Goal: Book appointment/travel/reservation

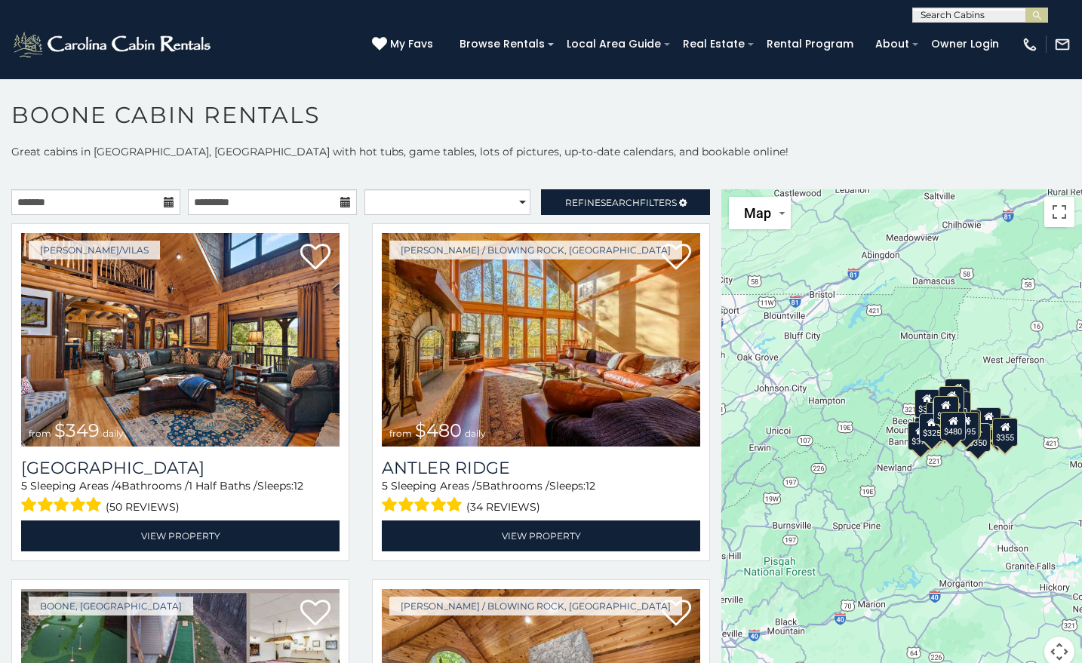
click at [340, 197] on icon at bounding box center [345, 202] width 11 height 11
click at [340, 201] on icon at bounding box center [345, 202] width 11 height 11
click at [68, 199] on input "text" at bounding box center [95, 202] width 169 height 26
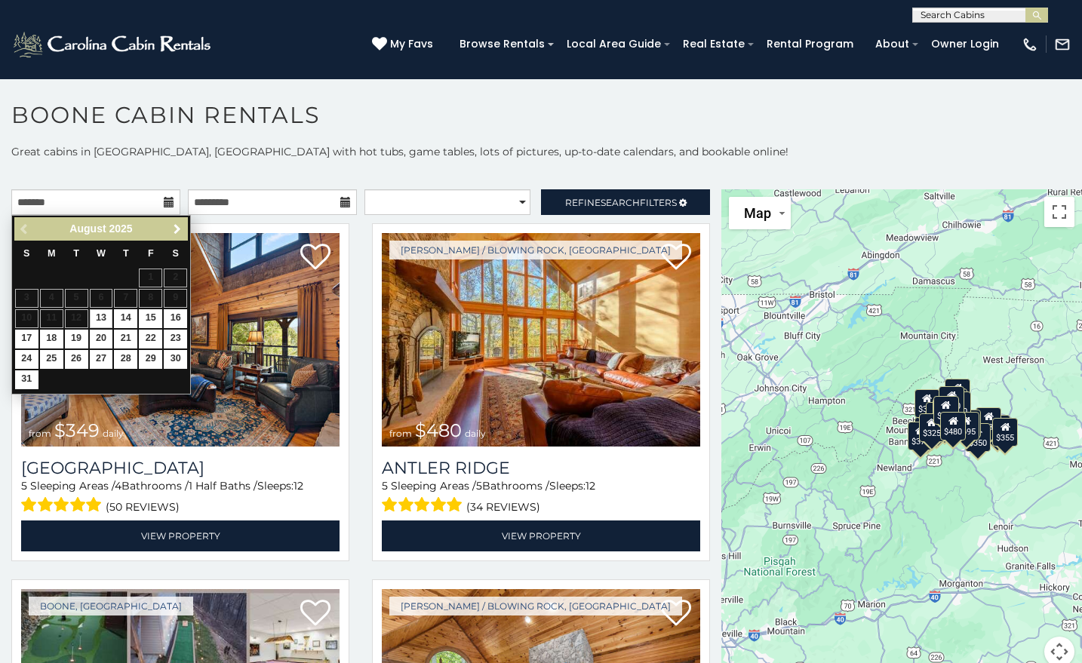
click at [180, 236] on link "Next" at bounding box center [176, 228] width 19 height 19
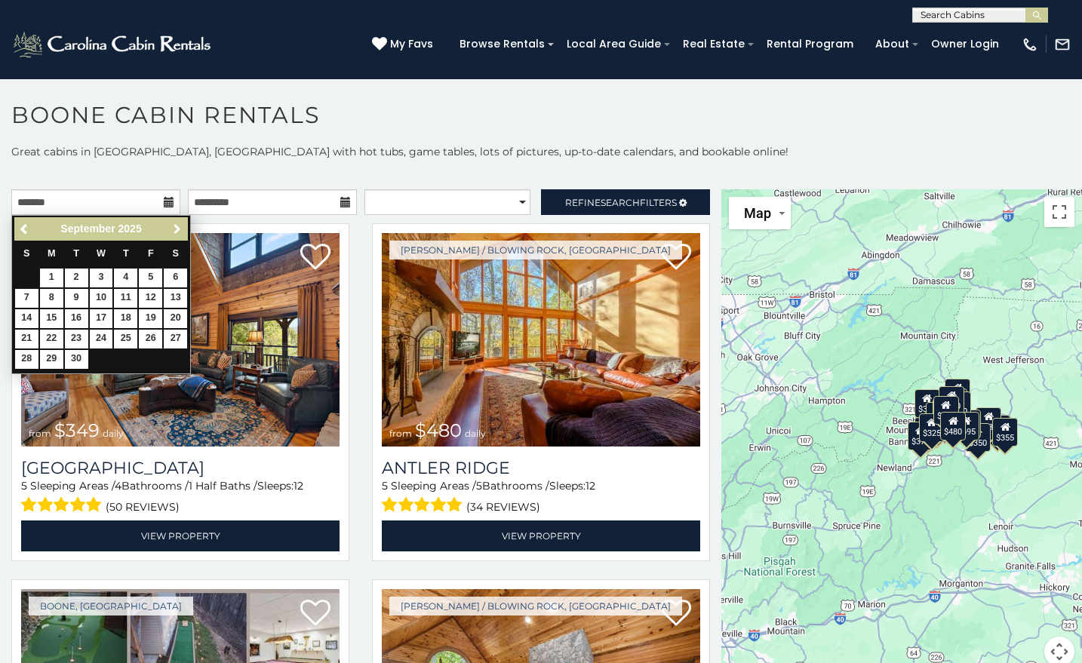
click at [178, 234] on span "Next" at bounding box center [177, 229] width 12 height 12
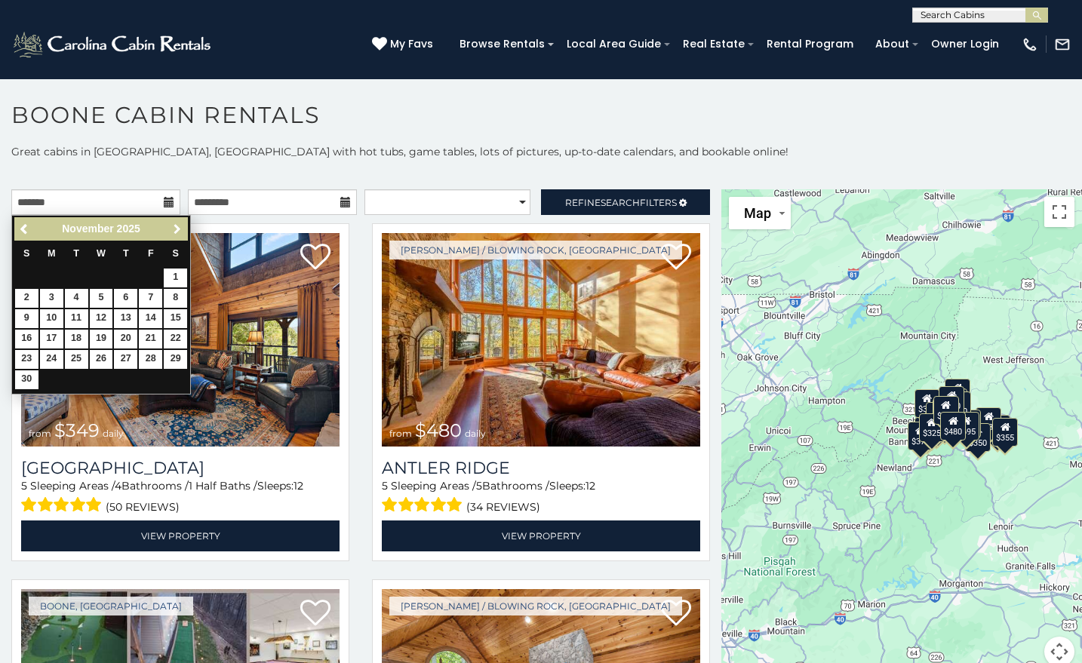
click at [178, 234] on span "Next" at bounding box center [177, 229] width 12 height 12
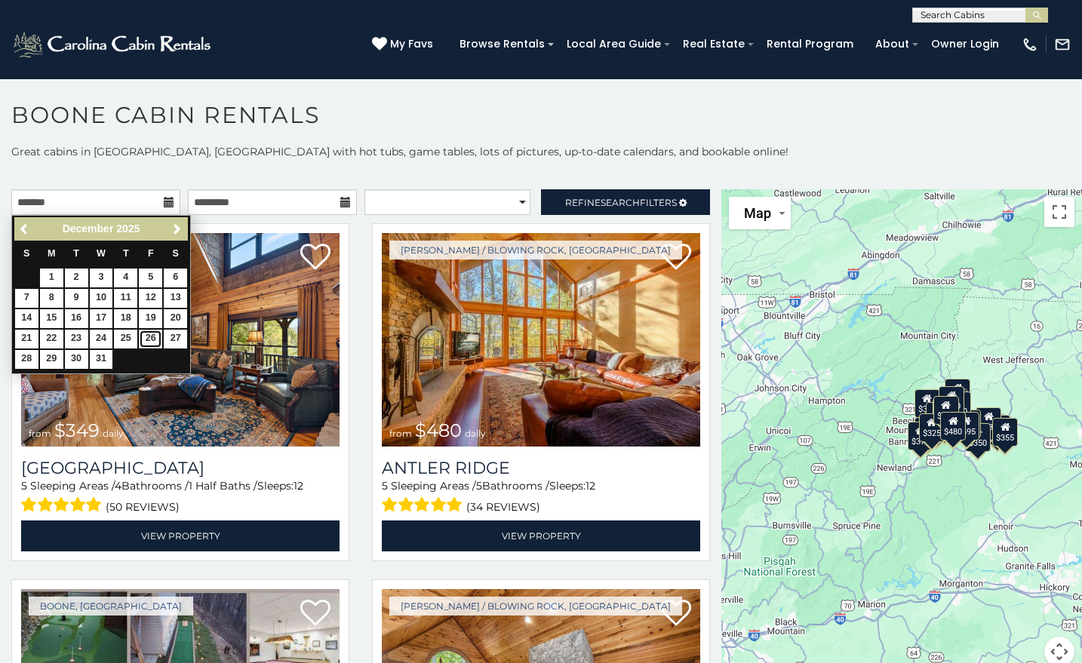
click at [149, 336] on link "26" at bounding box center [150, 339] width 23 height 19
type input "**********"
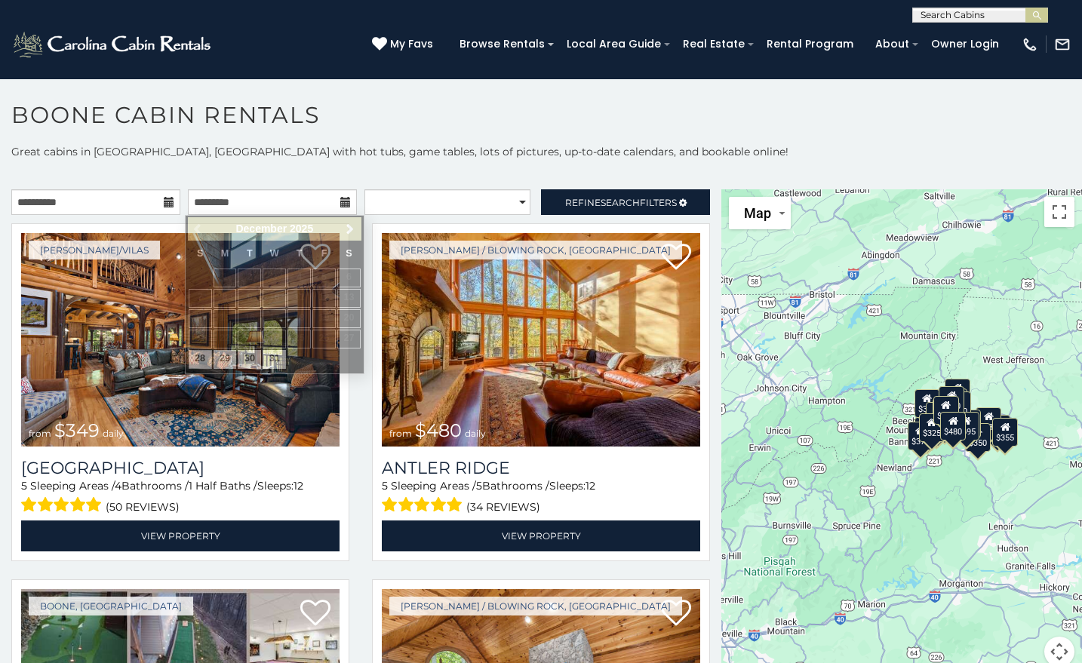
click at [164, 197] on icon at bounding box center [169, 202] width 11 height 11
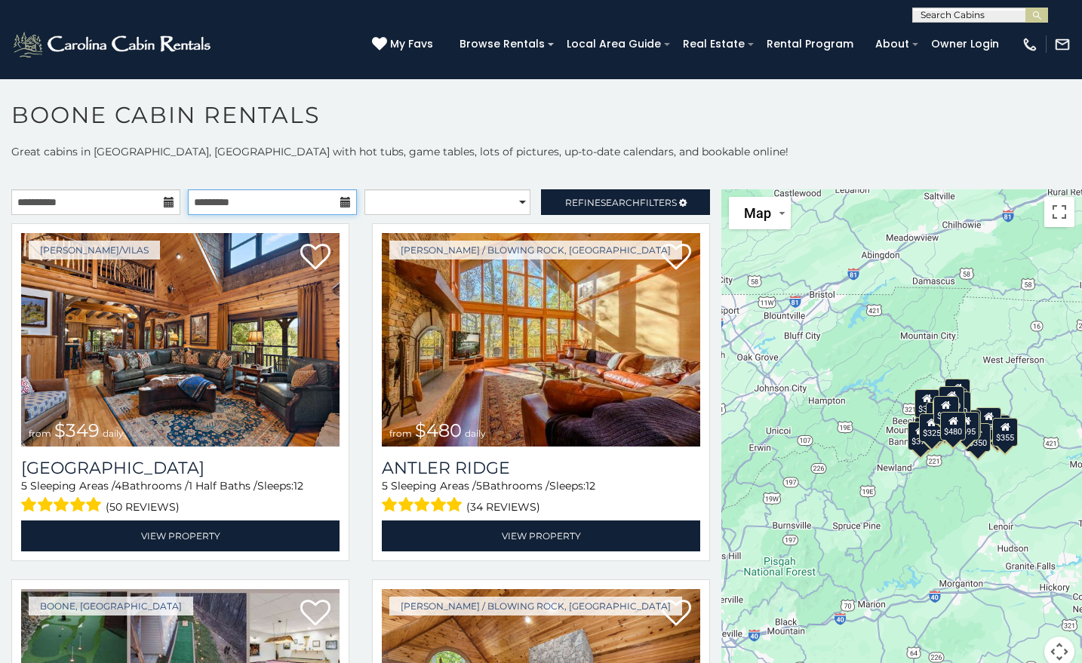
click at [345, 206] on input "text" at bounding box center [272, 202] width 169 height 26
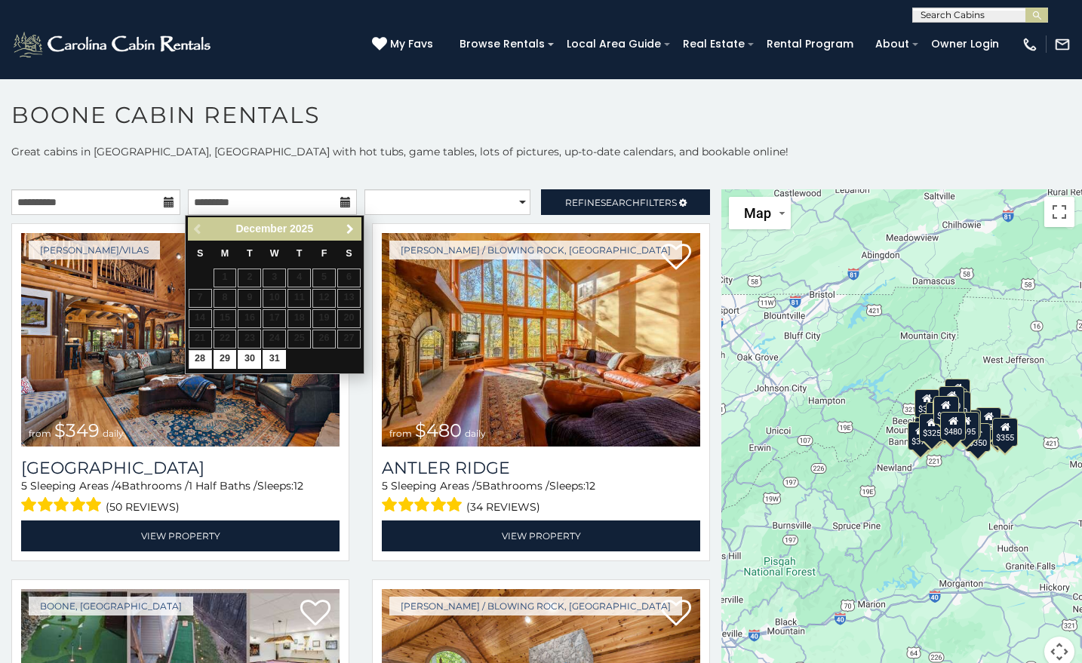
click at [359, 229] on link "Next" at bounding box center [350, 228] width 19 height 19
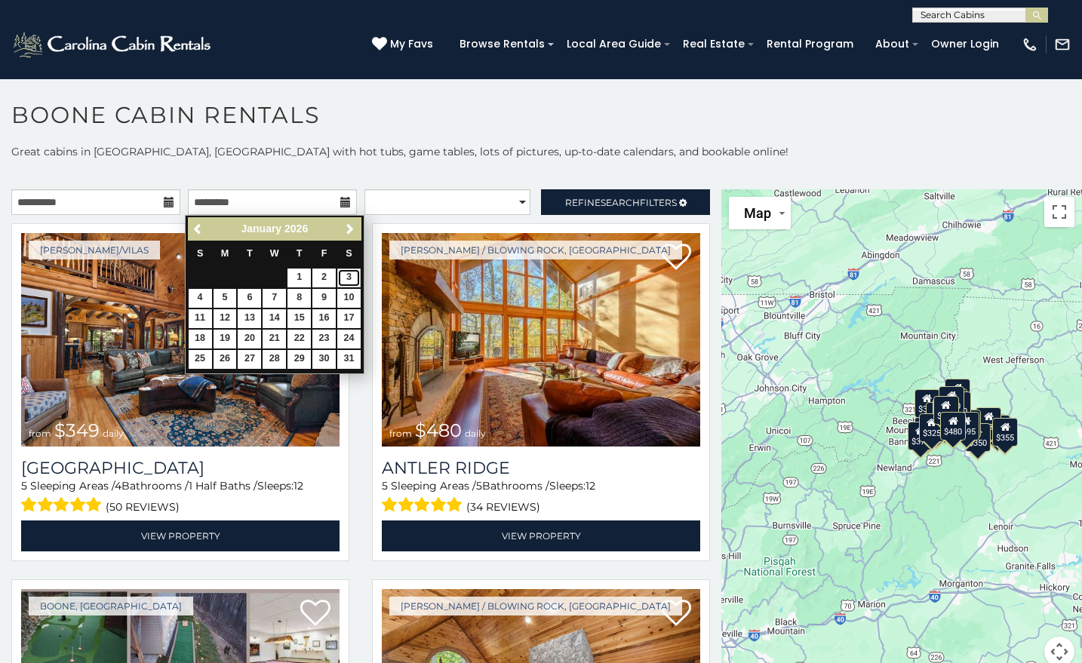
click at [355, 275] on link "3" at bounding box center [348, 278] width 23 height 19
type input "**********"
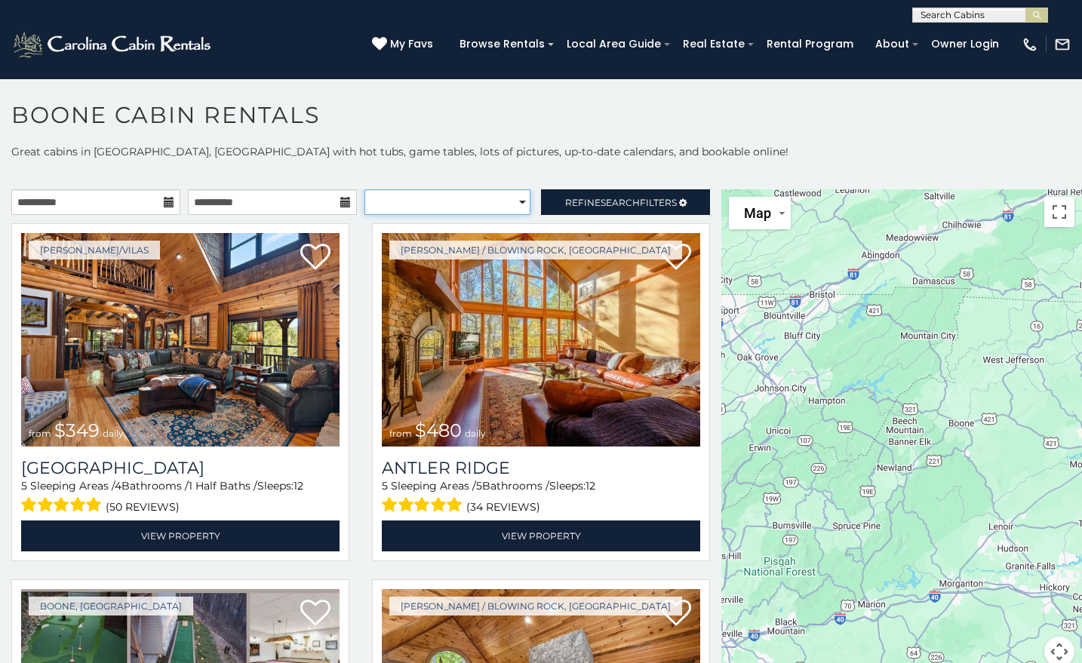
click at [428, 204] on select "**********" at bounding box center [447, 202] width 166 height 26
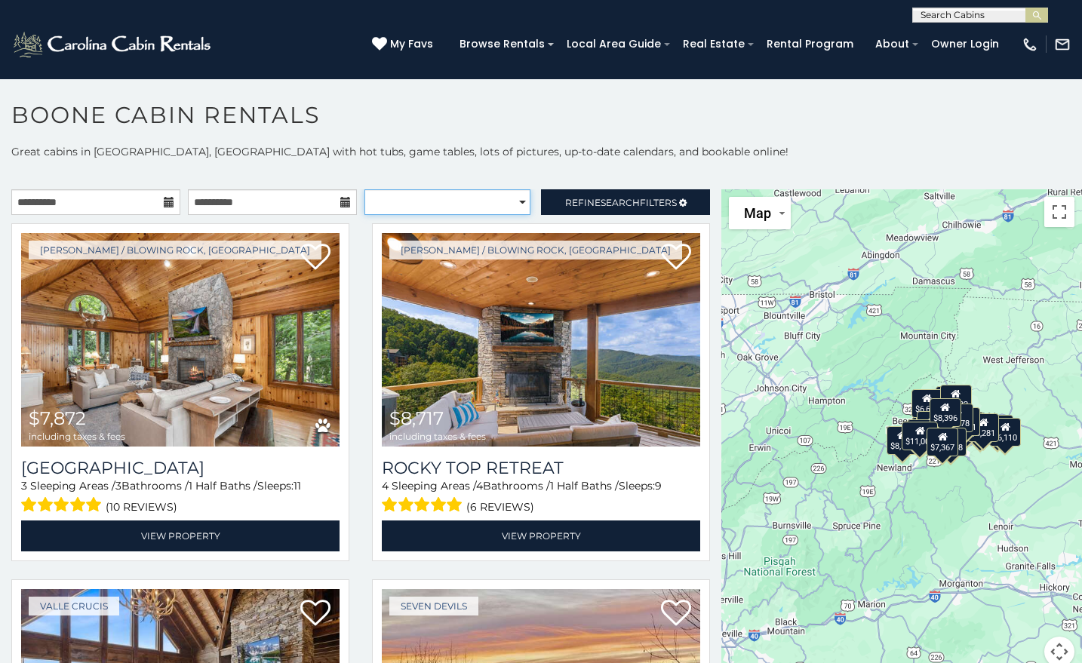
select select "**********"
click at [364, 189] on select "**********" at bounding box center [447, 202] width 166 height 26
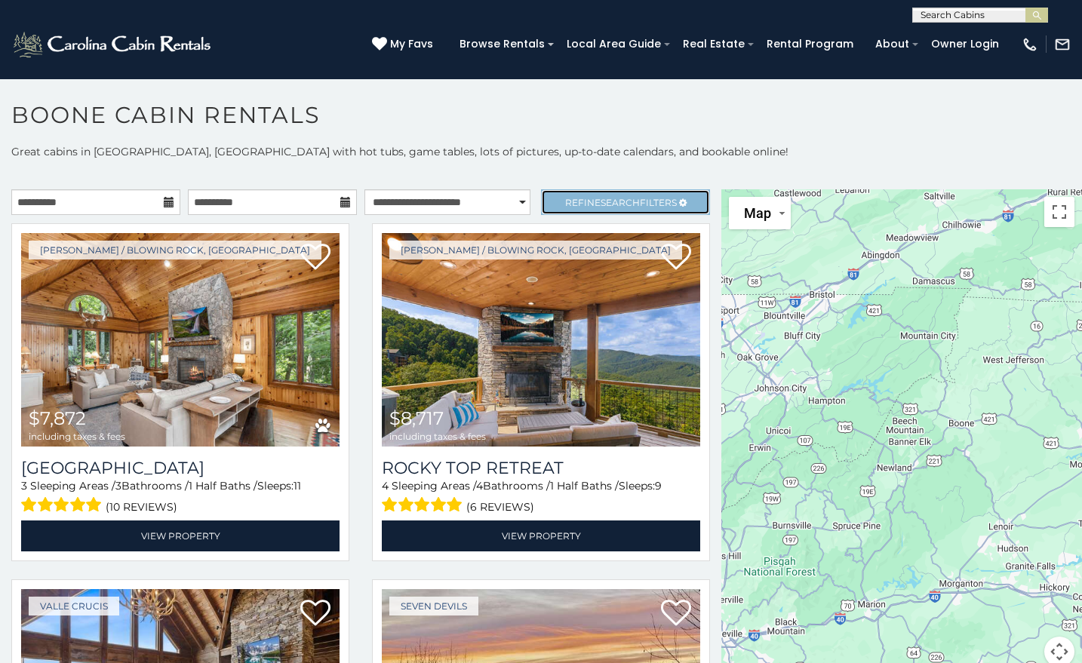
click at [604, 207] on link "Refine Search Filters" at bounding box center [625, 202] width 169 height 26
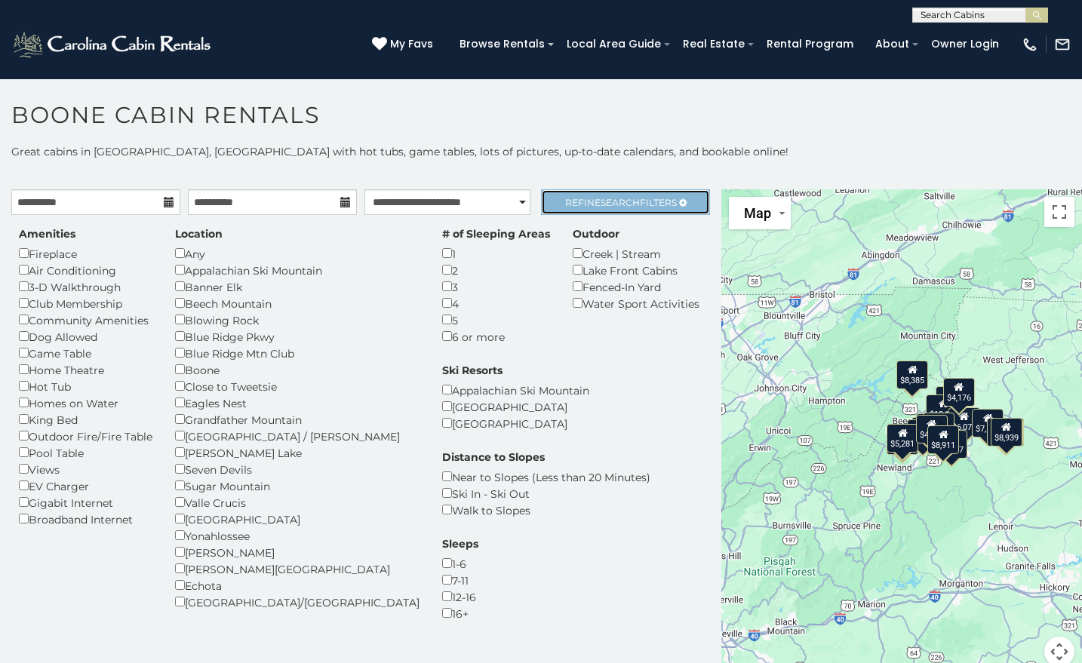
click at [600, 199] on span "Search" at bounding box center [619, 202] width 39 height 11
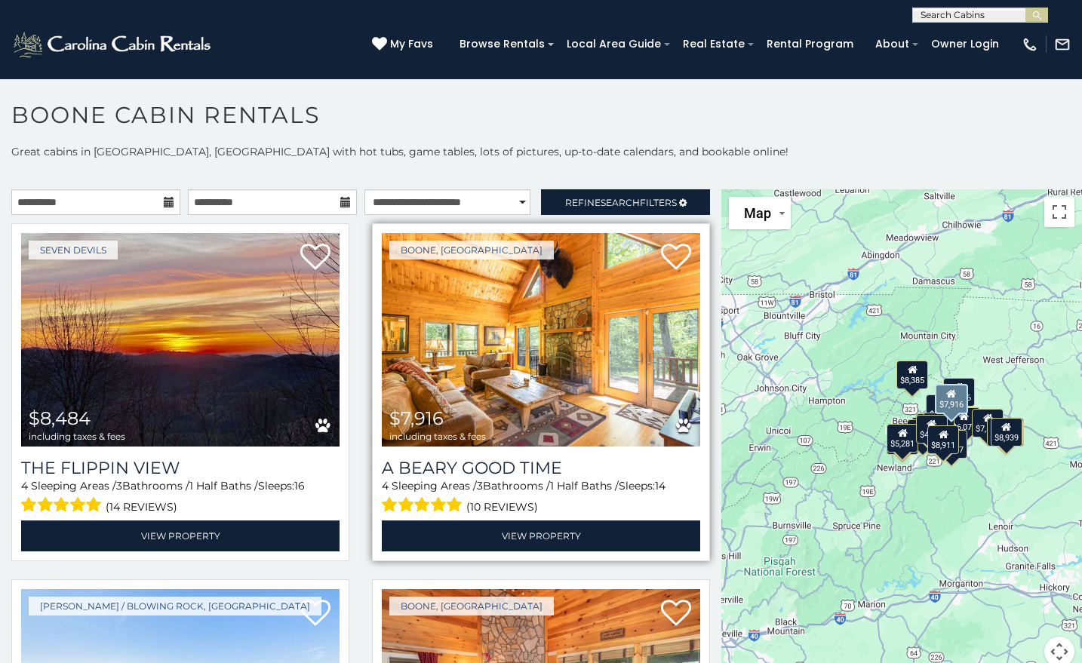
click at [553, 357] on img at bounding box center [541, 339] width 318 height 213
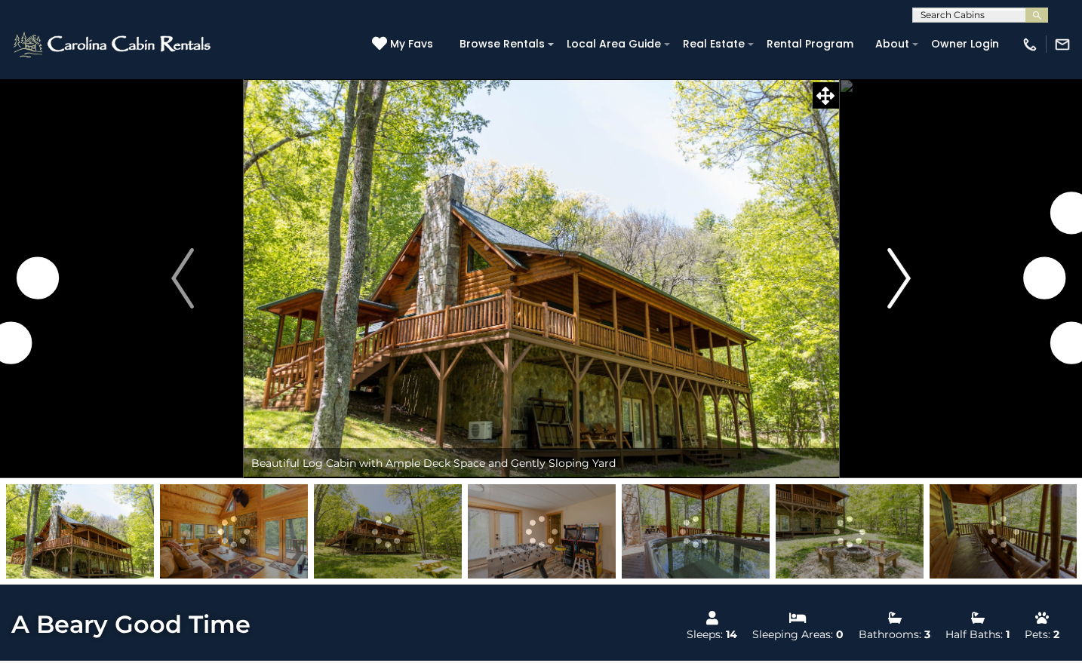
click at [903, 278] on img "Next" at bounding box center [899, 278] width 23 height 60
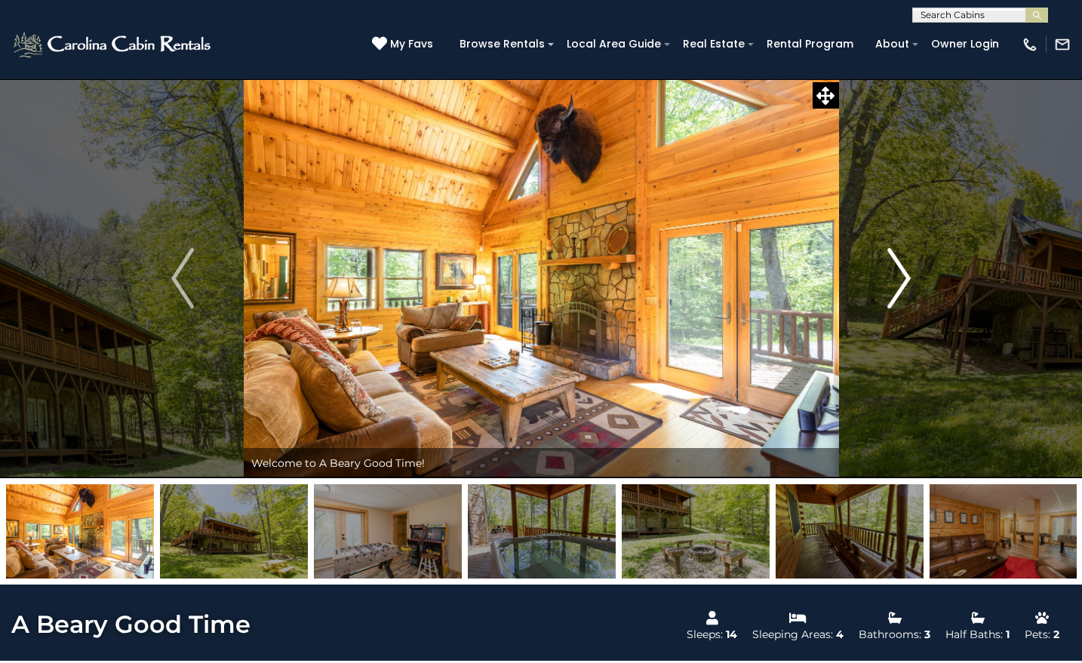
click at [904, 278] on img "Next" at bounding box center [899, 278] width 23 height 60
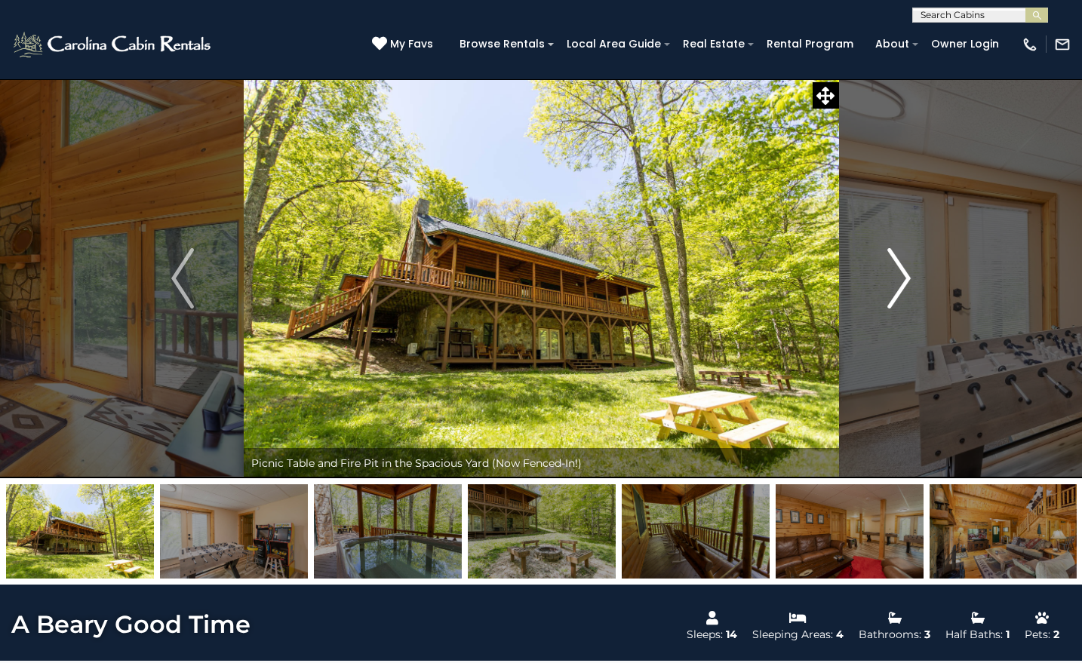
click at [904, 278] on img "Next" at bounding box center [899, 278] width 23 height 60
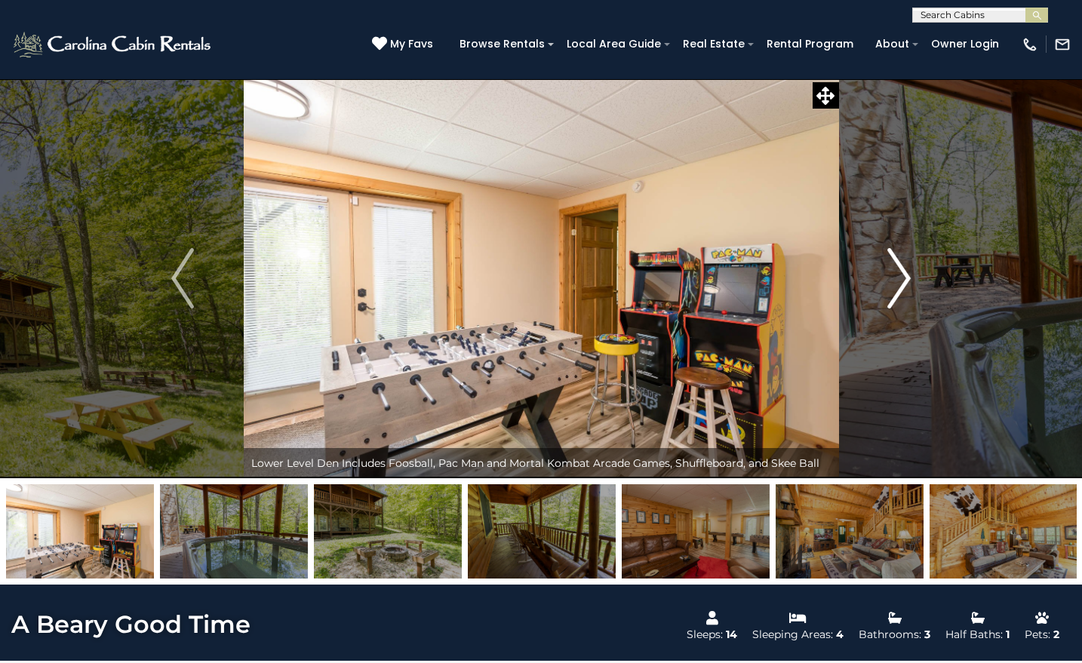
click at [904, 278] on img "Next" at bounding box center [899, 278] width 23 height 60
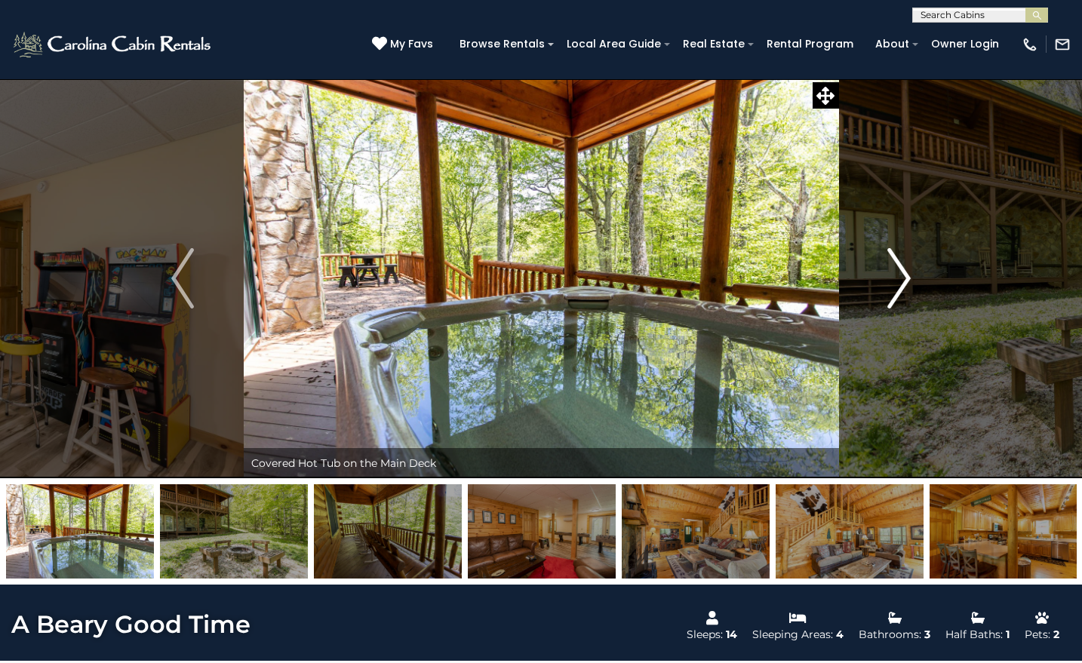
click at [904, 278] on img "Next" at bounding box center [899, 278] width 23 height 60
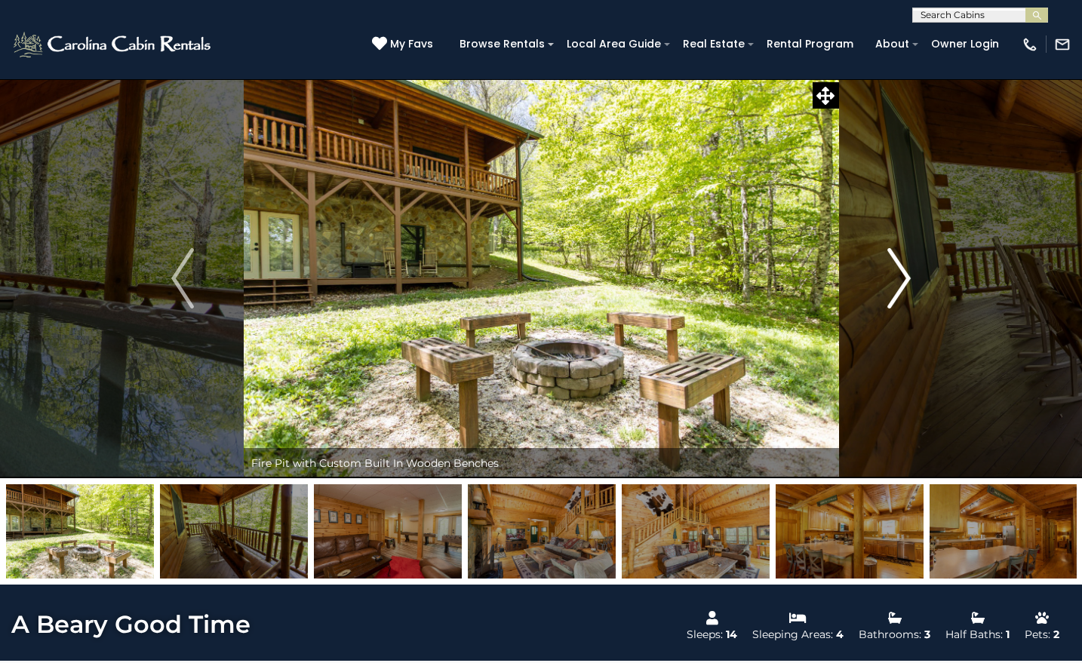
click at [904, 278] on img "Next" at bounding box center [899, 278] width 23 height 60
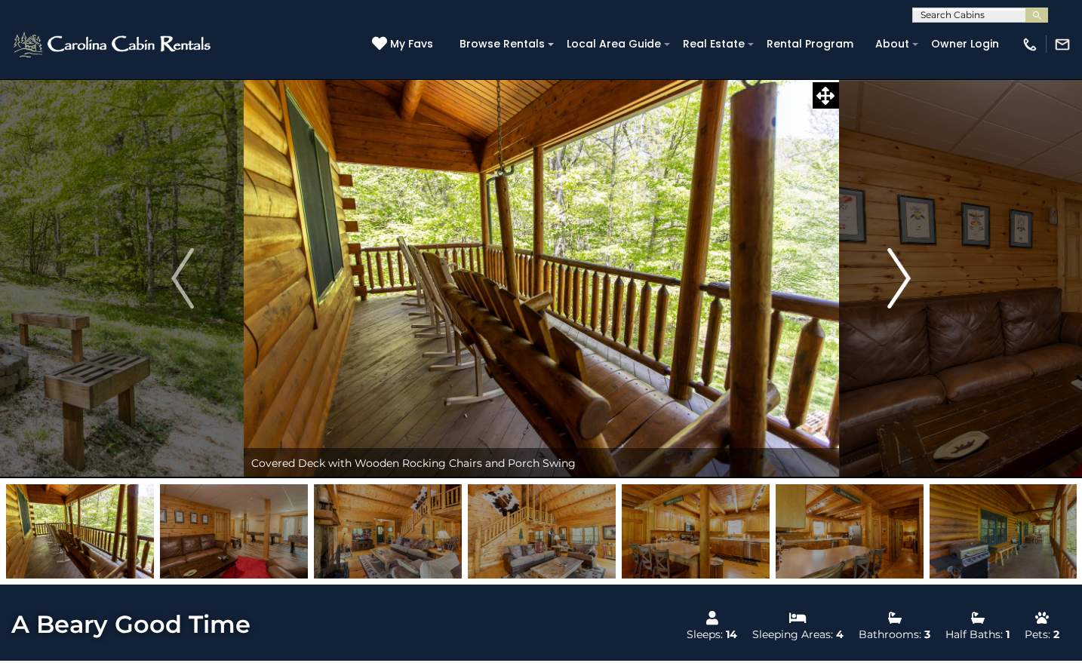
click at [904, 278] on img "Next" at bounding box center [899, 278] width 23 height 60
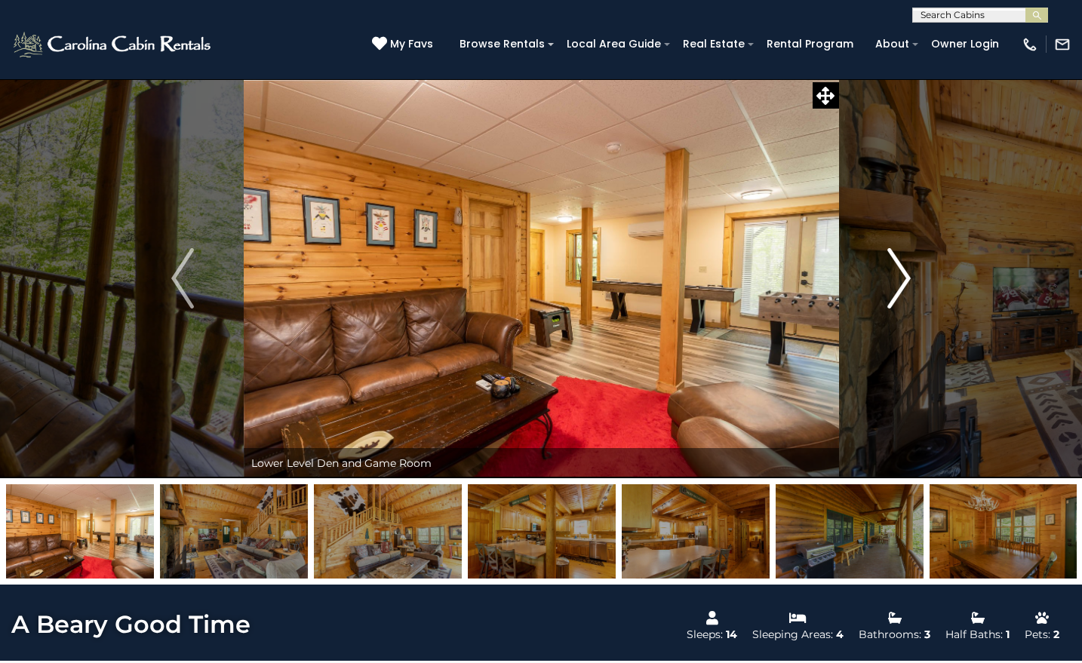
click at [904, 278] on img "Next" at bounding box center [899, 278] width 23 height 60
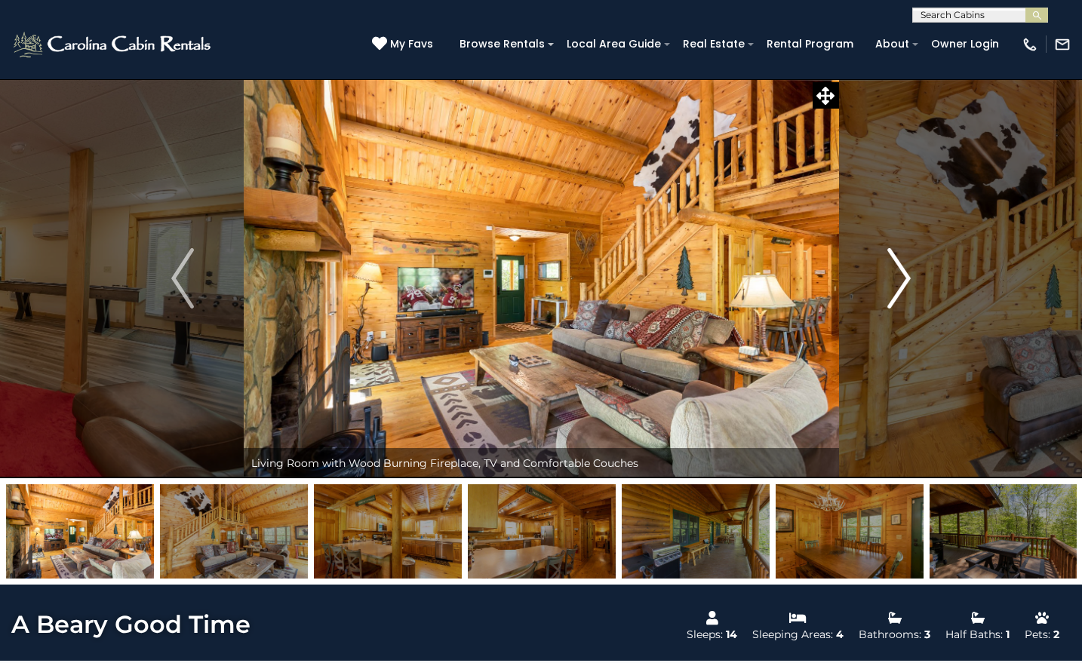
click at [904, 278] on img "Next" at bounding box center [899, 278] width 23 height 60
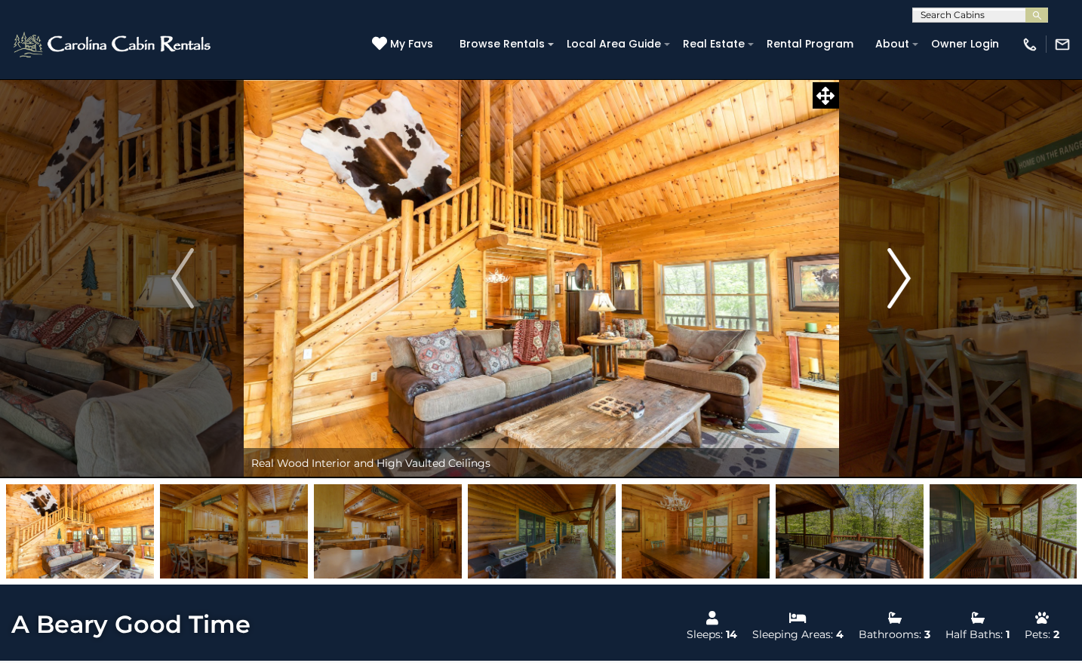
click at [904, 278] on img "Next" at bounding box center [899, 278] width 23 height 60
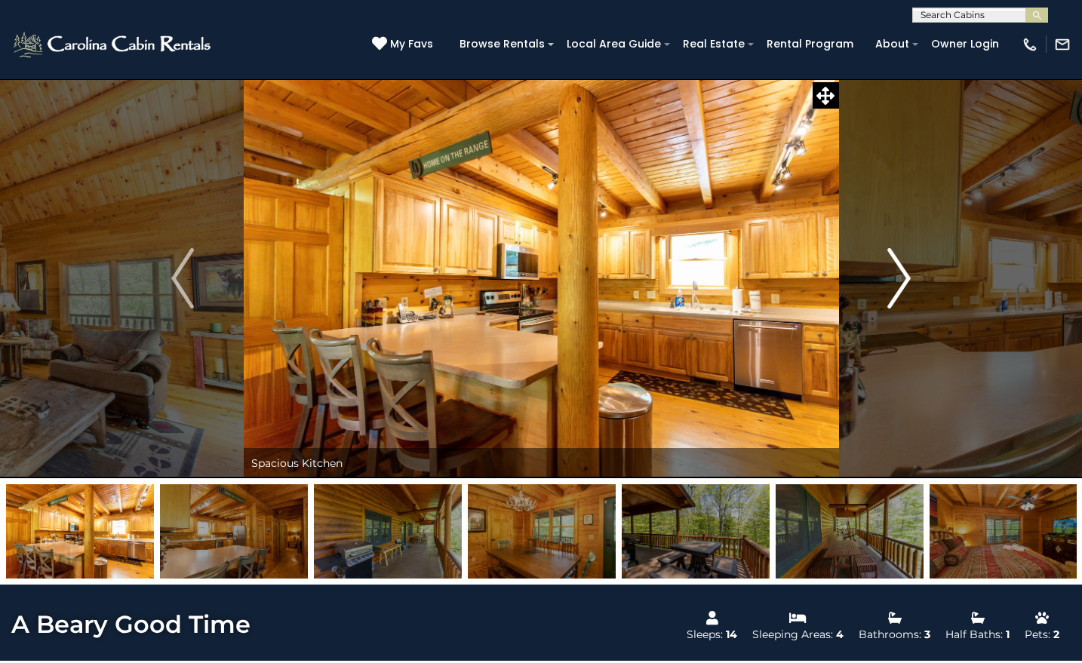
click at [904, 278] on img "Next" at bounding box center [899, 278] width 23 height 60
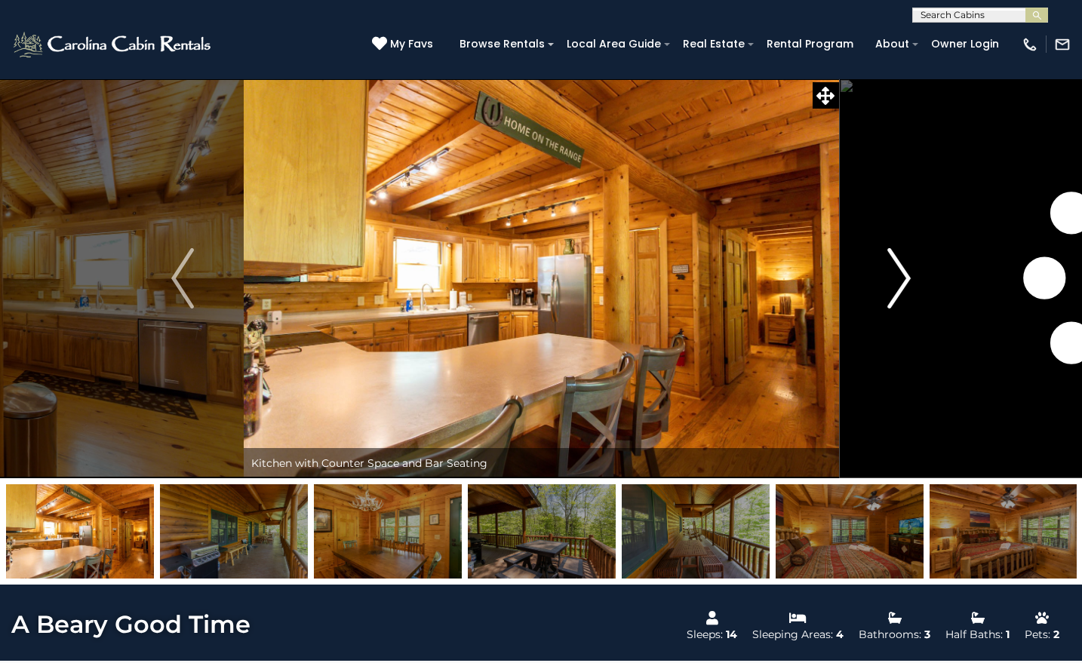
click at [904, 278] on img "Next" at bounding box center [899, 278] width 23 height 60
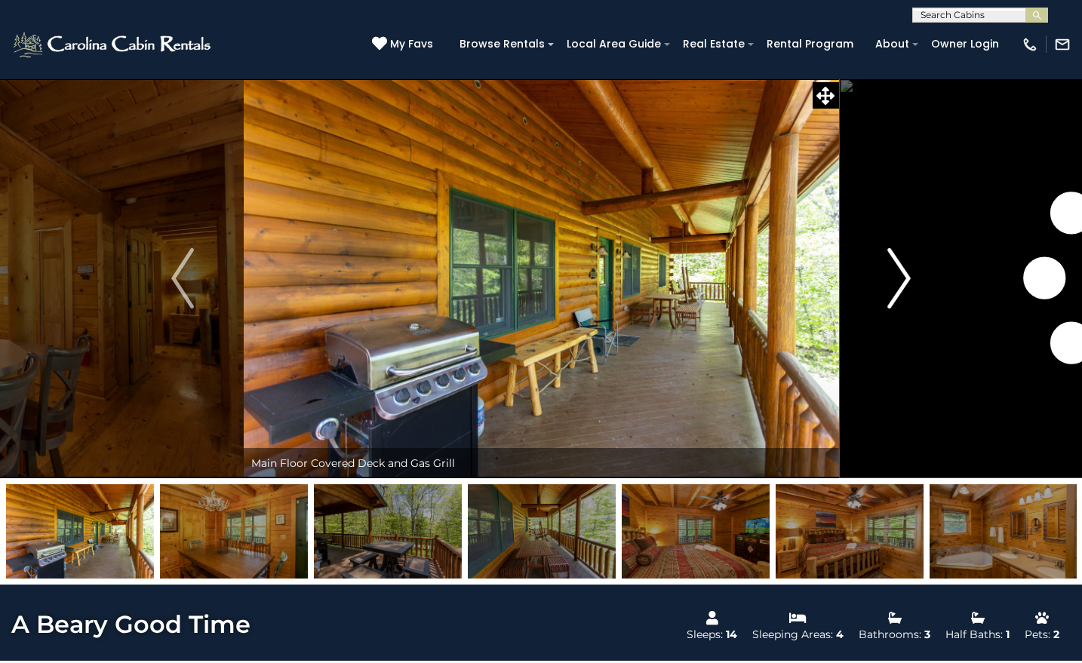
click at [904, 278] on img "Next" at bounding box center [899, 278] width 23 height 60
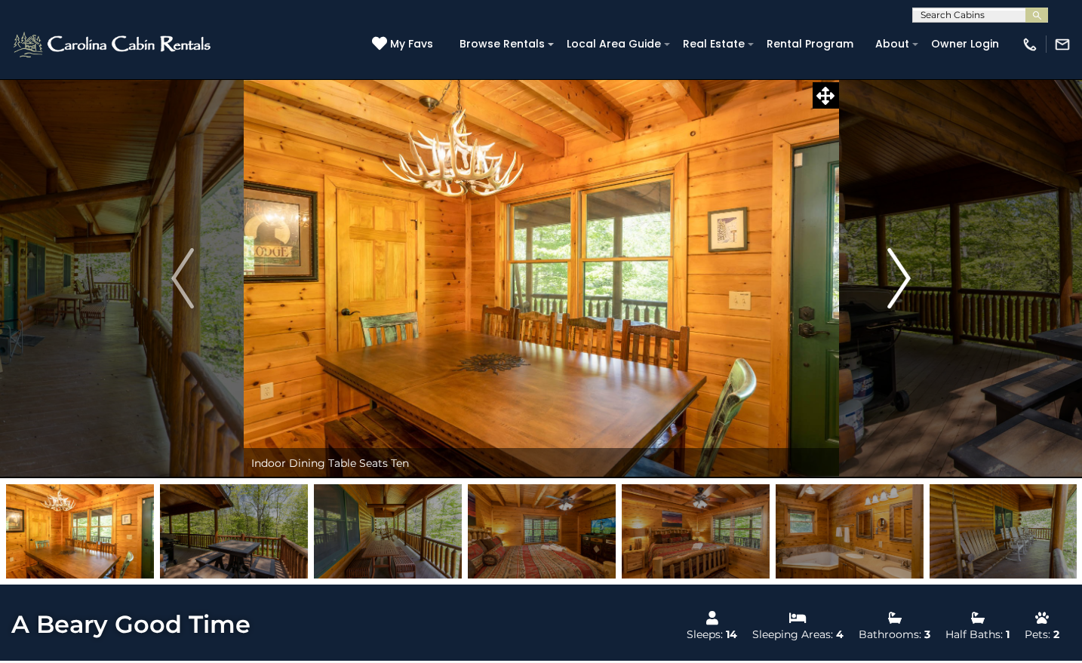
click at [904, 278] on img "Next" at bounding box center [899, 278] width 23 height 60
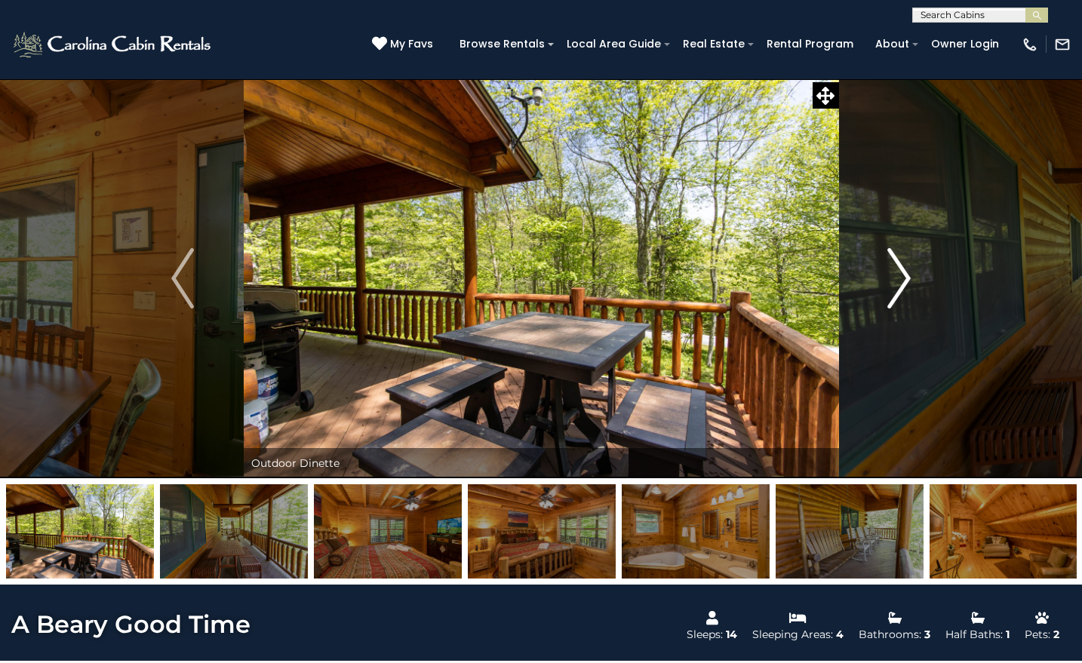
click at [904, 278] on img "Next" at bounding box center [899, 278] width 23 height 60
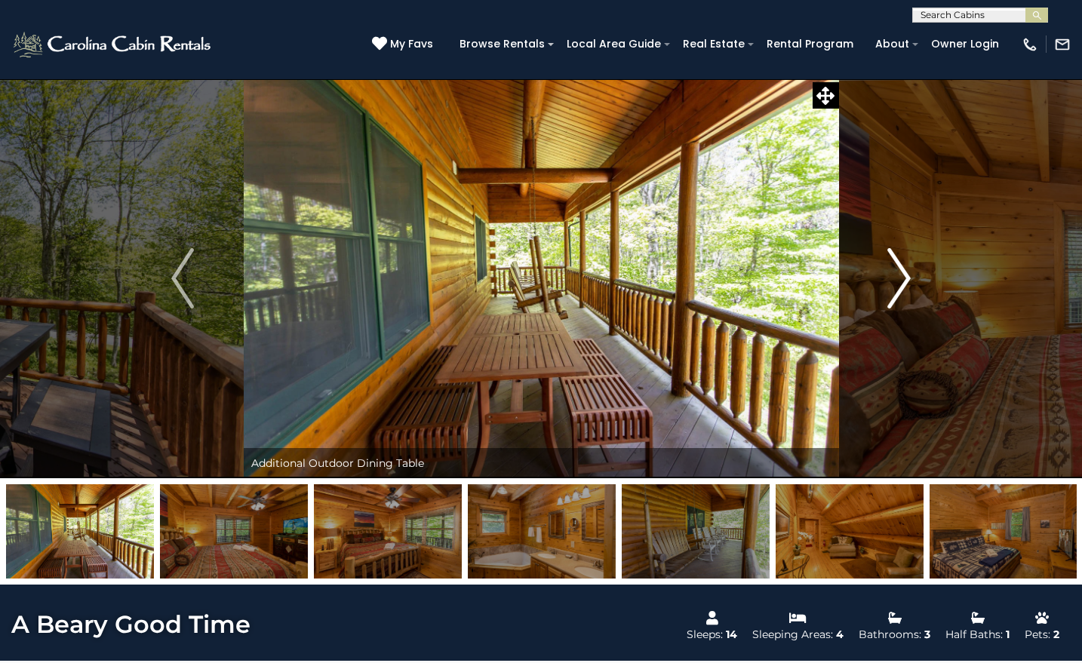
click at [904, 278] on img "Next" at bounding box center [899, 278] width 23 height 60
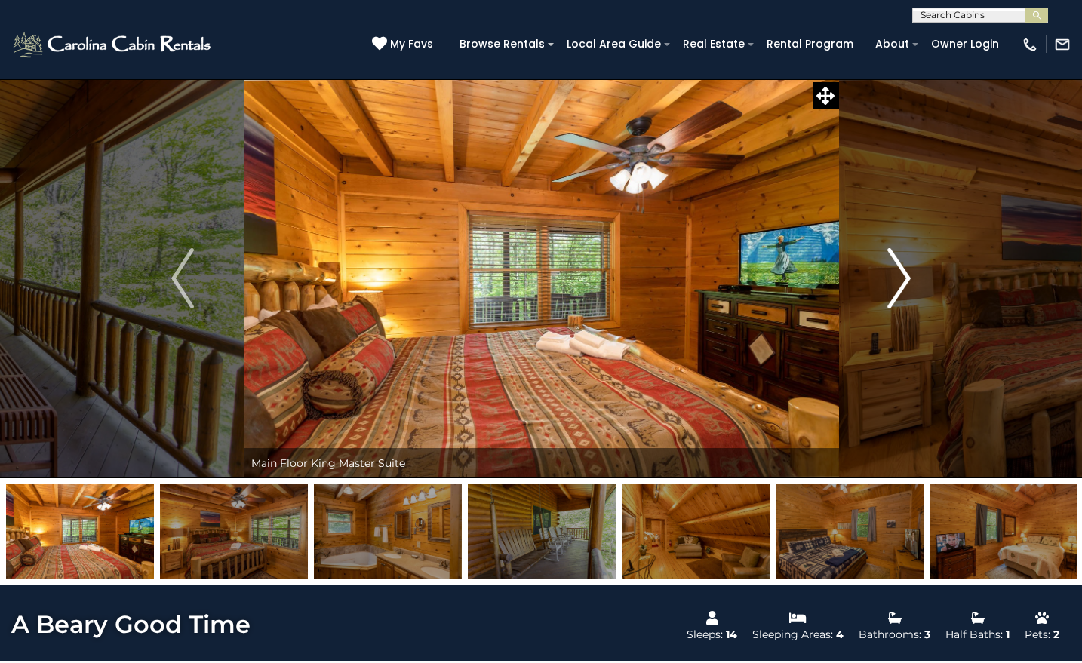
click at [904, 278] on img "Next" at bounding box center [899, 278] width 23 height 60
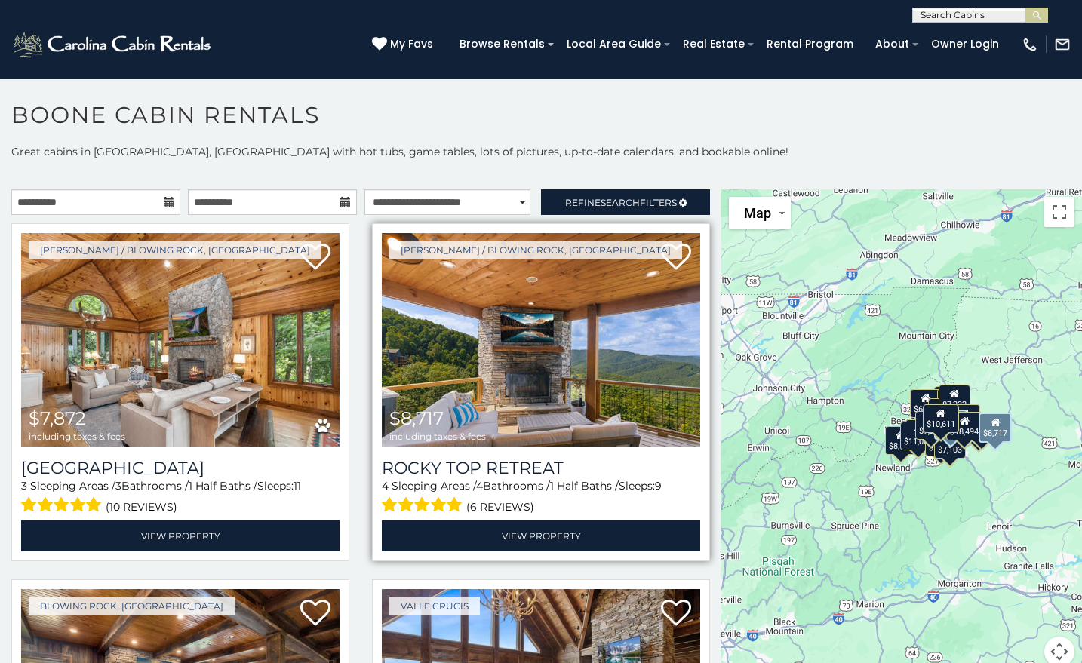
click at [554, 354] on img at bounding box center [541, 339] width 318 height 213
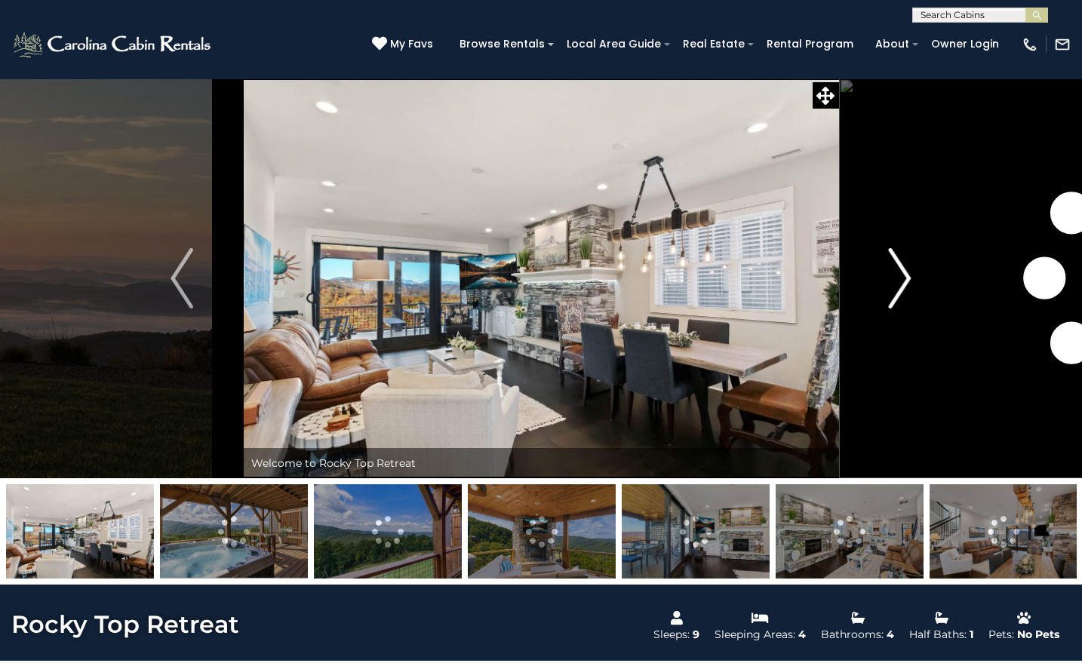
click at [904, 278] on img "Next" at bounding box center [899, 278] width 23 height 60
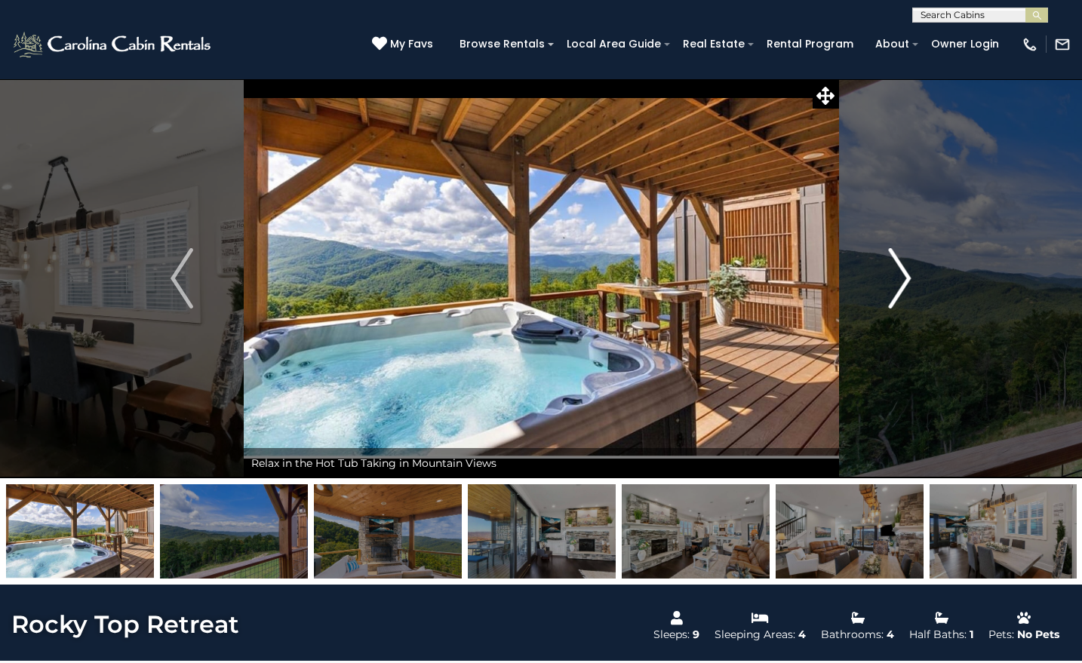
click at [904, 278] on img "Next" at bounding box center [899, 278] width 23 height 60
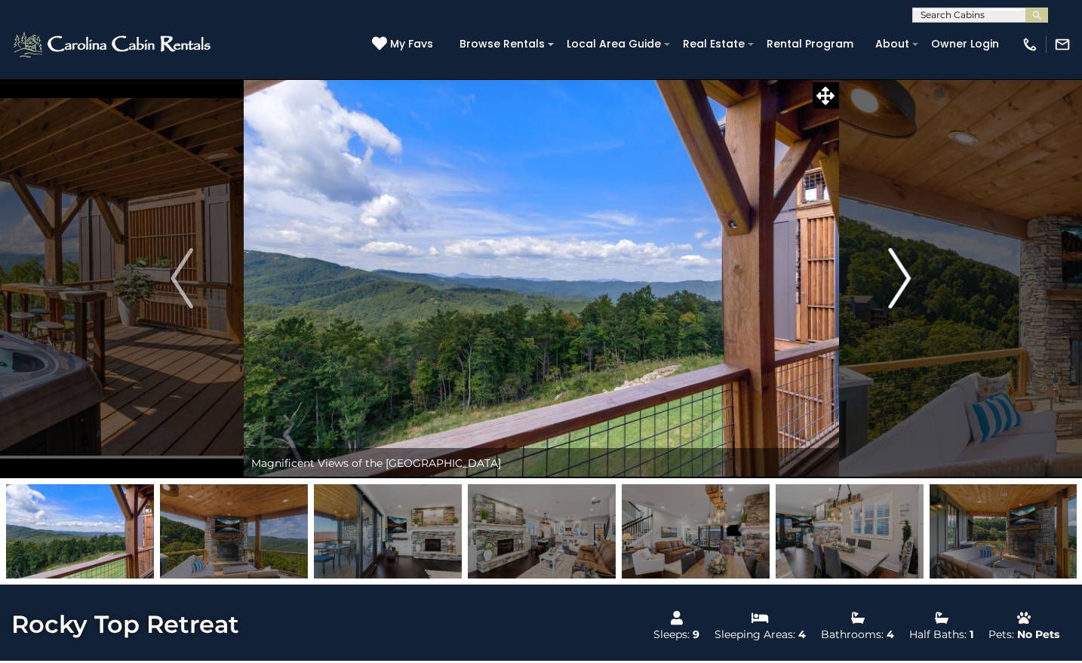
click at [904, 278] on img "Next" at bounding box center [899, 278] width 23 height 60
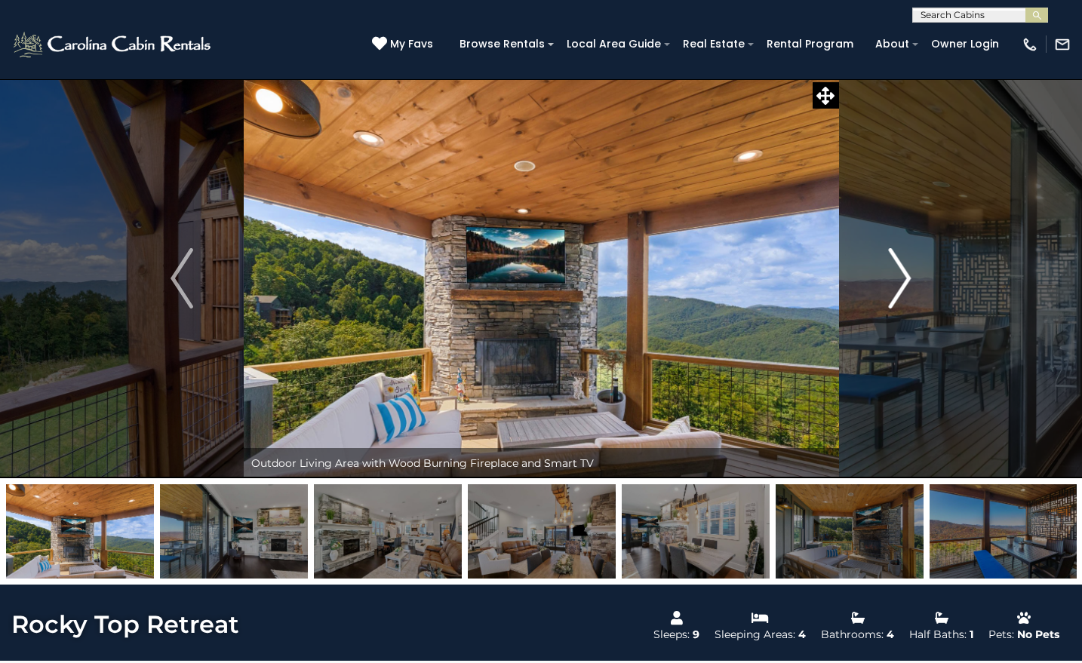
click at [904, 278] on img "Next" at bounding box center [899, 278] width 23 height 60
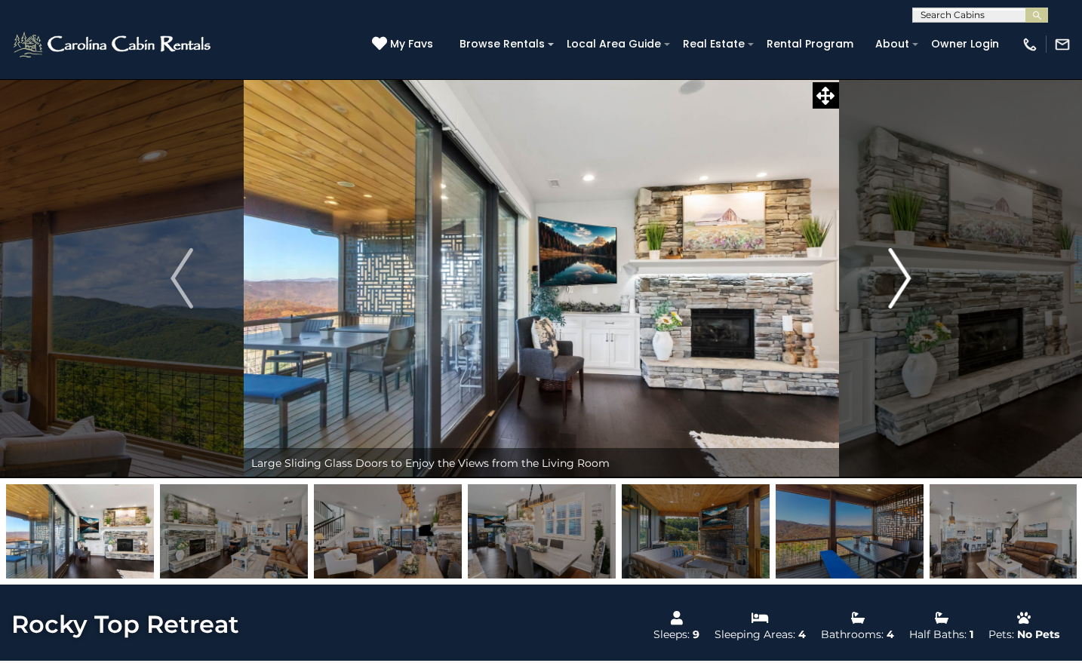
click at [904, 278] on img "Next" at bounding box center [899, 278] width 23 height 60
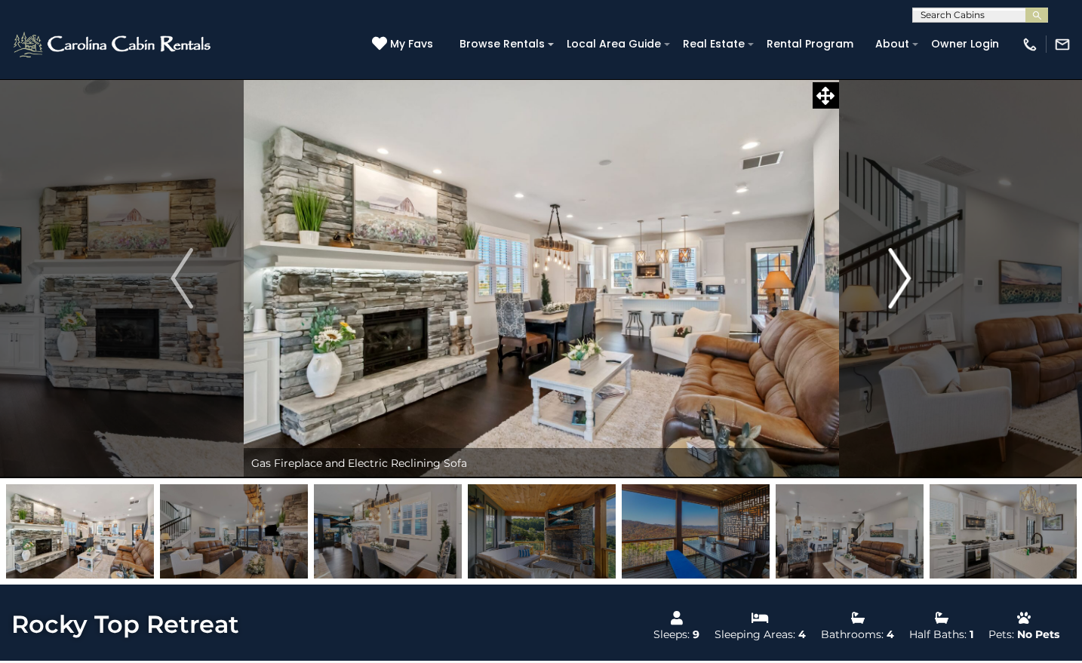
click at [904, 278] on img "Next" at bounding box center [899, 278] width 23 height 60
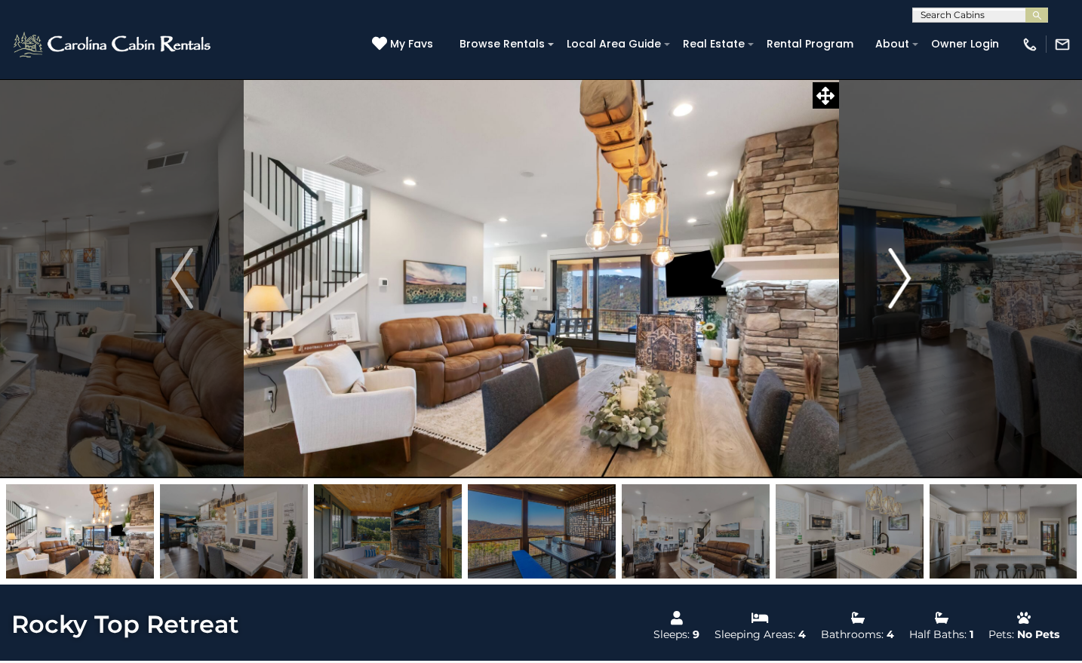
click at [904, 278] on img "Next" at bounding box center [899, 278] width 23 height 60
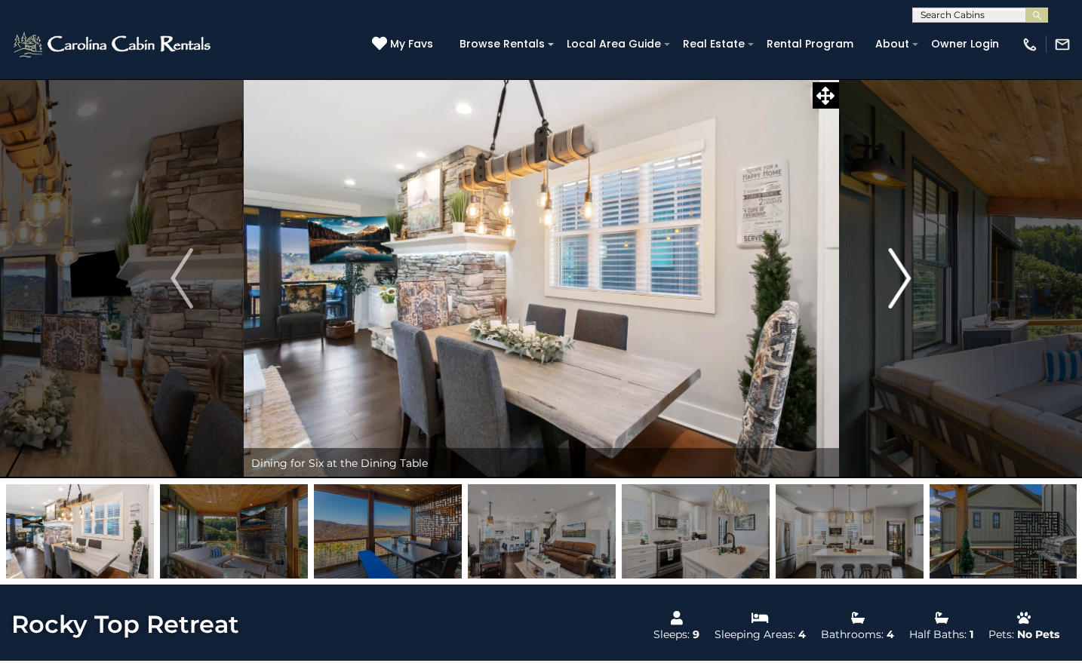
click at [904, 278] on img "Next" at bounding box center [899, 278] width 23 height 60
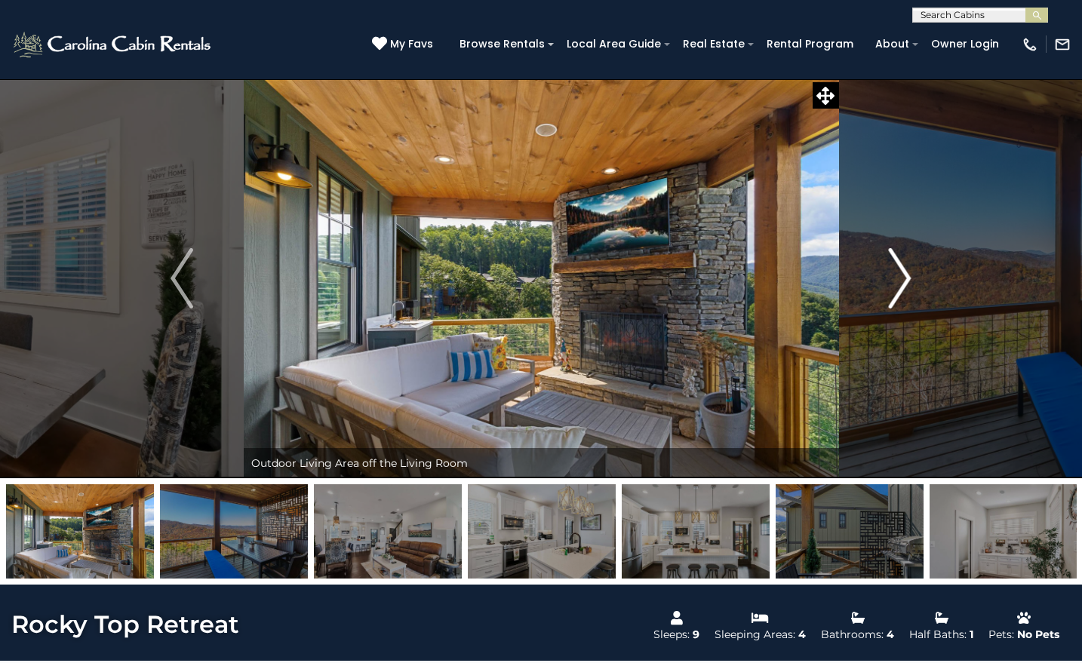
click at [904, 278] on img "Next" at bounding box center [899, 278] width 23 height 60
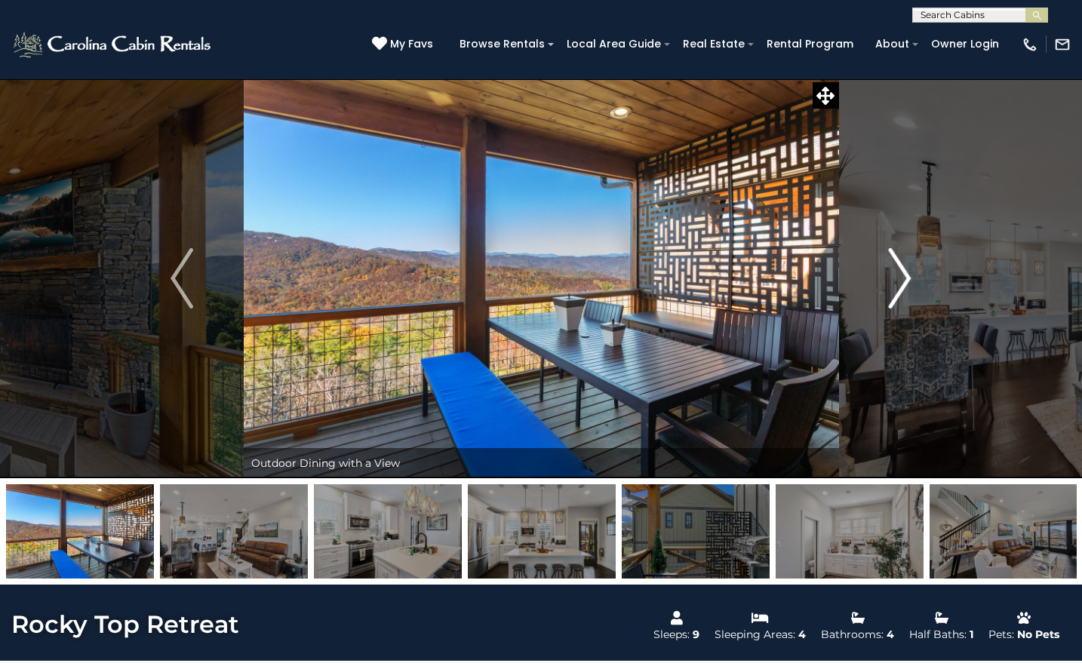
click at [904, 278] on img "Next" at bounding box center [899, 278] width 23 height 60
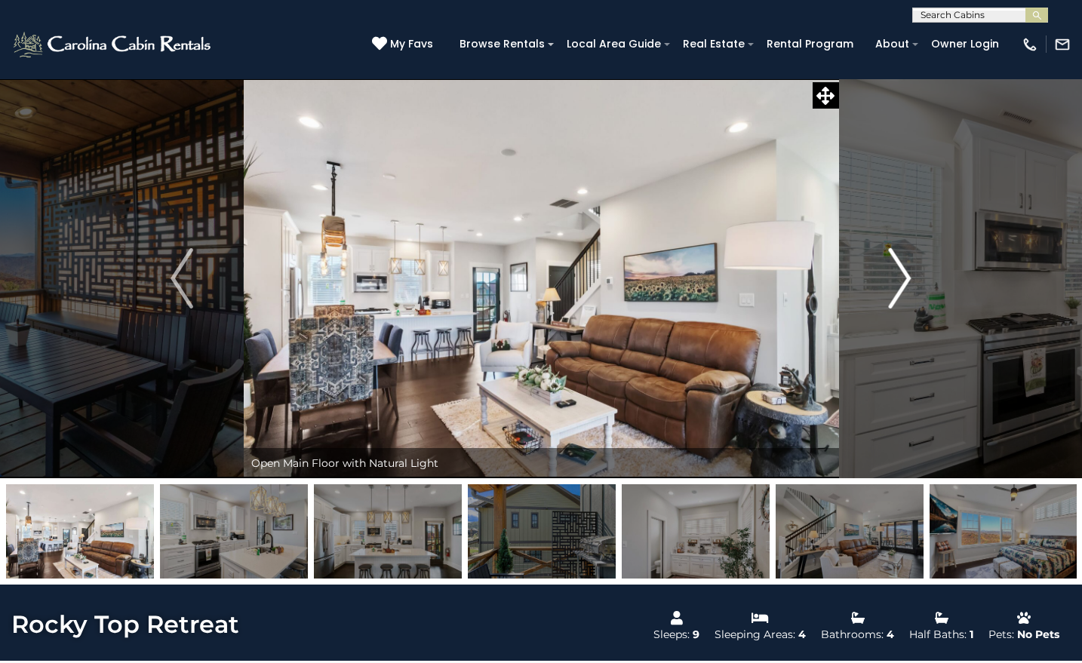
click at [904, 278] on img "Next" at bounding box center [899, 278] width 23 height 60
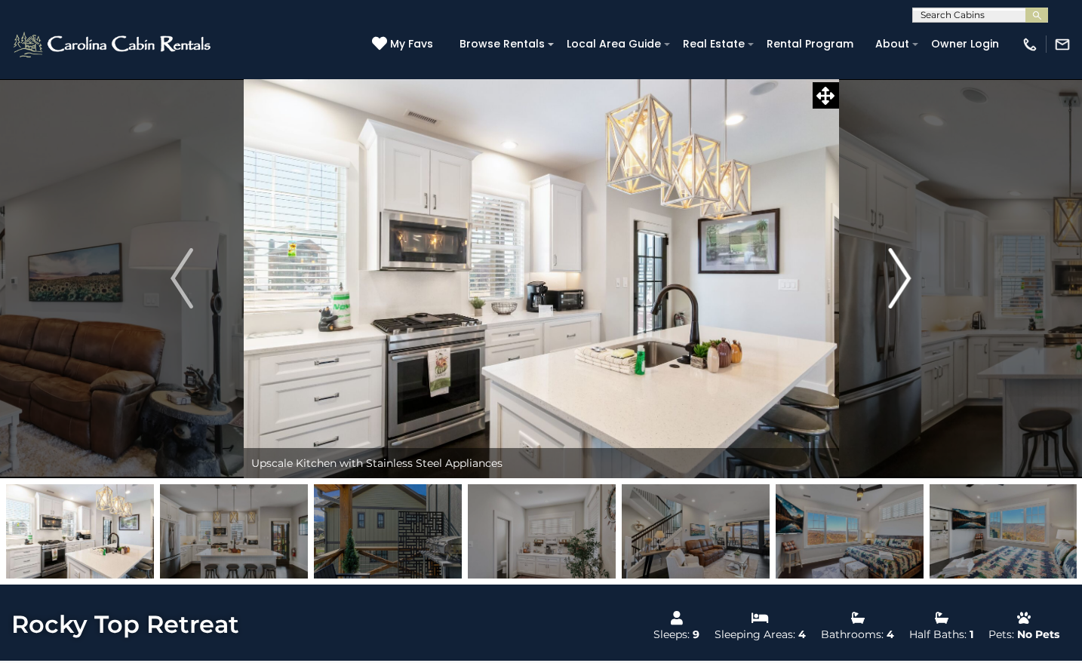
click at [904, 278] on img "Next" at bounding box center [899, 278] width 23 height 60
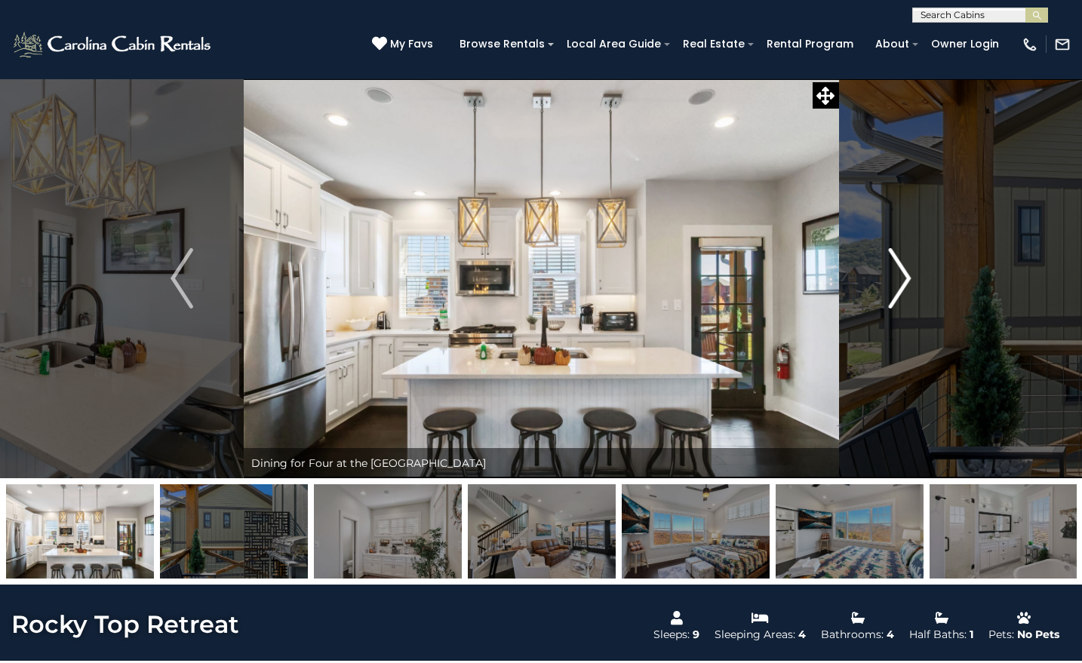
click at [904, 278] on img "Next" at bounding box center [899, 278] width 23 height 60
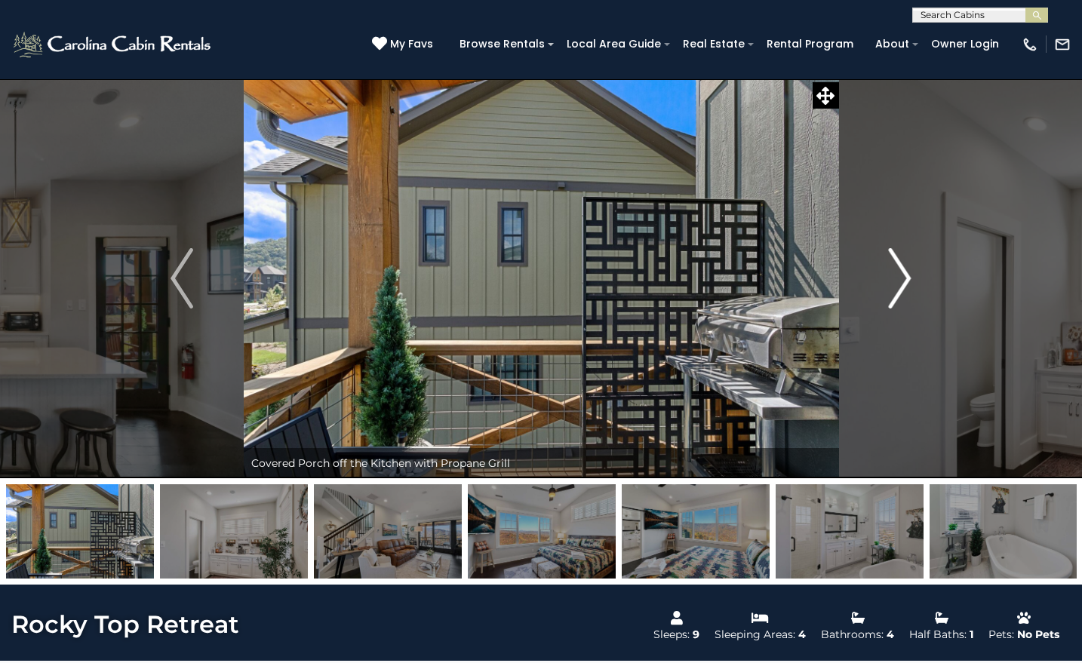
click at [904, 278] on img "Next" at bounding box center [899, 278] width 23 height 60
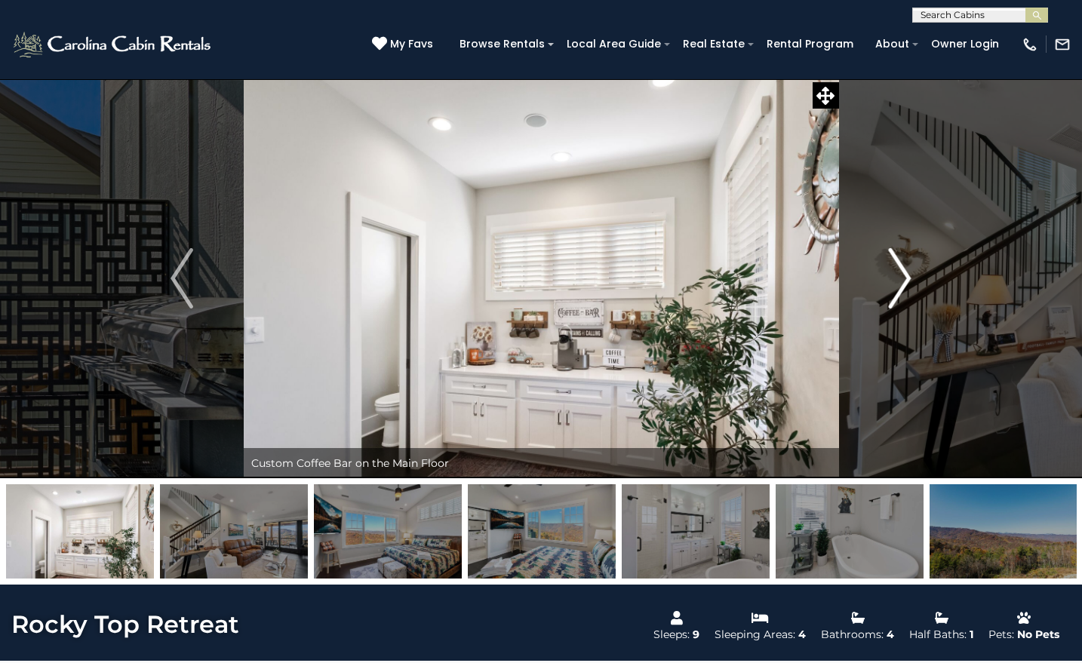
click at [904, 278] on img "Next" at bounding box center [899, 278] width 23 height 60
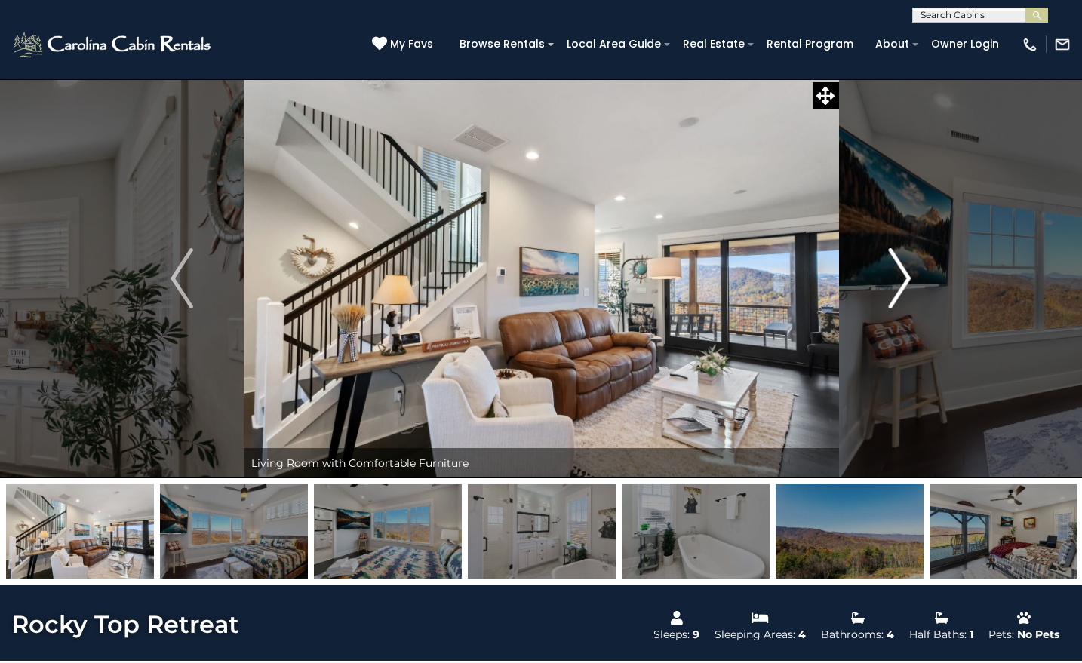
click at [904, 278] on img "Next" at bounding box center [899, 278] width 23 height 60
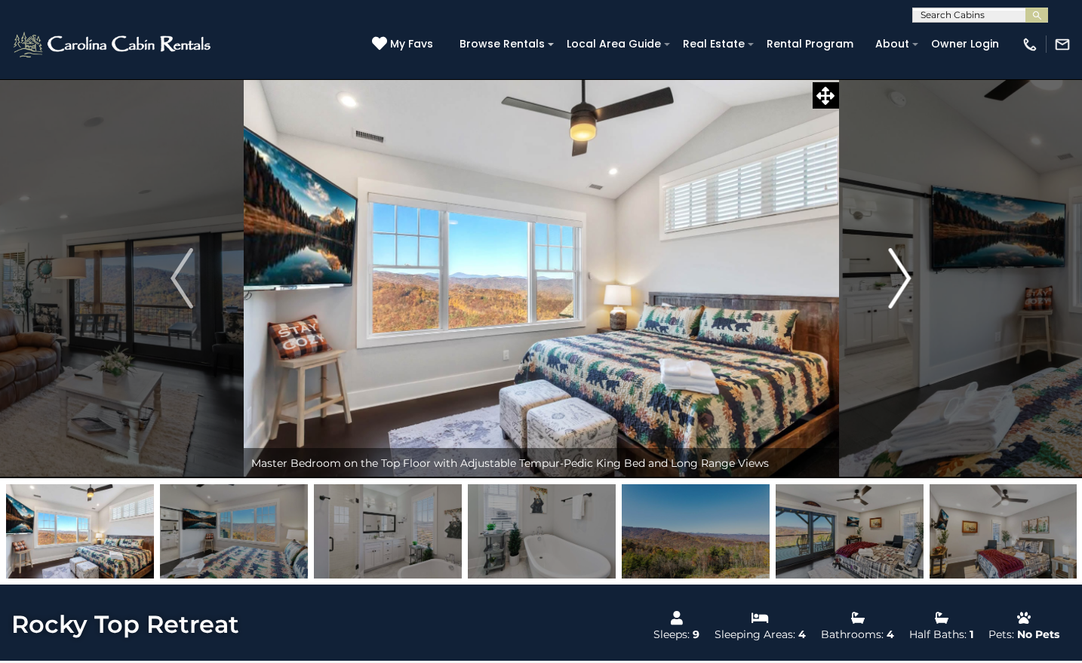
click at [904, 278] on img "Next" at bounding box center [899, 278] width 23 height 60
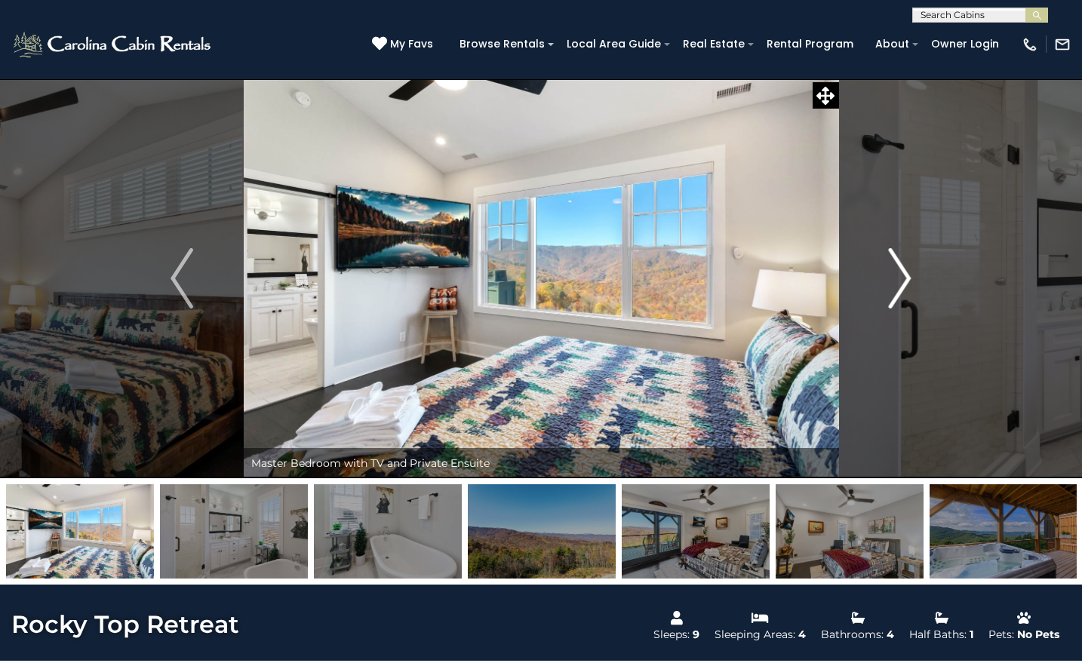
click at [904, 278] on img "Next" at bounding box center [899, 278] width 23 height 60
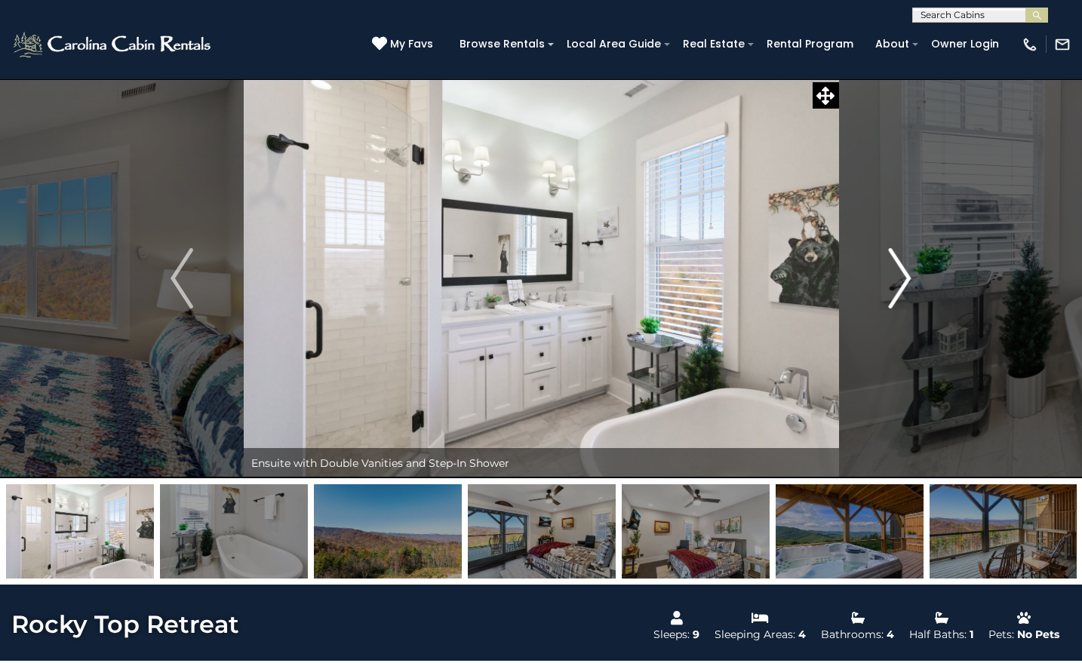
click at [904, 278] on img "Next" at bounding box center [899, 278] width 23 height 60
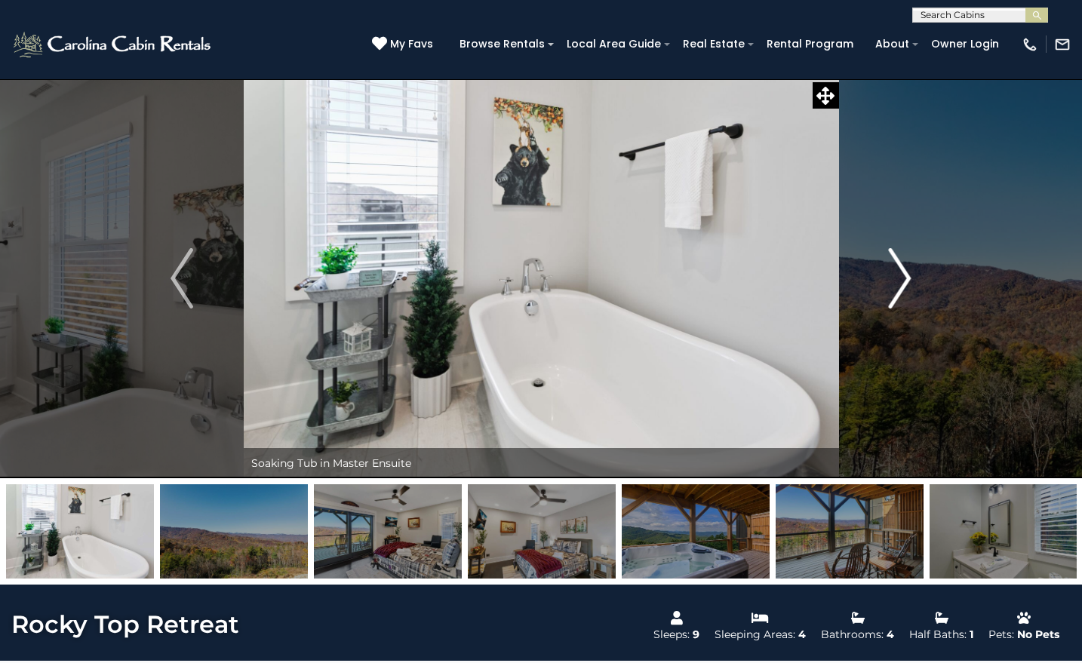
click at [904, 278] on img "Next" at bounding box center [899, 278] width 23 height 60
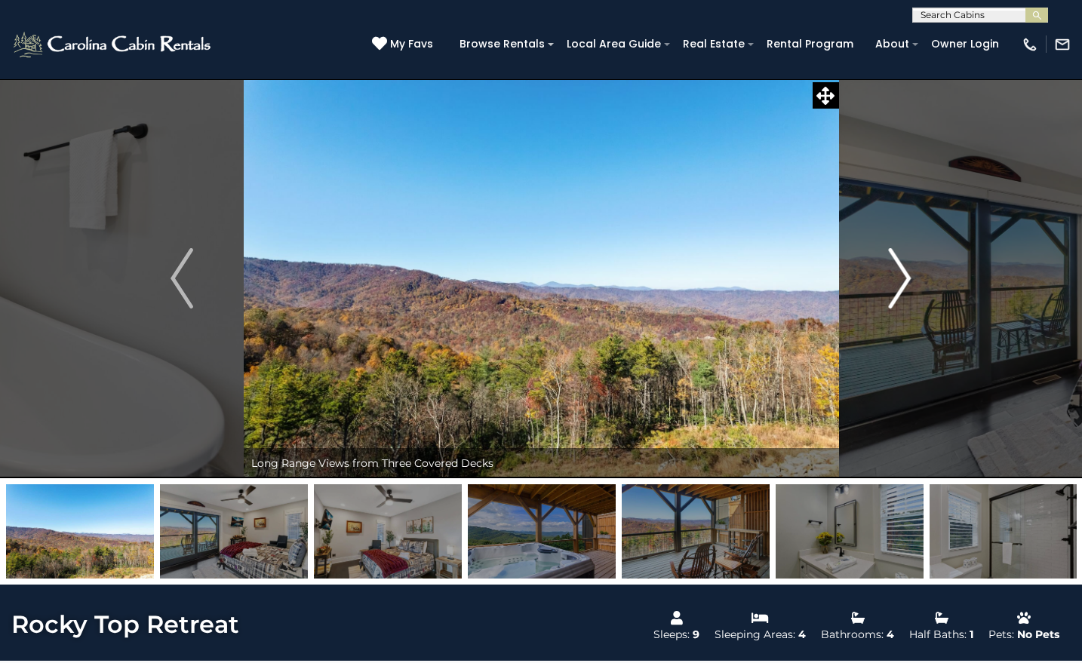
click at [904, 278] on img "Next" at bounding box center [899, 278] width 23 height 60
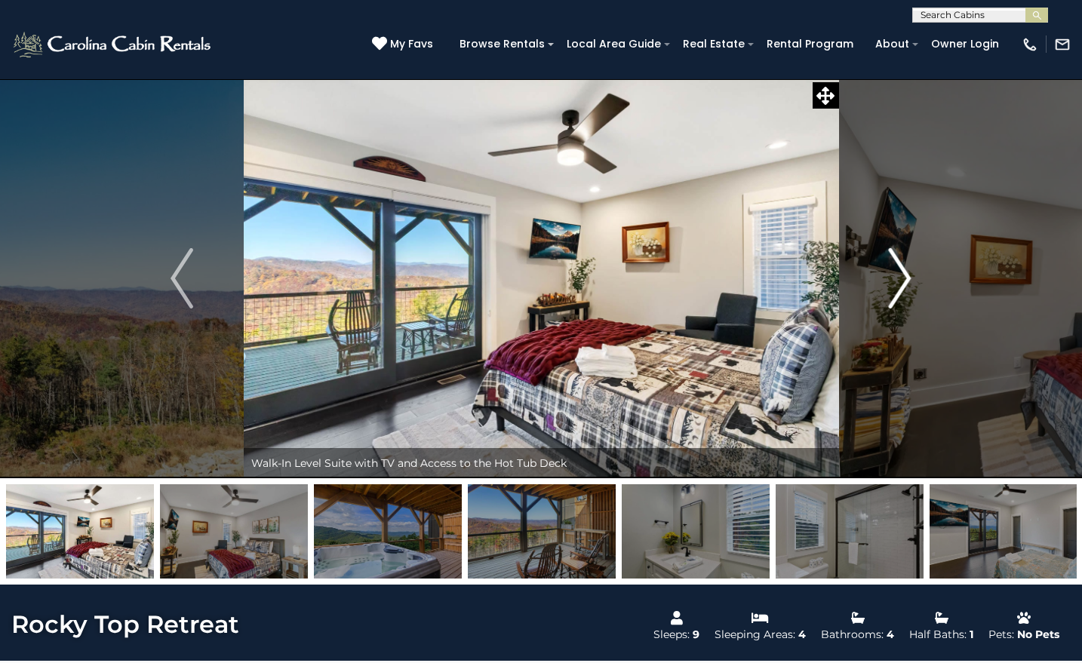
click at [904, 278] on img "Next" at bounding box center [899, 278] width 23 height 60
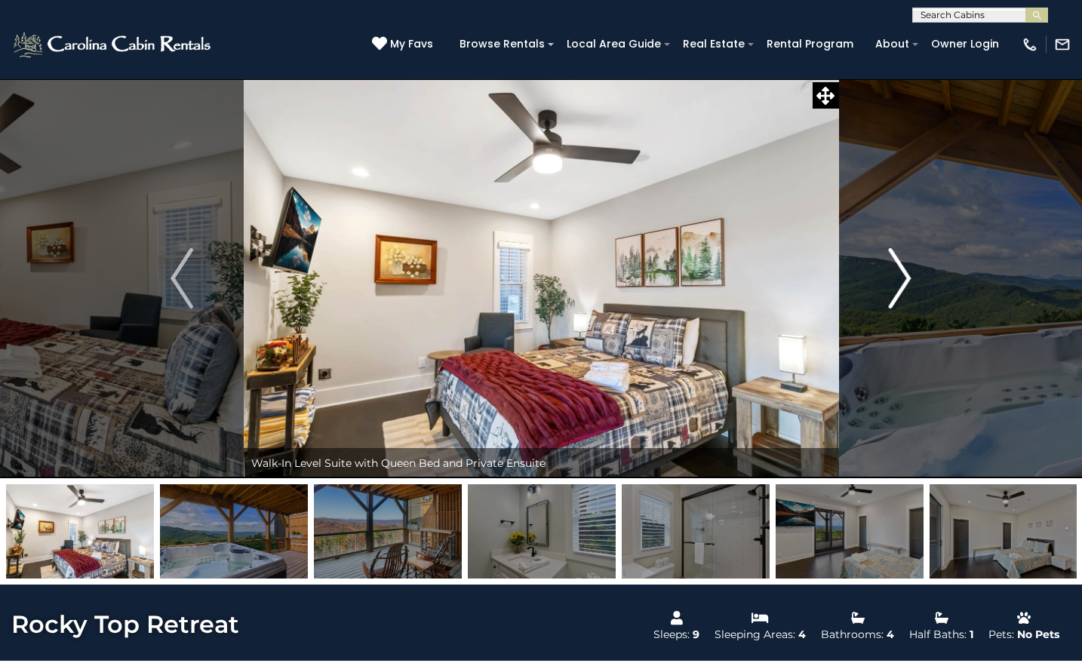
click at [904, 278] on img "Next" at bounding box center [899, 278] width 23 height 60
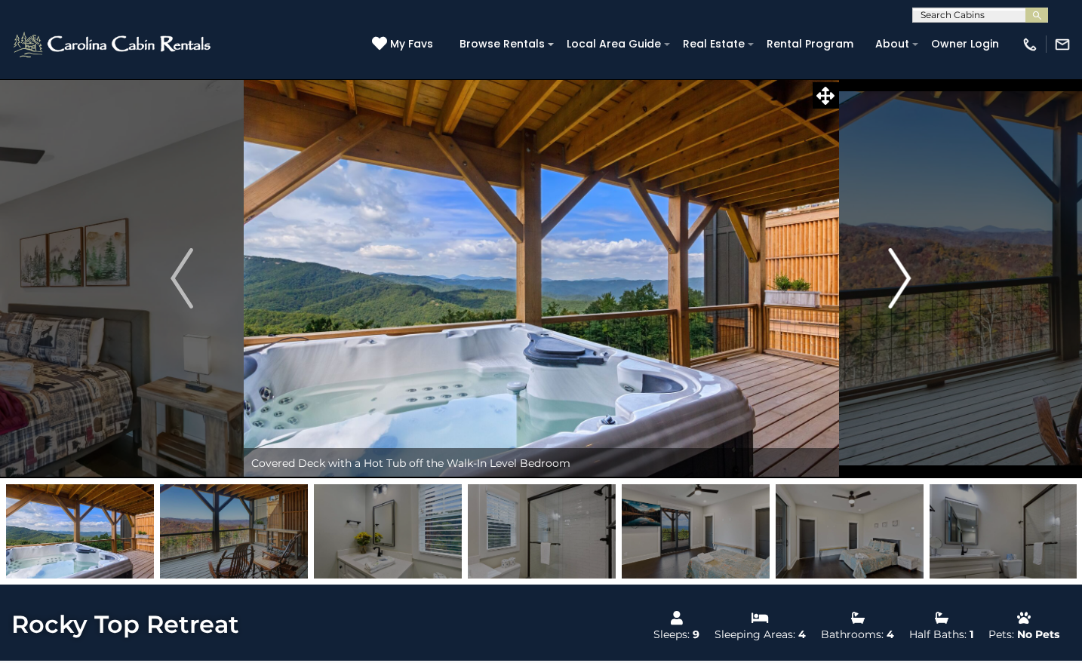
click at [904, 278] on img "Next" at bounding box center [899, 278] width 23 height 60
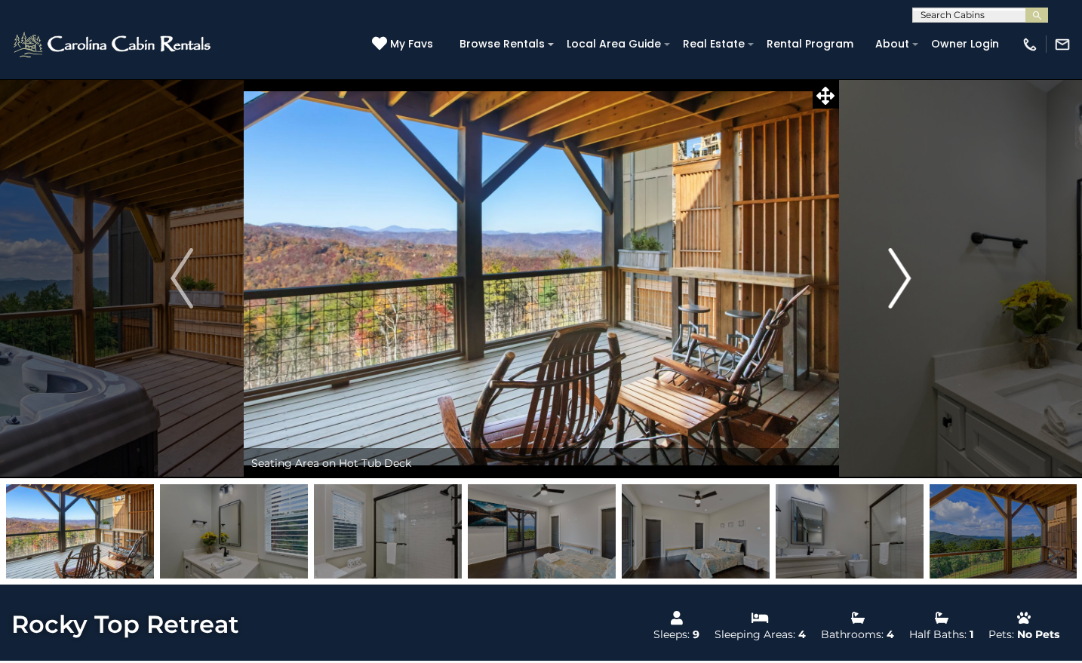
click at [904, 278] on img "Next" at bounding box center [899, 278] width 23 height 60
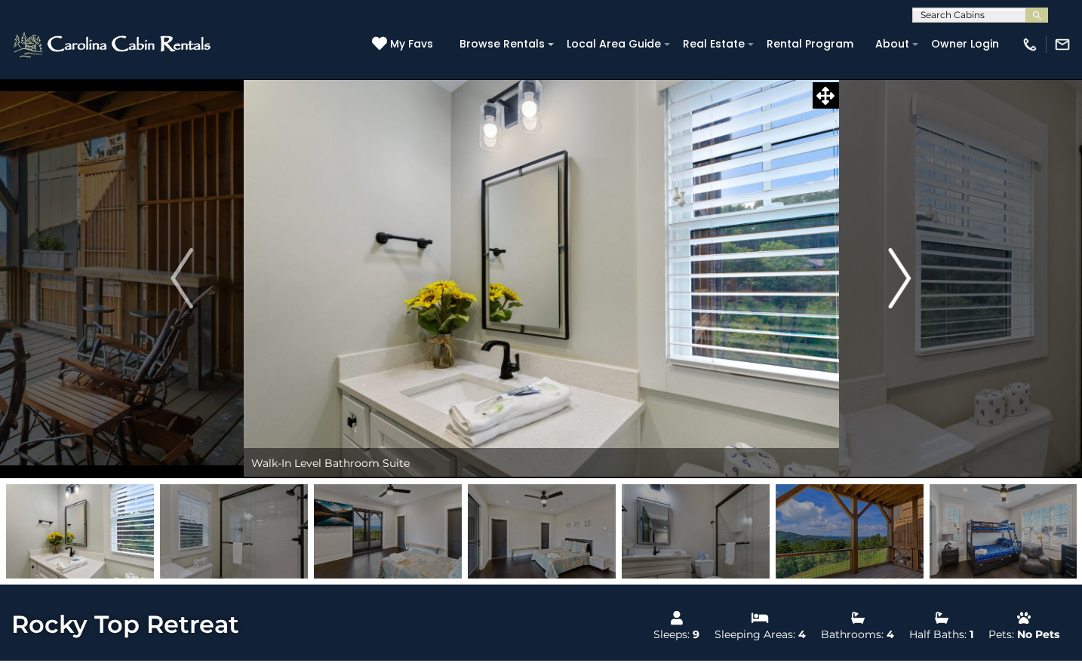
click at [904, 278] on img "Next" at bounding box center [899, 278] width 23 height 60
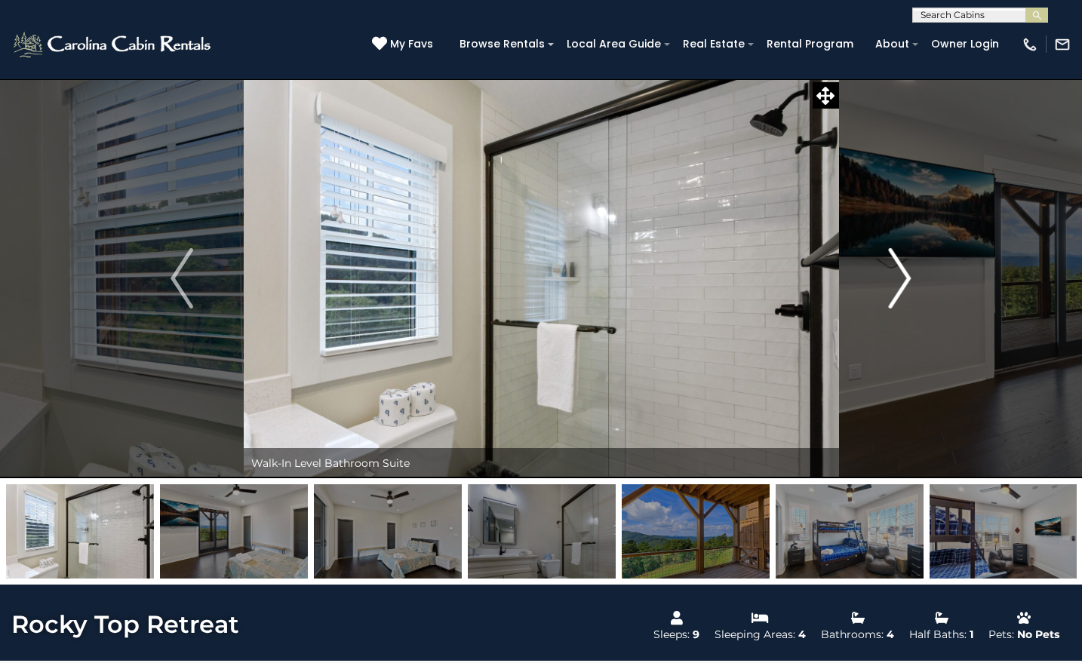
click at [904, 278] on img "Next" at bounding box center [899, 278] width 23 height 60
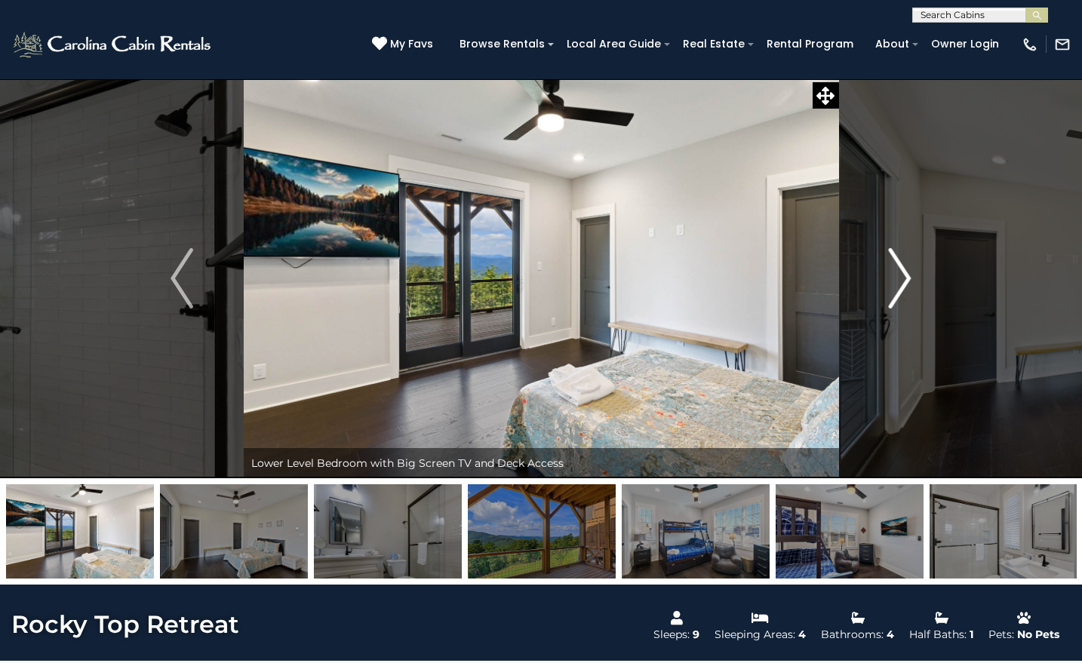
click at [904, 278] on img "Next" at bounding box center [899, 278] width 23 height 60
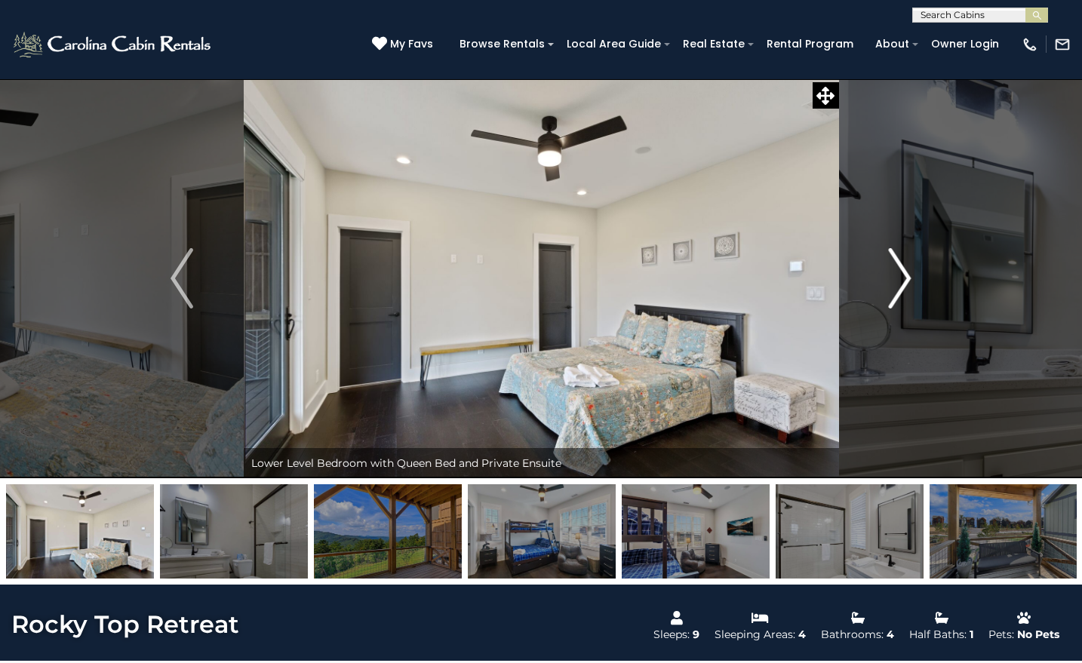
click at [904, 278] on img "Next" at bounding box center [899, 278] width 23 height 60
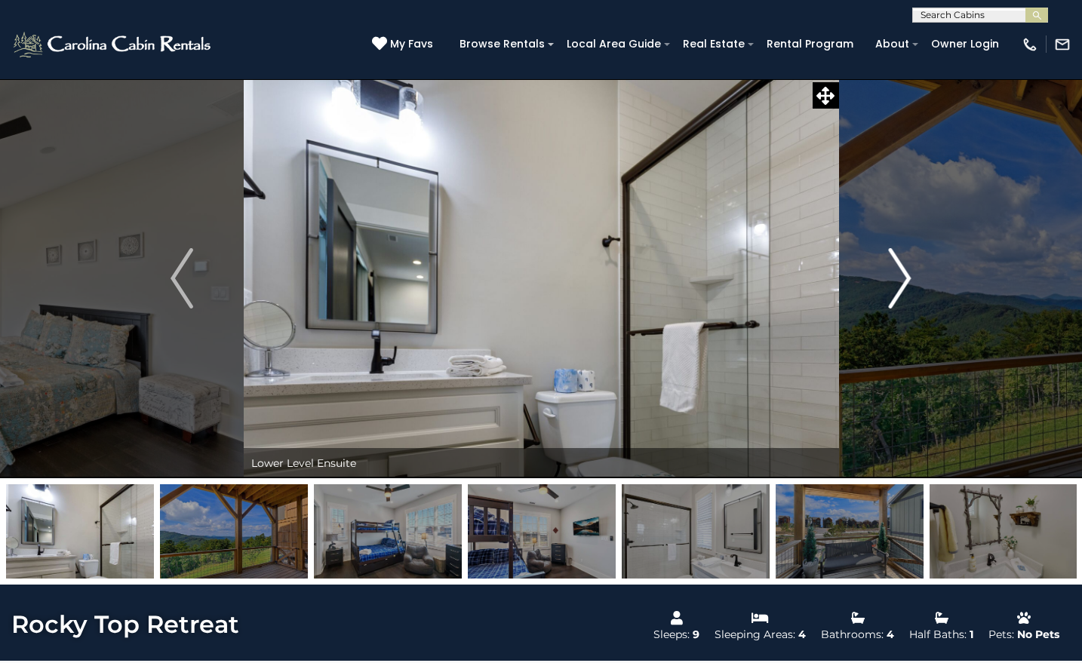
click at [904, 278] on img "Next" at bounding box center [899, 278] width 23 height 60
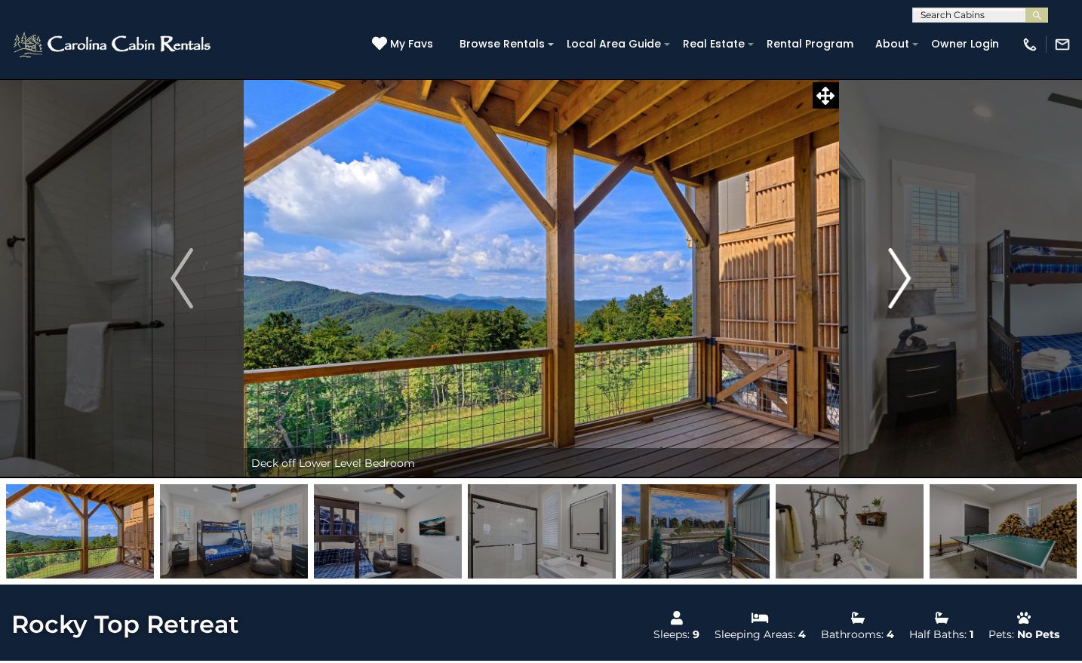
click at [904, 278] on img "Next" at bounding box center [899, 278] width 23 height 60
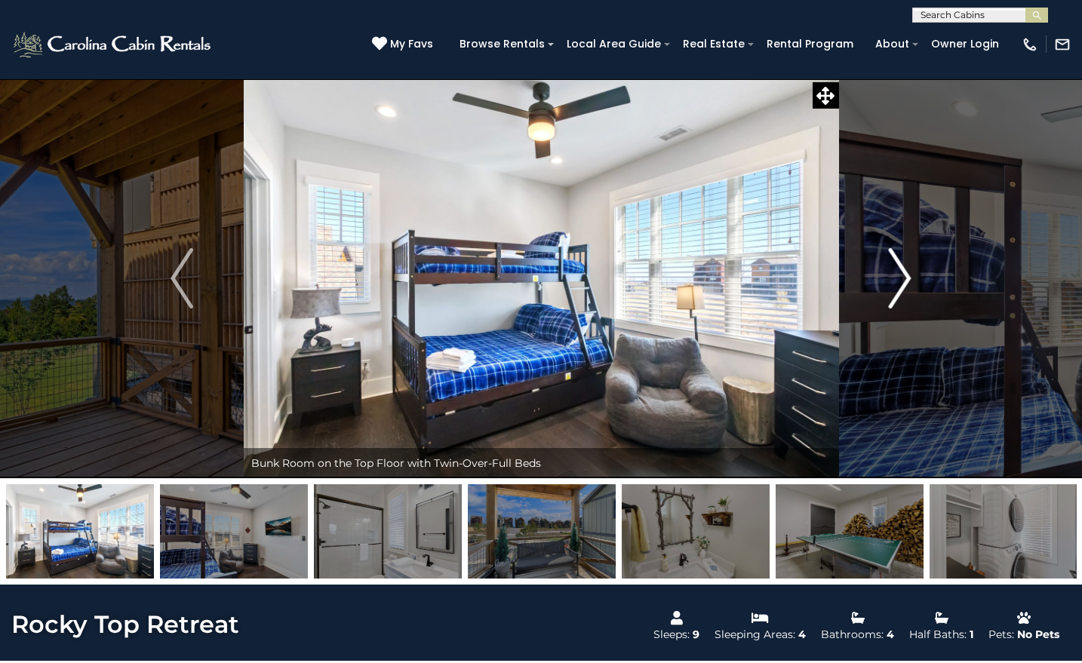
click at [904, 278] on img "Next" at bounding box center [899, 278] width 23 height 60
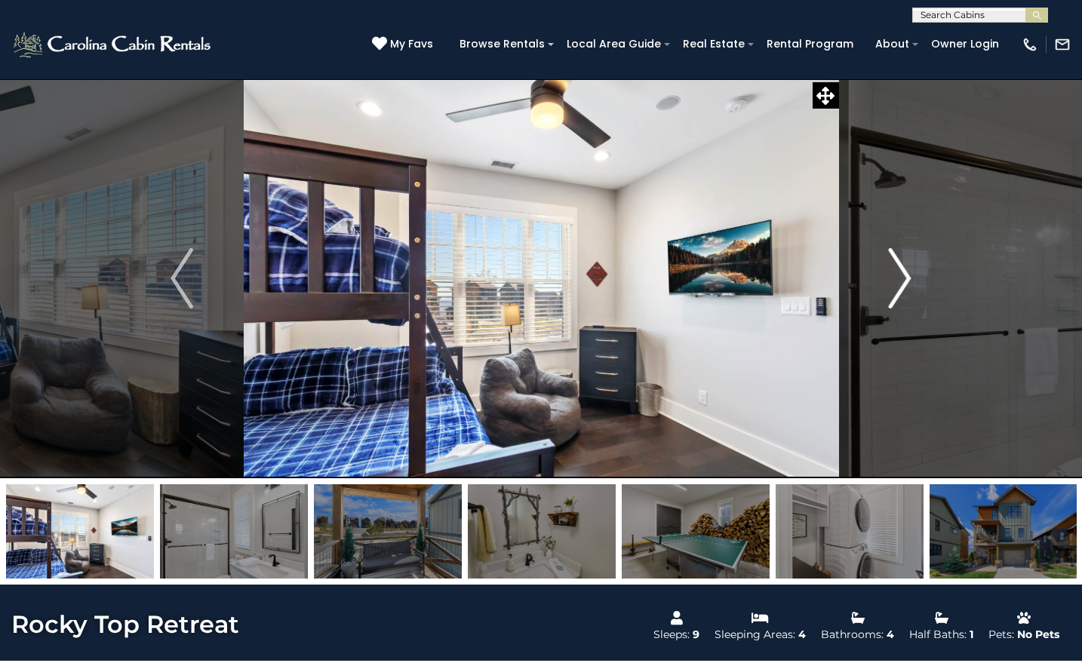
click at [904, 278] on img "Next" at bounding box center [899, 278] width 23 height 60
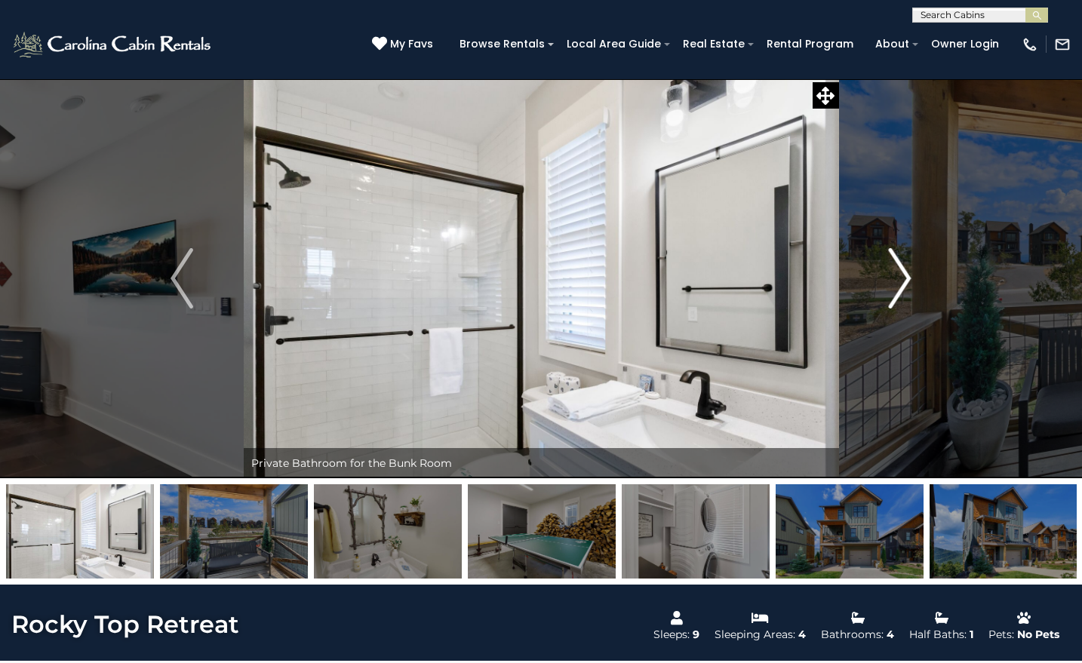
click at [904, 278] on img "Next" at bounding box center [899, 278] width 23 height 60
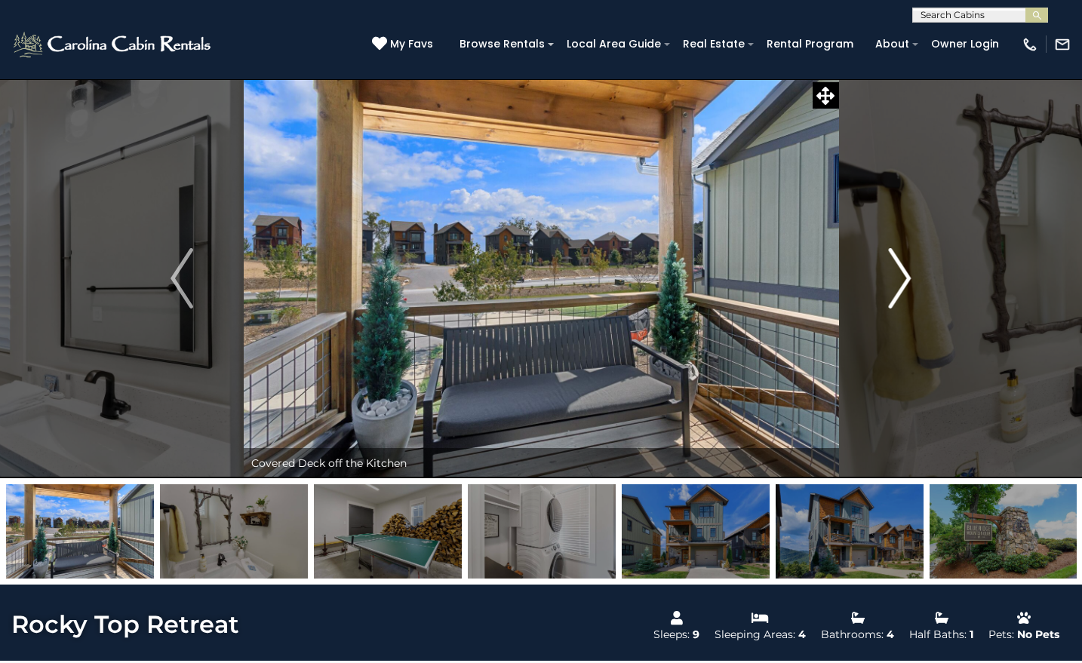
click at [904, 278] on img "Next" at bounding box center [899, 278] width 23 height 60
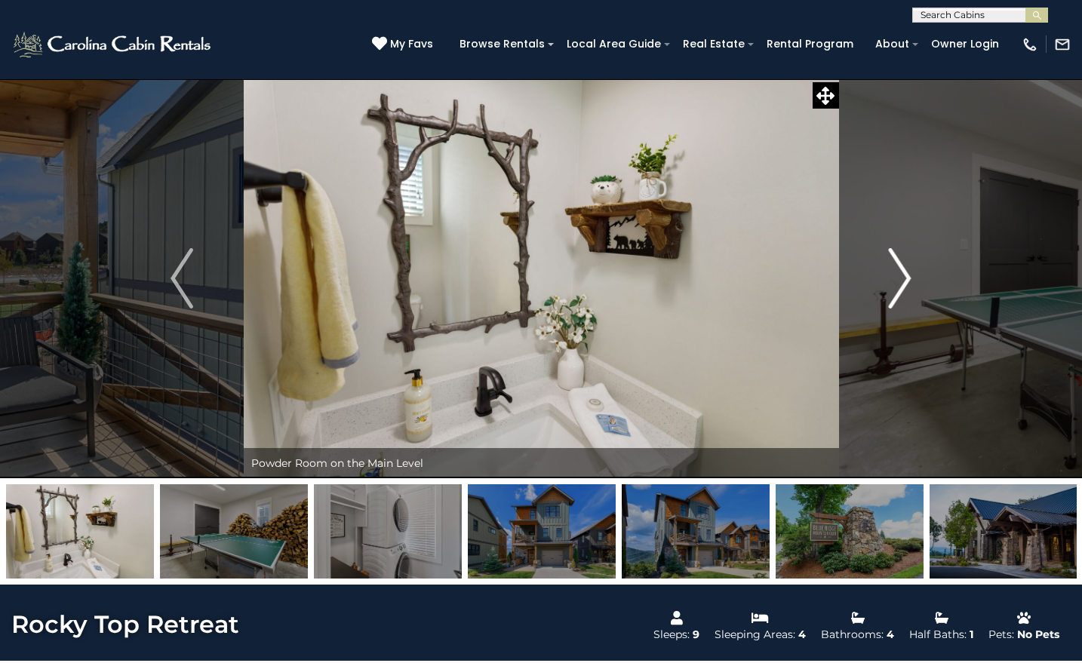
click at [904, 278] on img "Next" at bounding box center [899, 278] width 23 height 60
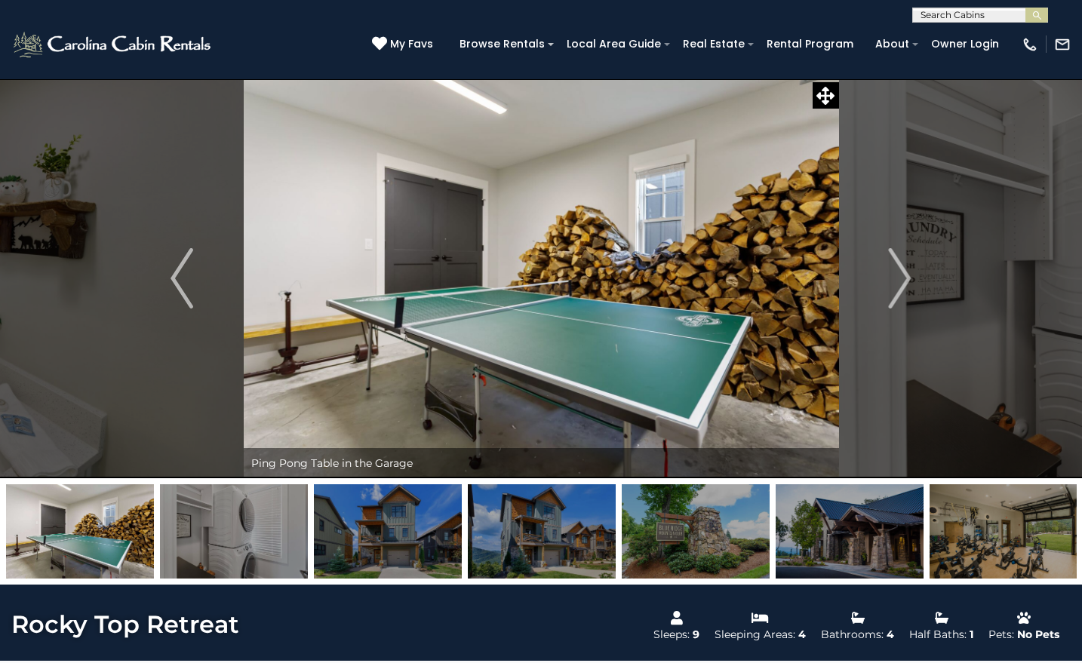
click at [584, 327] on img at bounding box center [541, 278] width 595 height 400
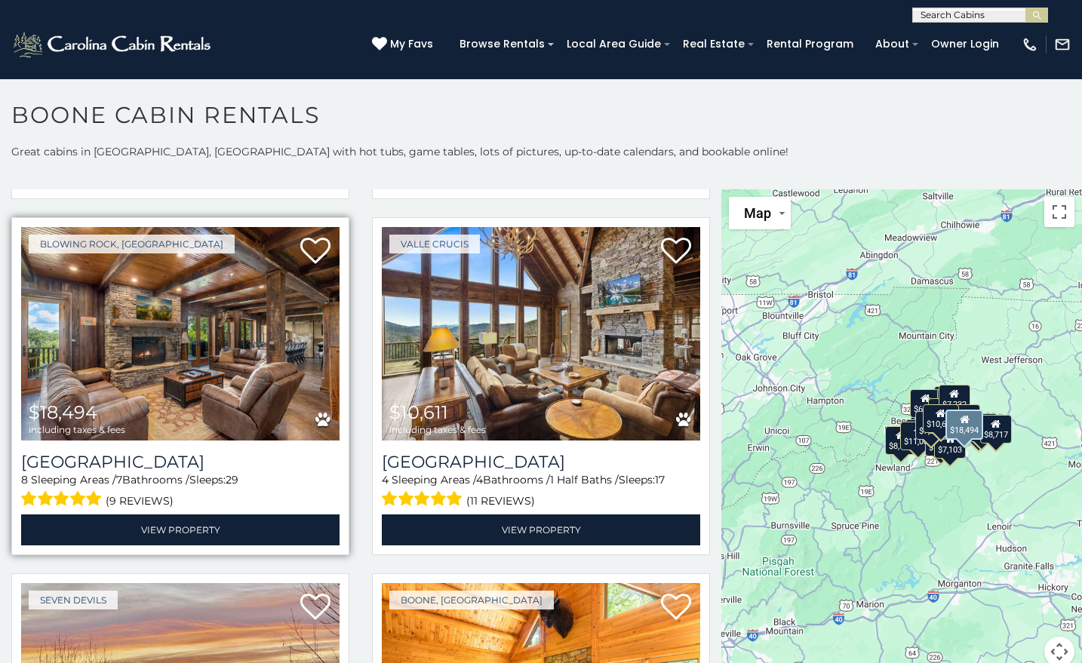
scroll to position [377, 0]
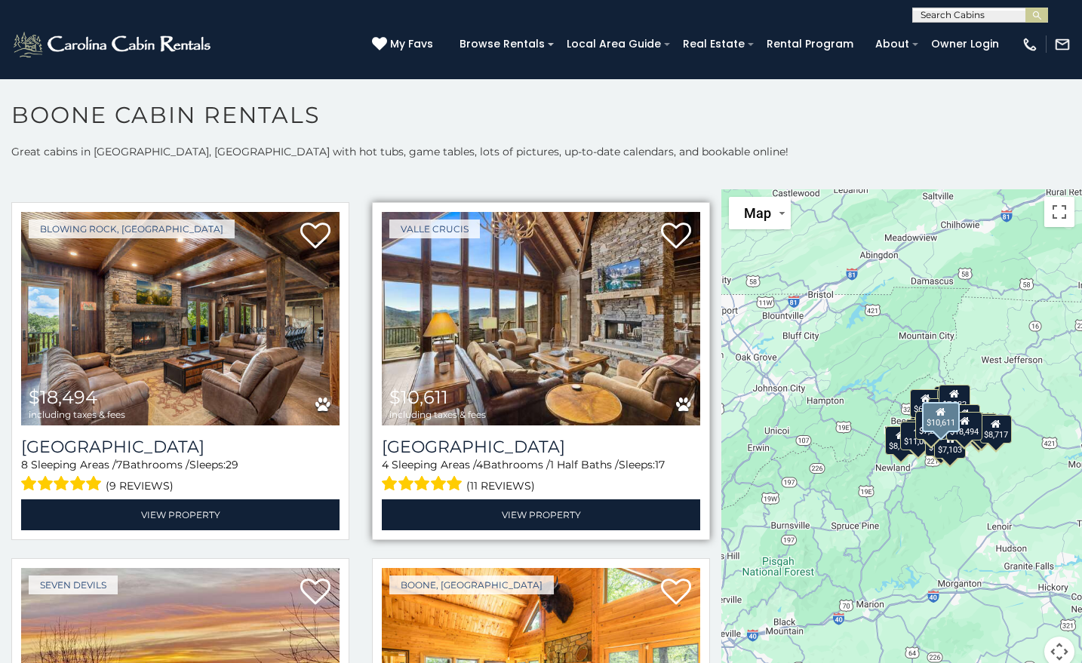
click at [560, 324] on img at bounding box center [541, 318] width 318 height 213
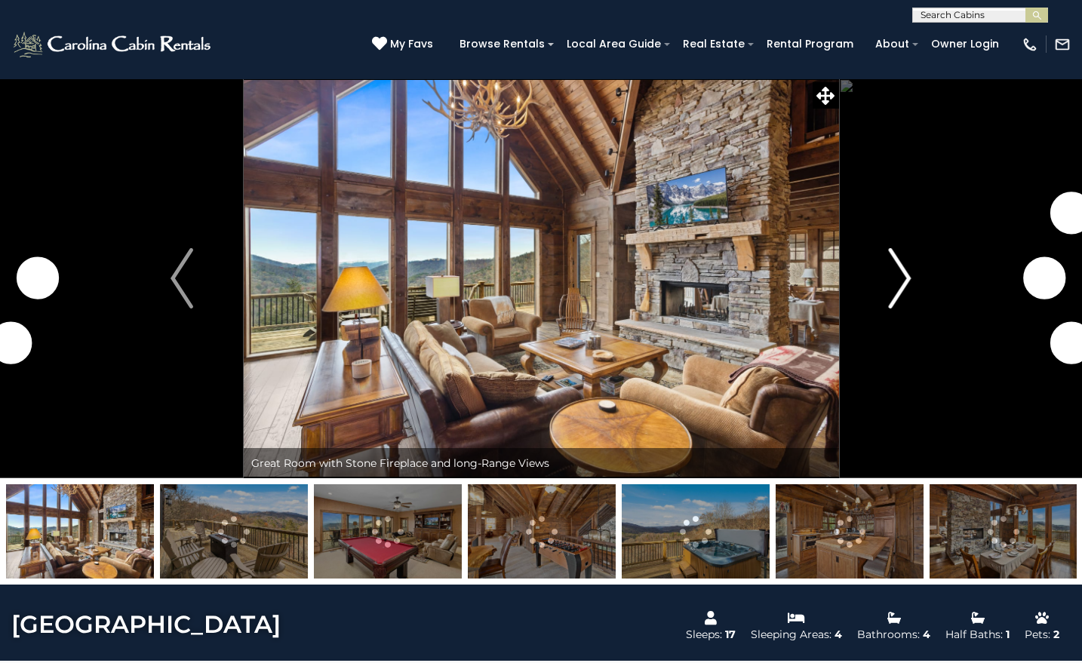
click at [896, 273] on img "Next" at bounding box center [899, 278] width 23 height 60
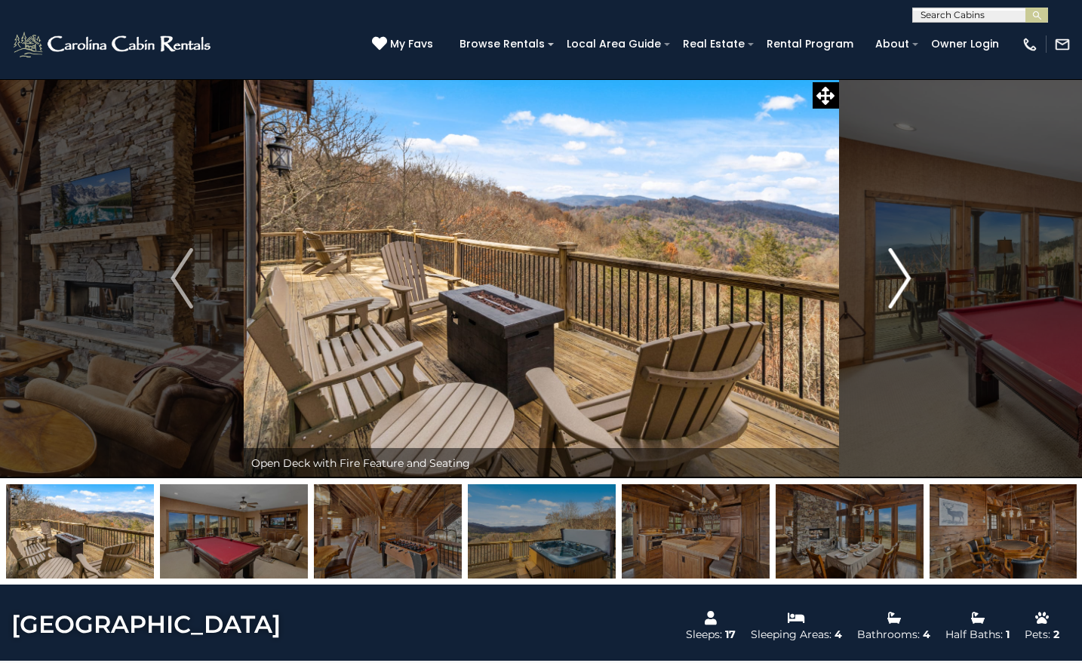
click at [897, 273] on img "Next" at bounding box center [899, 278] width 23 height 60
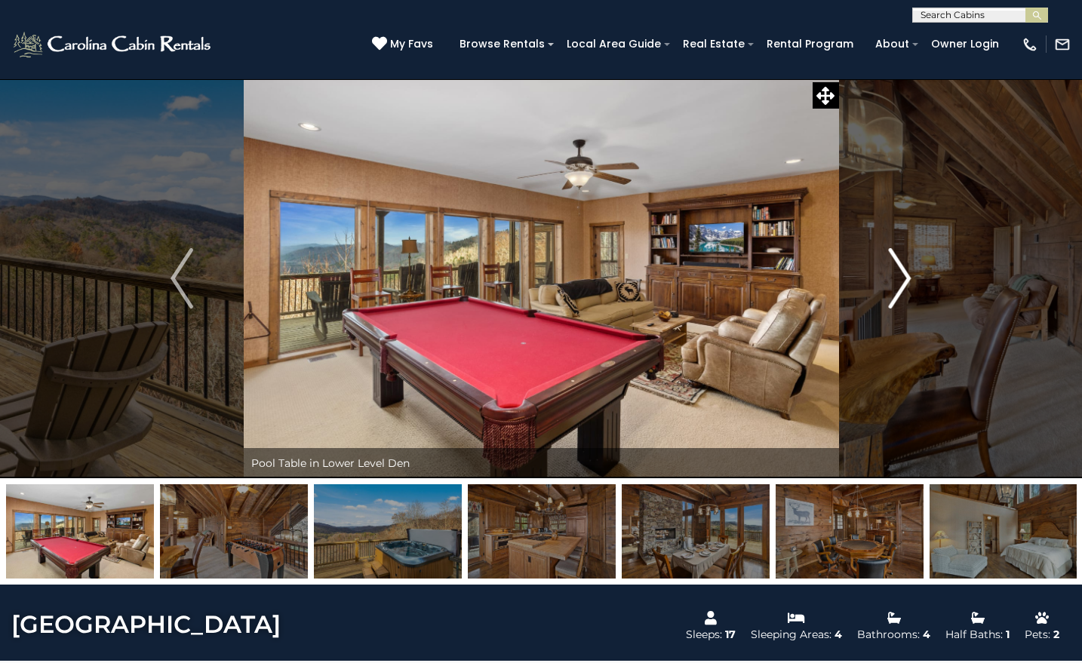
click at [897, 273] on img "Next" at bounding box center [899, 278] width 23 height 60
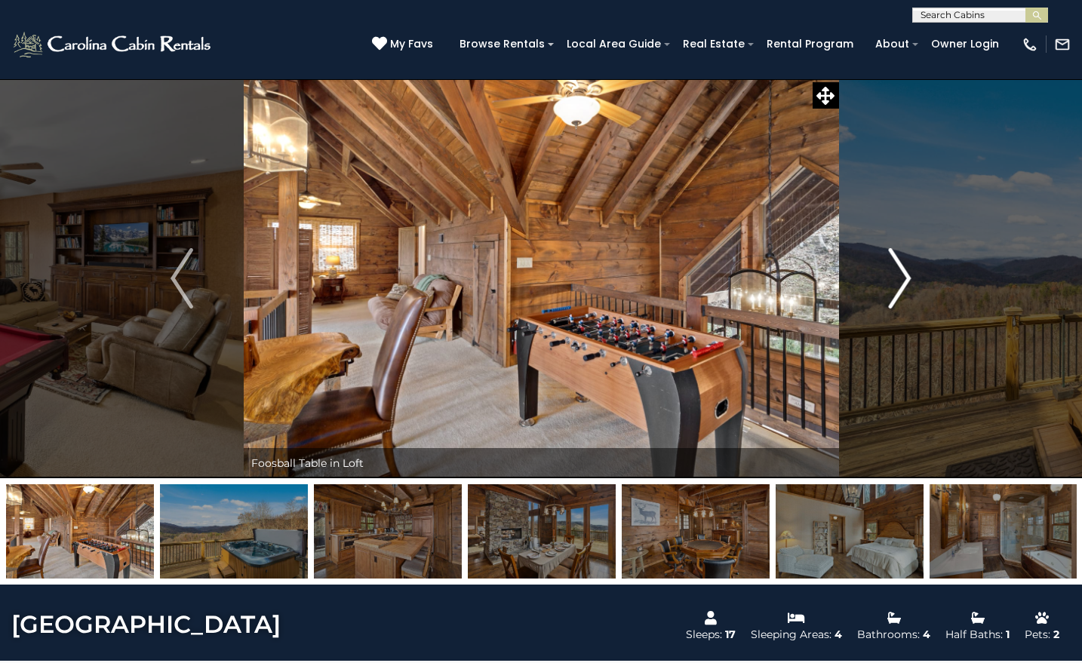
click at [897, 273] on img "Next" at bounding box center [899, 278] width 23 height 60
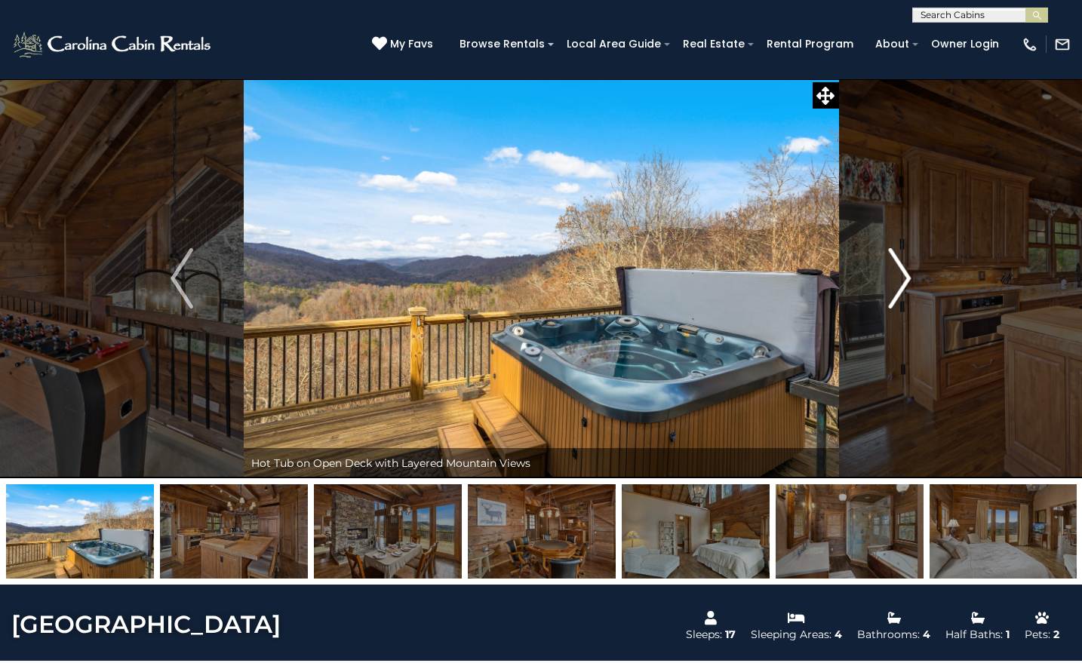
click at [897, 273] on img "Next" at bounding box center [899, 278] width 23 height 60
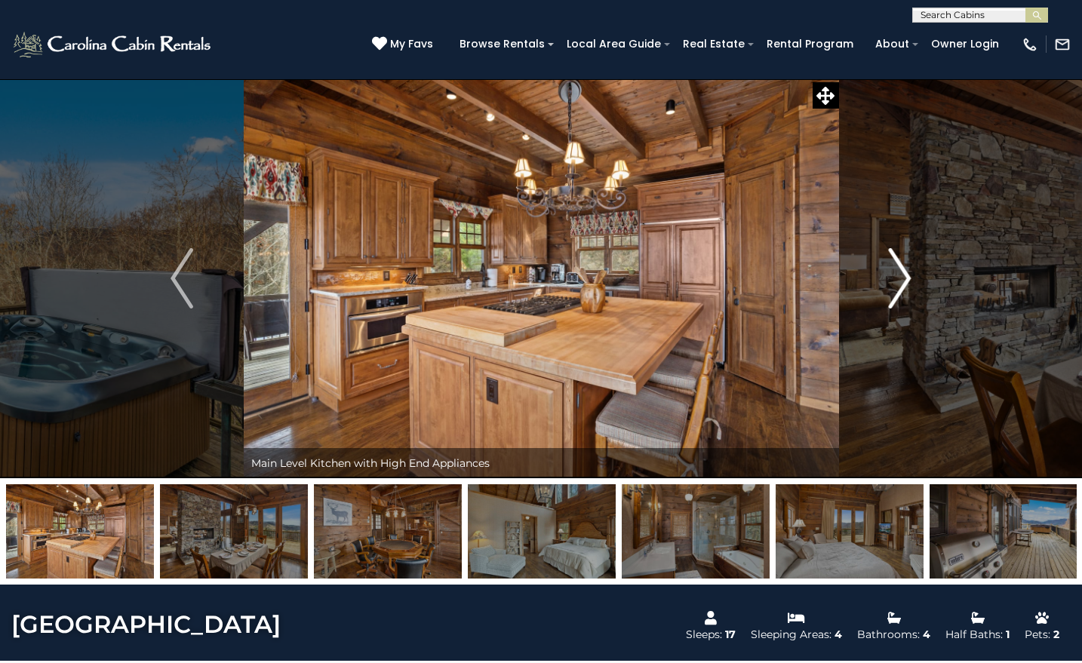
click at [897, 273] on img "Next" at bounding box center [899, 278] width 23 height 60
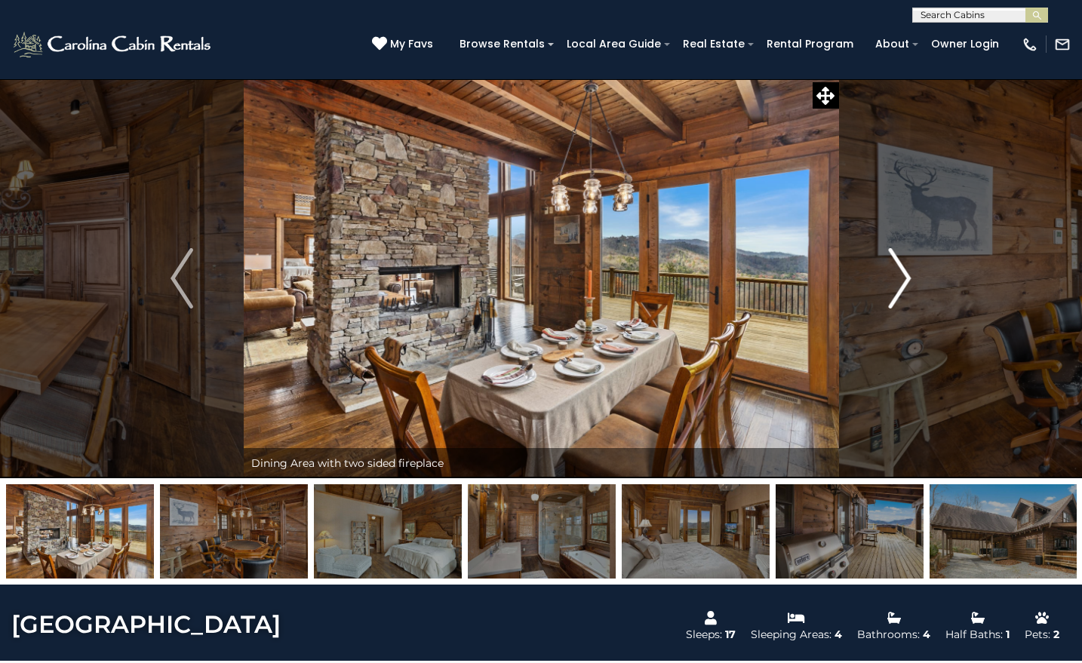
click at [897, 273] on img "Next" at bounding box center [899, 278] width 23 height 60
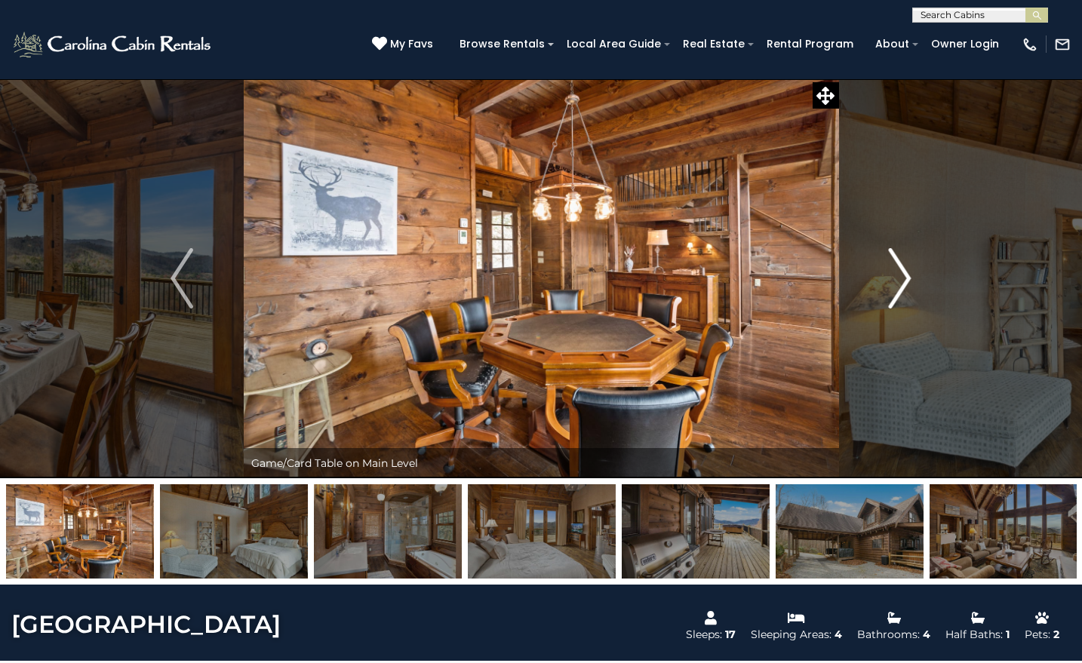
click at [897, 273] on img "Next" at bounding box center [899, 278] width 23 height 60
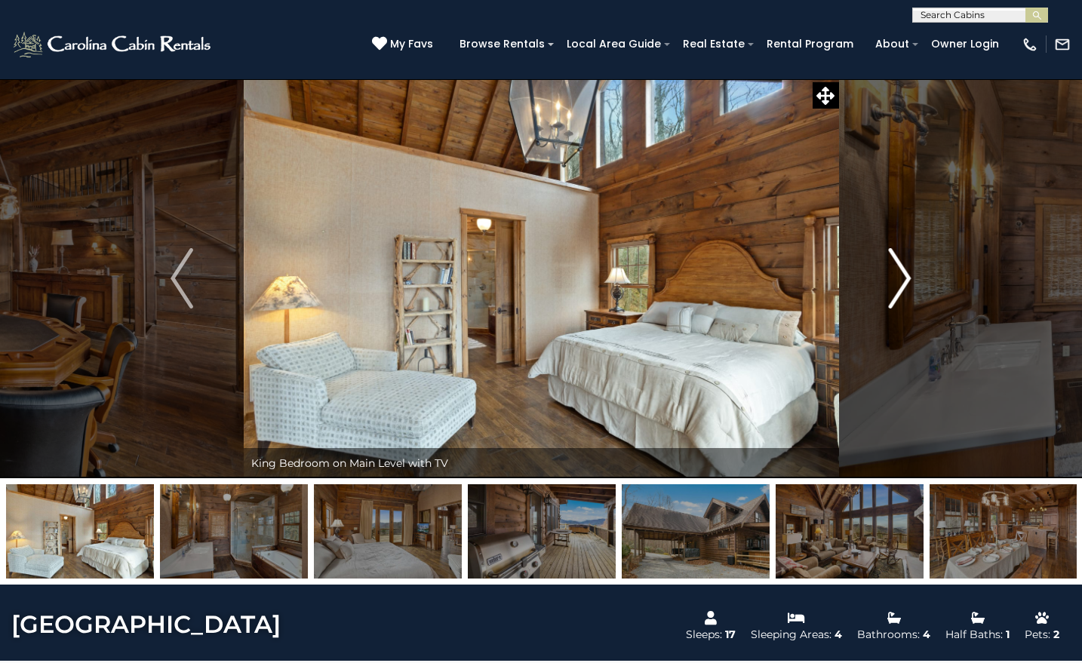
click at [897, 273] on img "Next" at bounding box center [899, 278] width 23 height 60
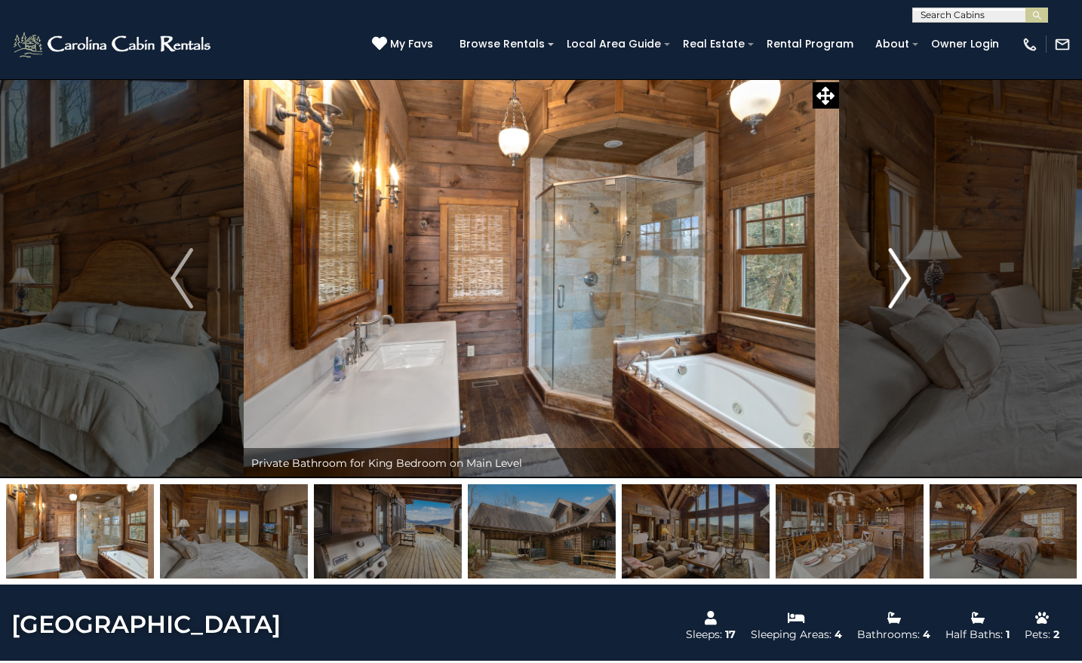
click at [897, 273] on img "Next" at bounding box center [899, 278] width 23 height 60
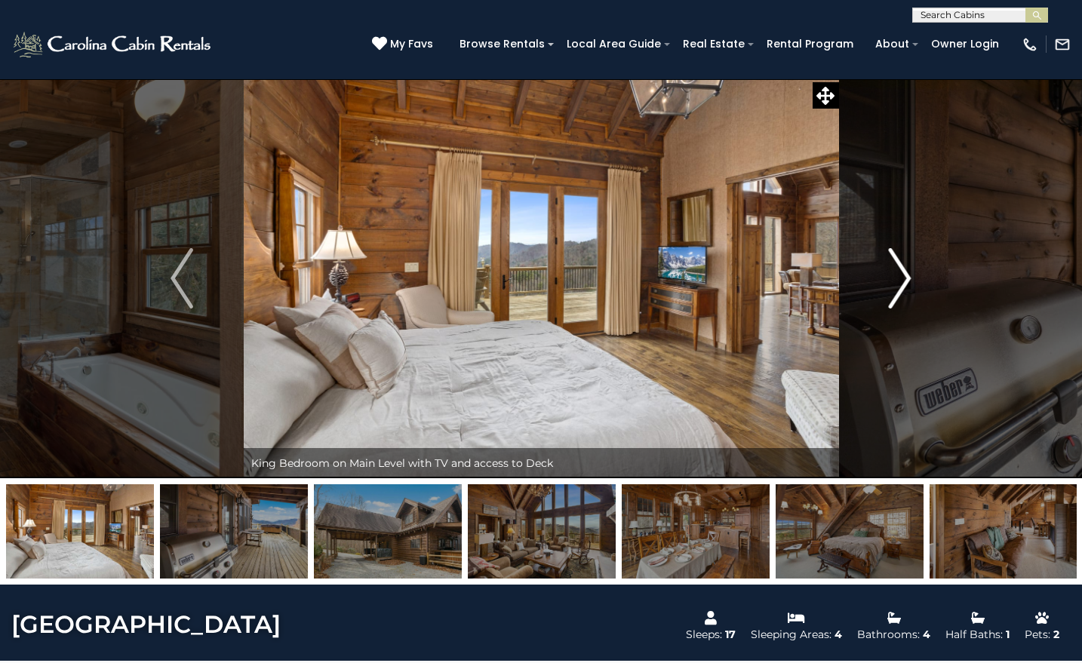
click at [897, 273] on img "Next" at bounding box center [899, 278] width 23 height 60
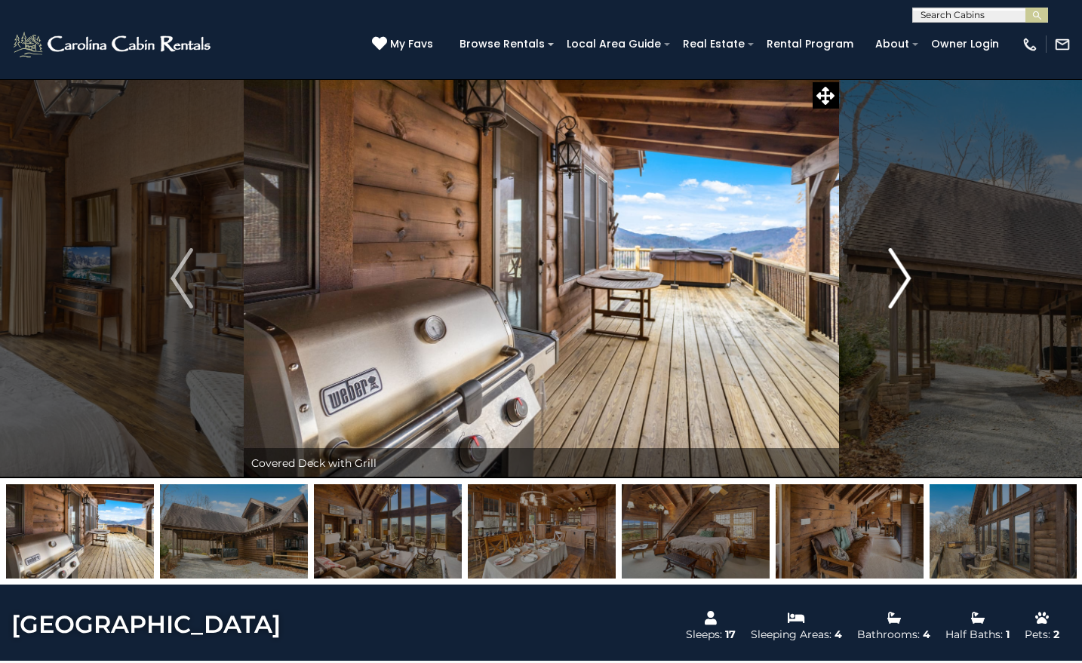
click at [897, 273] on img "Next" at bounding box center [899, 278] width 23 height 60
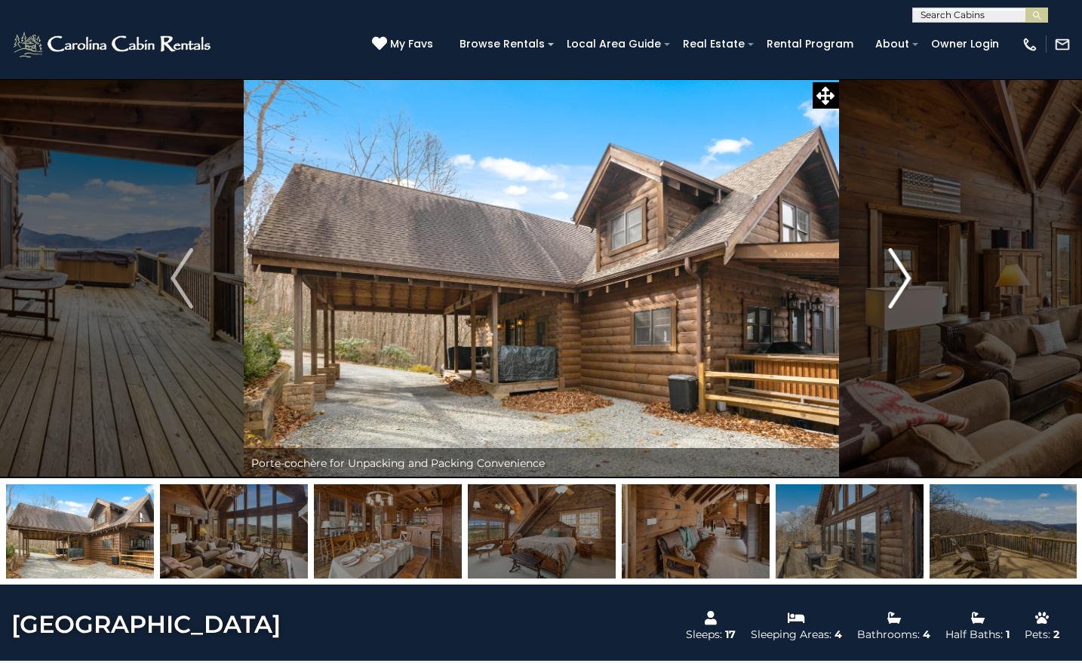
click at [897, 273] on img "Next" at bounding box center [899, 278] width 23 height 60
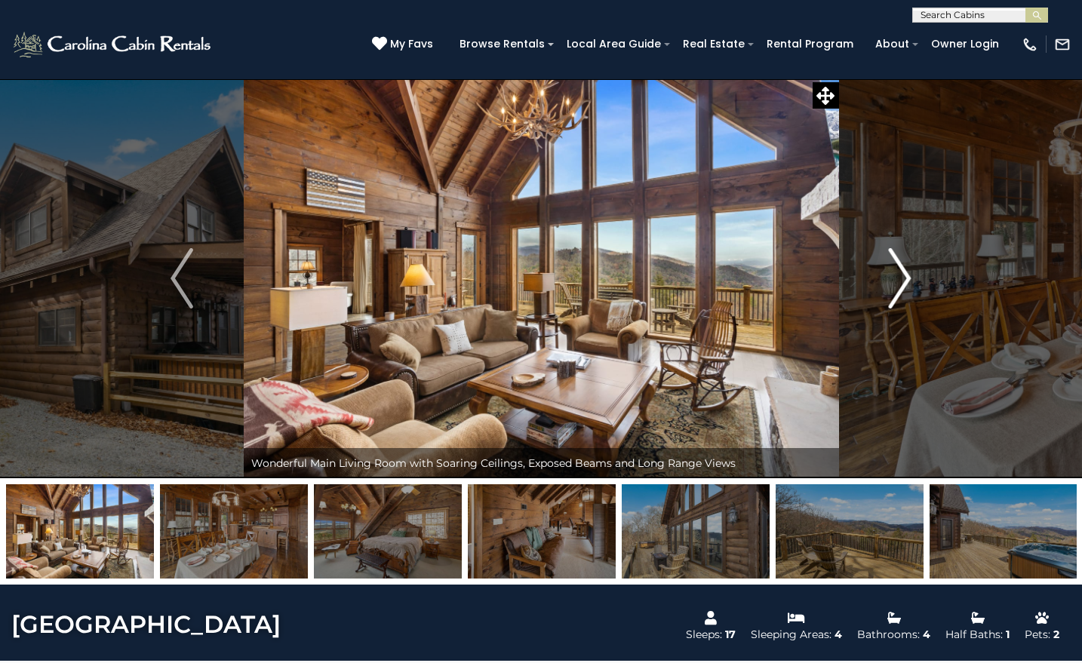
click at [897, 273] on img "Next" at bounding box center [899, 278] width 23 height 60
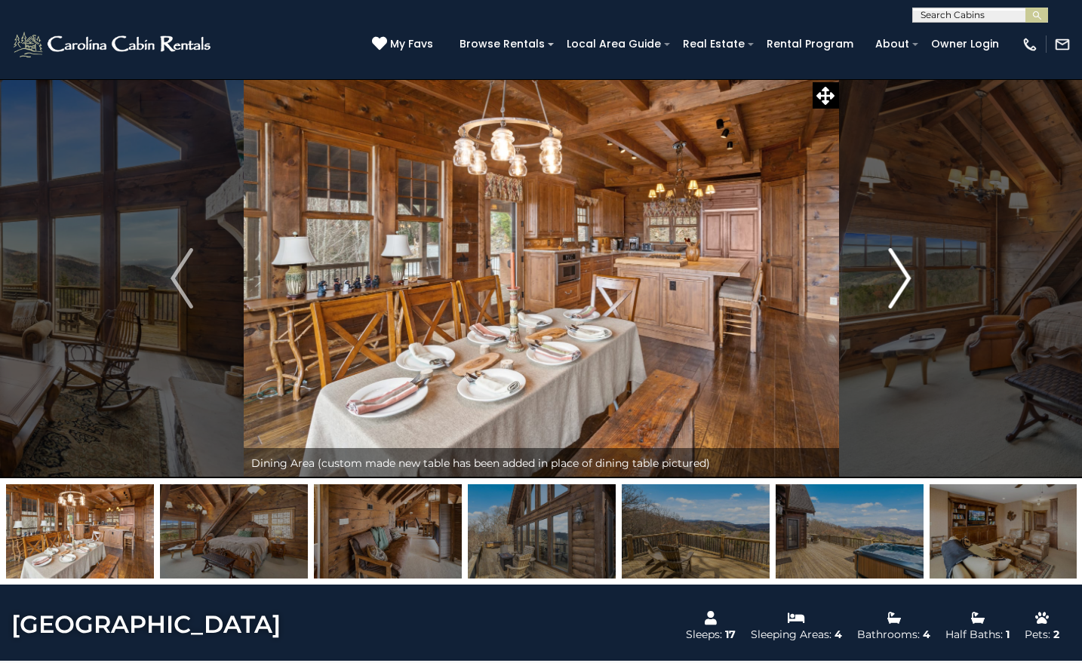
click at [897, 273] on img "Next" at bounding box center [899, 278] width 23 height 60
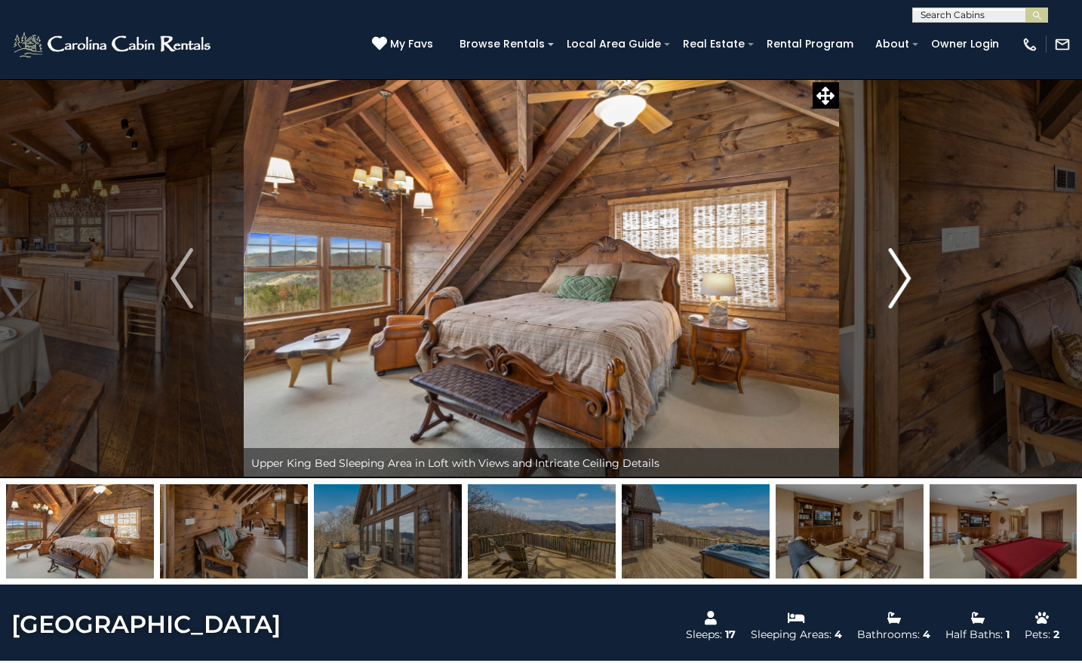
click at [897, 273] on img "Next" at bounding box center [899, 278] width 23 height 60
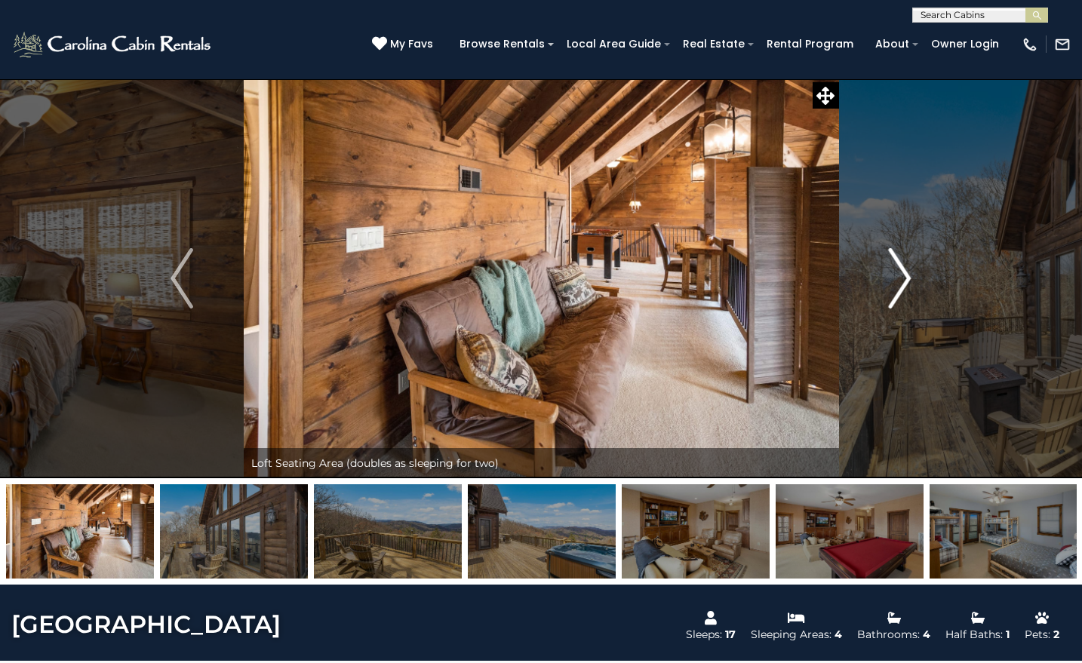
click at [897, 273] on img "Next" at bounding box center [899, 278] width 23 height 60
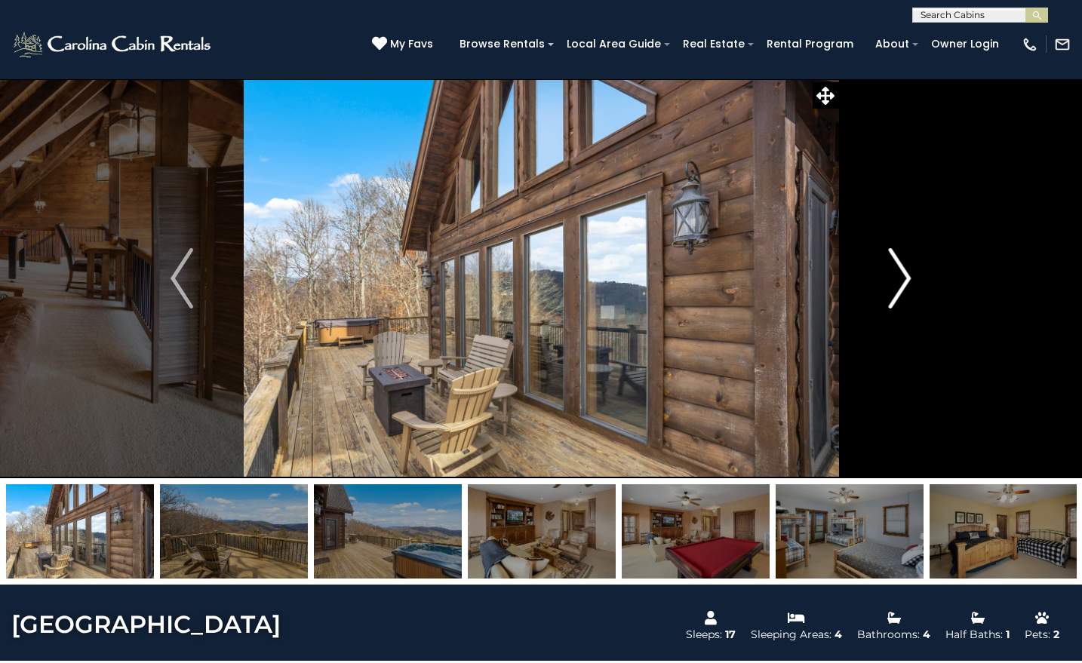
click at [897, 273] on img "Next" at bounding box center [899, 278] width 23 height 60
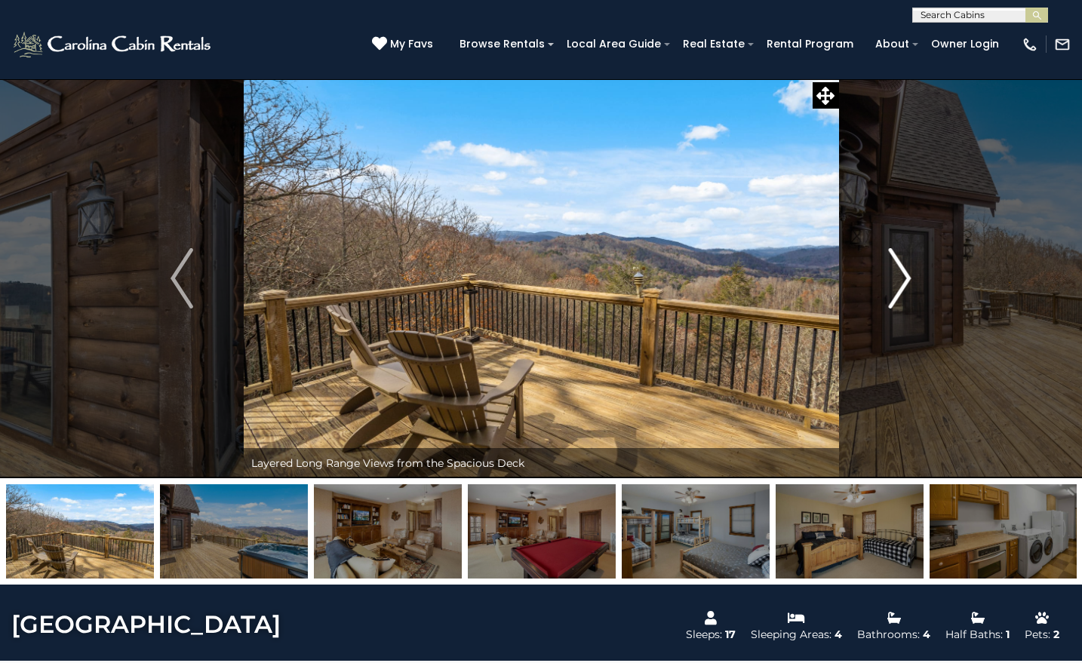
click at [897, 273] on img "Next" at bounding box center [899, 278] width 23 height 60
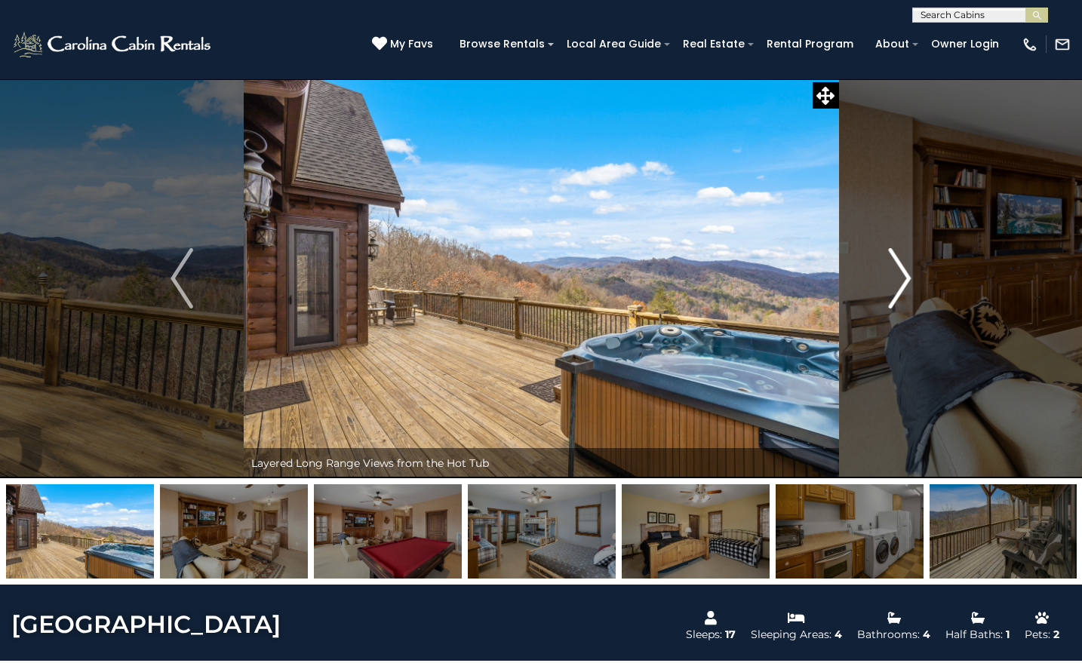
click at [897, 273] on img "Next" at bounding box center [899, 278] width 23 height 60
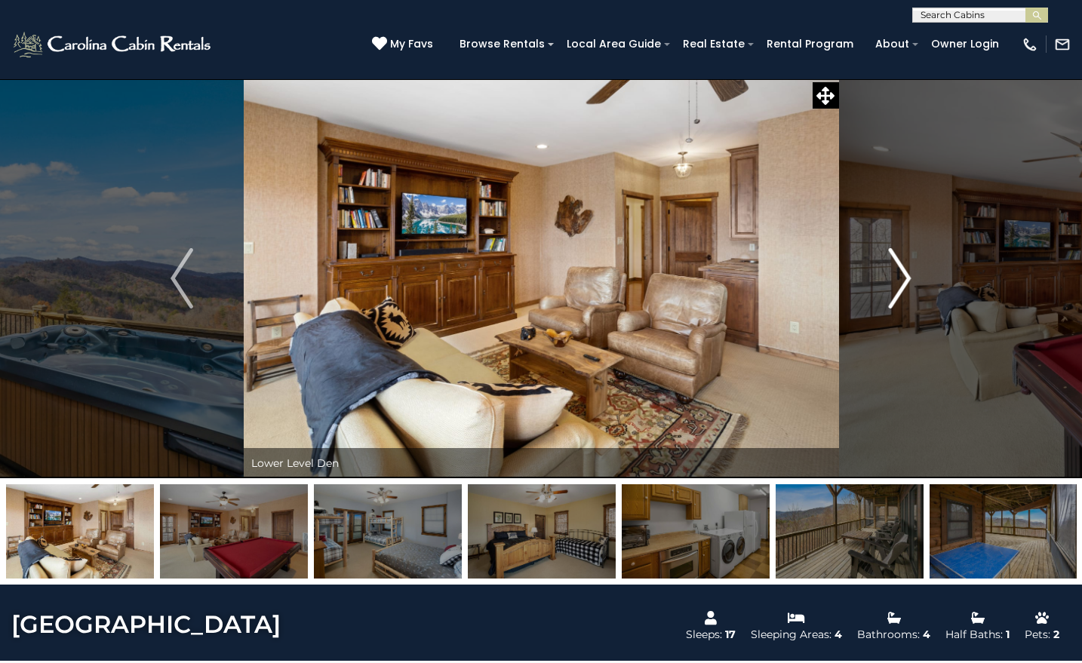
click at [897, 273] on img "Next" at bounding box center [899, 278] width 23 height 60
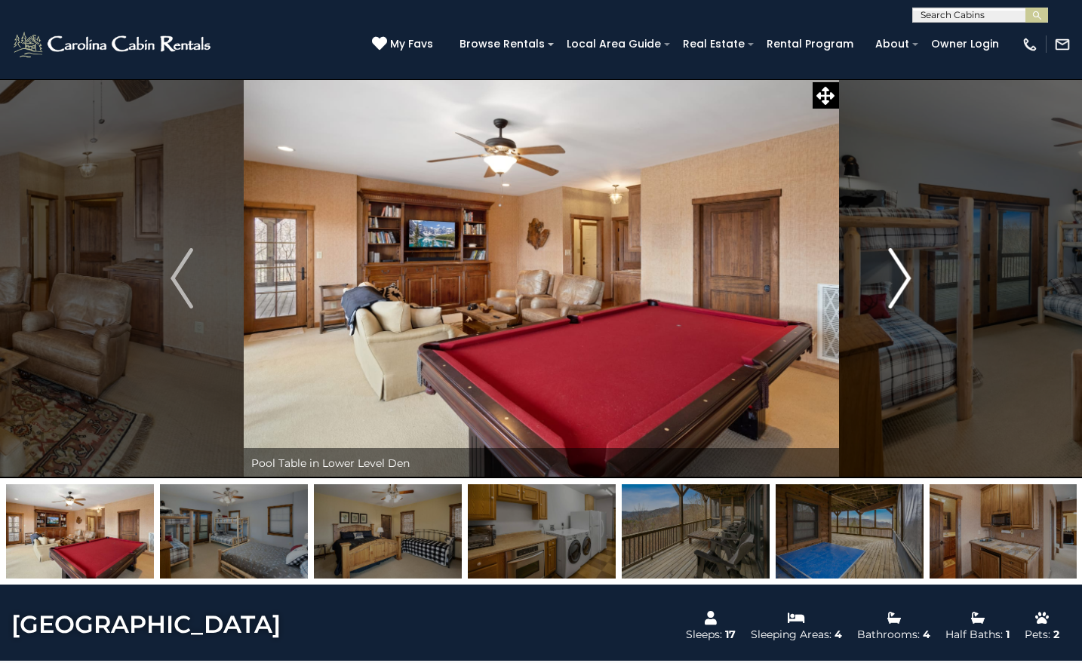
click at [897, 273] on img "Next" at bounding box center [899, 278] width 23 height 60
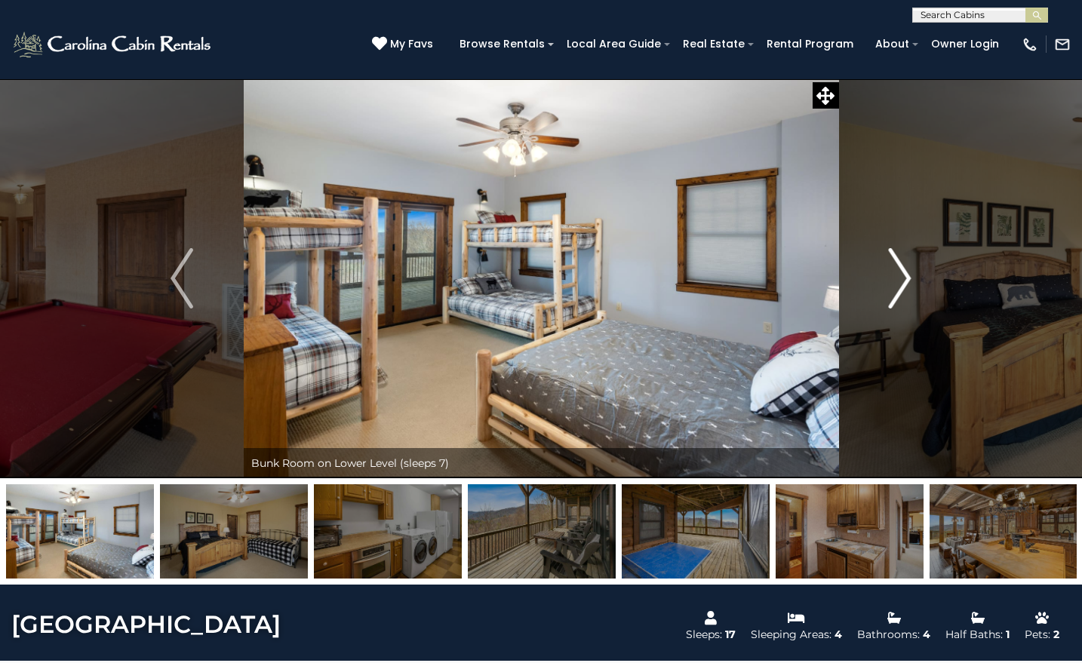
click at [897, 273] on img "Next" at bounding box center [899, 278] width 23 height 60
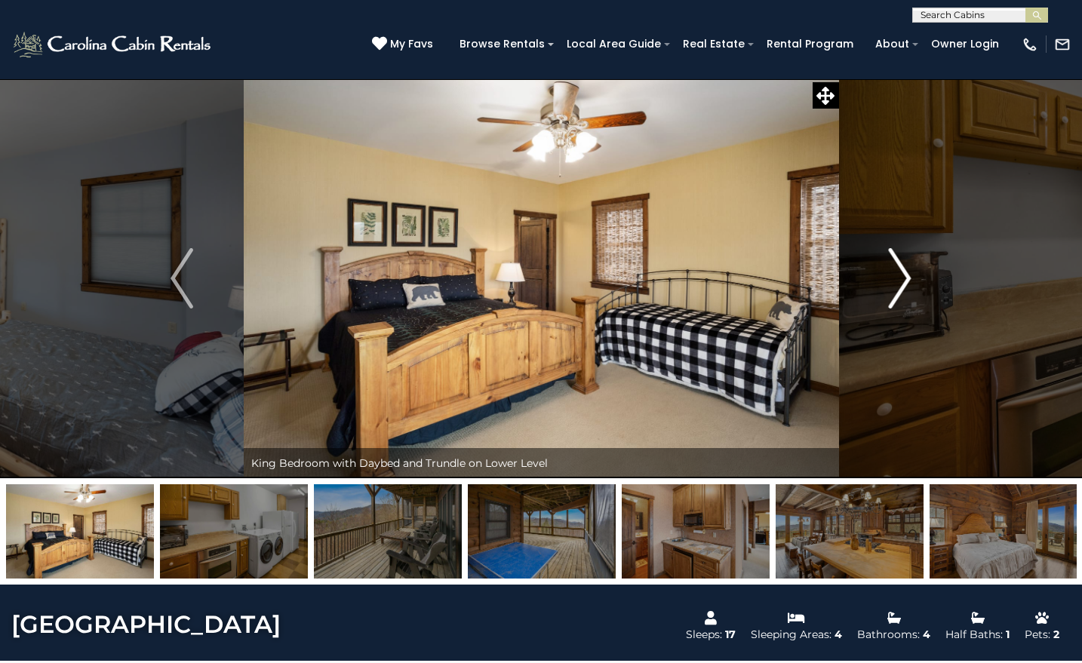
click at [897, 273] on img "Next" at bounding box center [899, 278] width 23 height 60
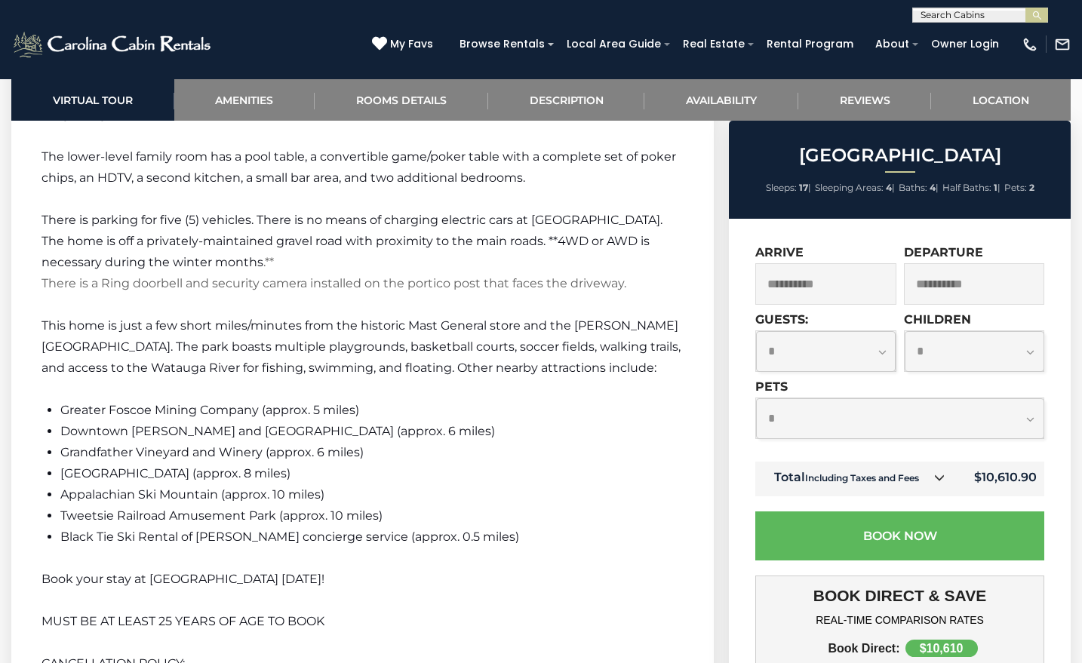
scroll to position [2489, 0]
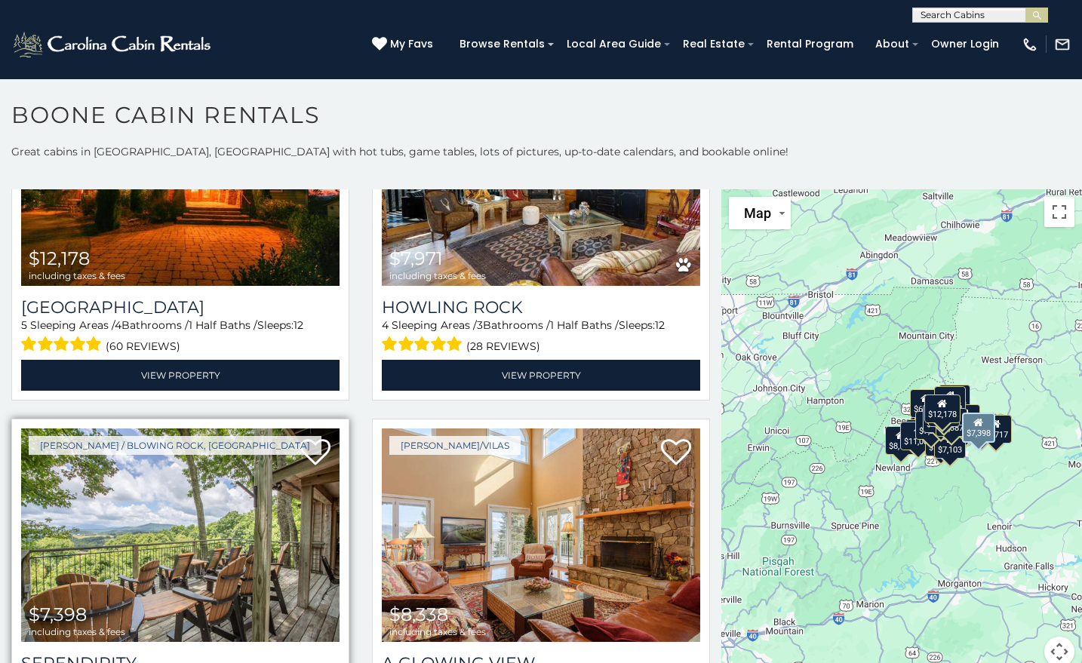
scroll to position [1735, 0]
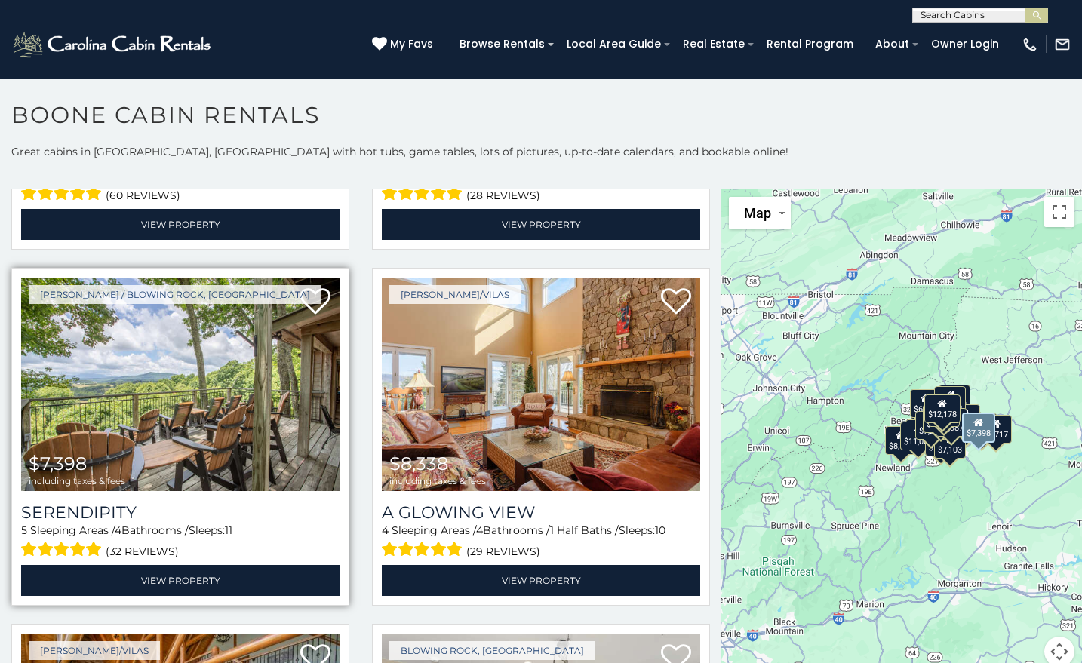
click at [286, 369] on img at bounding box center [180, 384] width 318 height 213
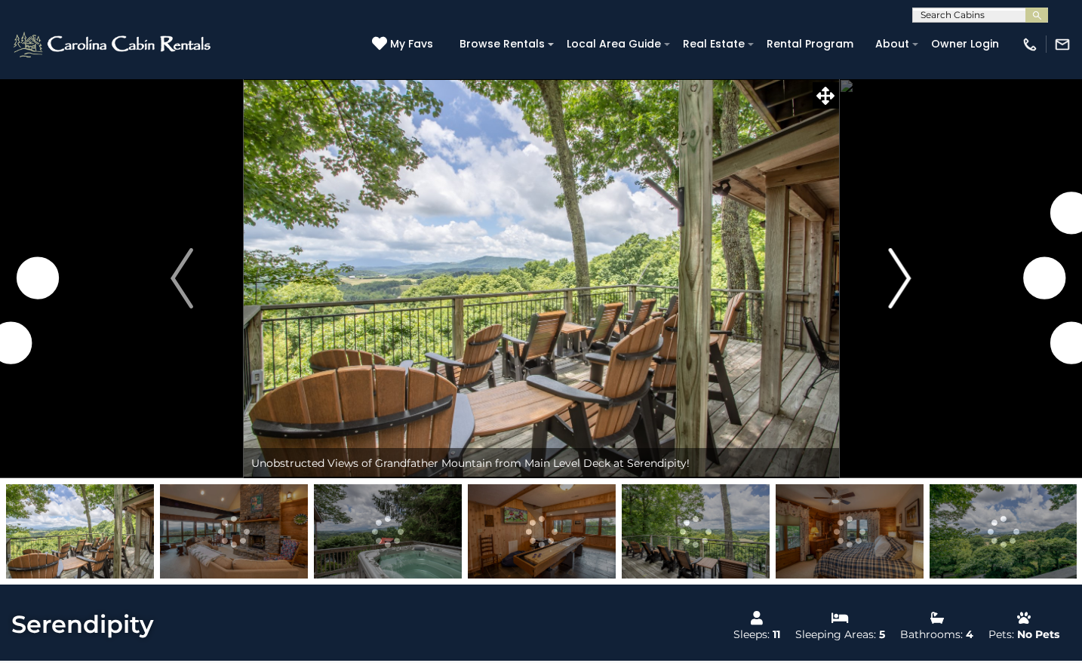
click at [896, 275] on img "Next" at bounding box center [899, 278] width 23 height 60
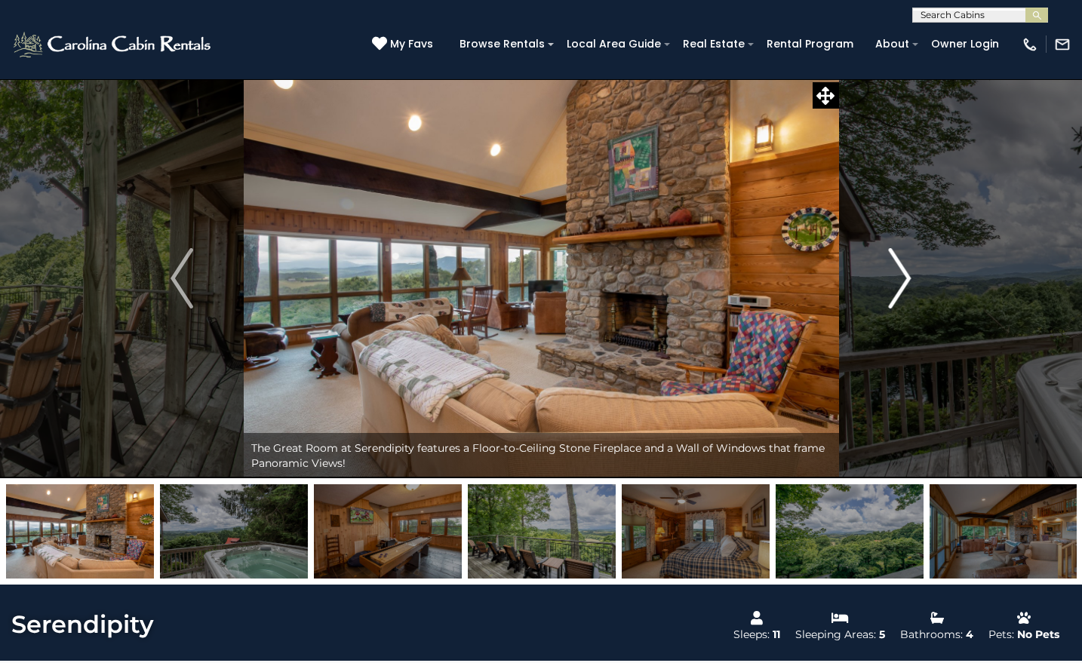
click at [896, 275] on img "Next" at bounding box center [899, 278] width 23 height 60
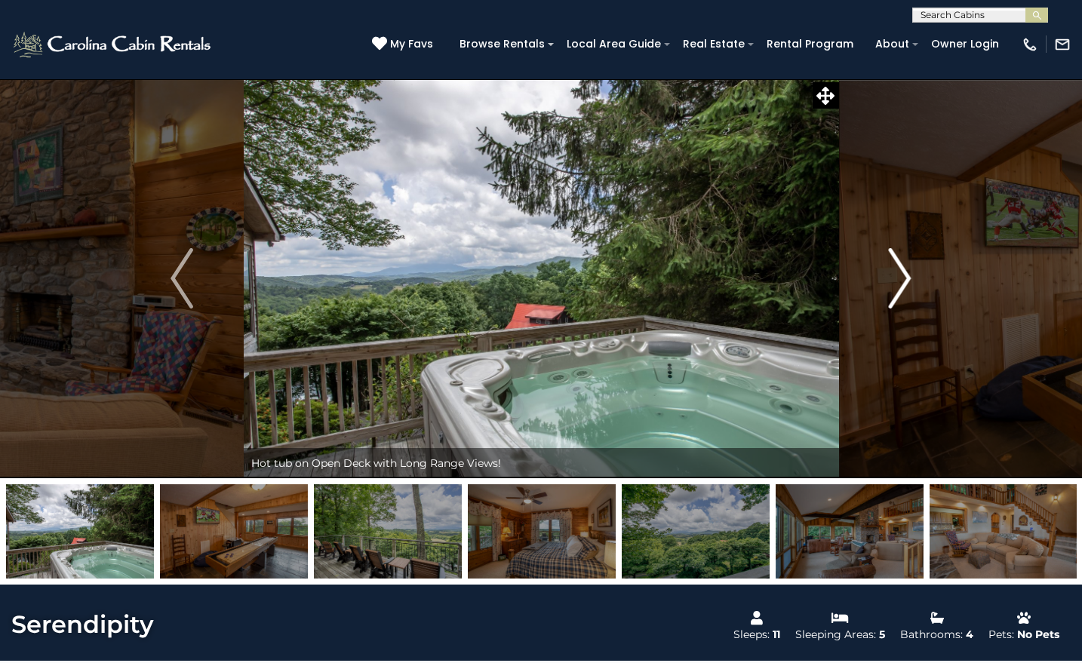
click at [896, 275] on img "Next" at bounding box center [899, 278] width 23 height 60
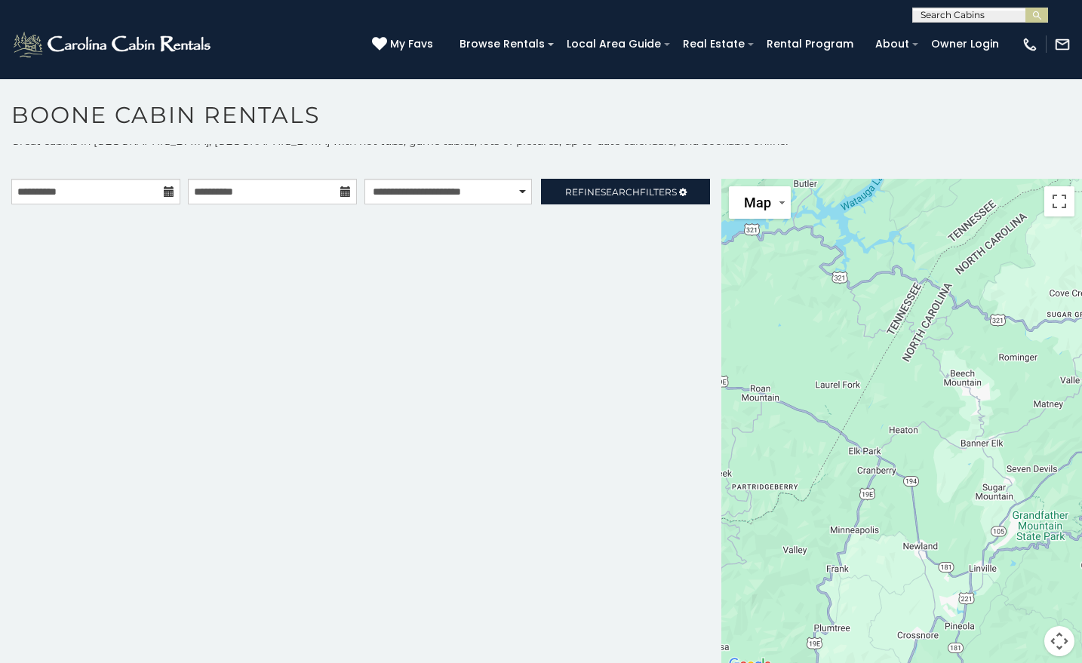
scroll to position [14, 0]
